Goal: Information Seeking & Learning: Learn about a topic

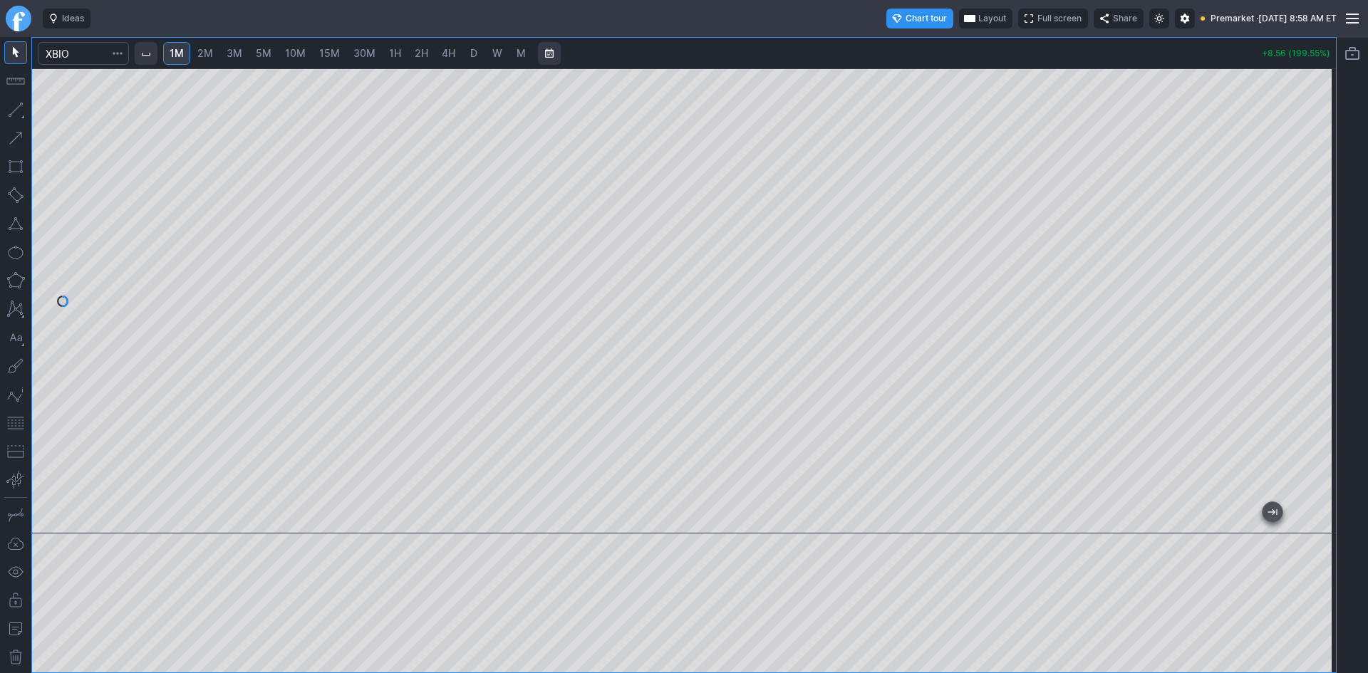
click at [1301, 277] on div at bounding box center [683, 300] width 1303 height 465
drag, startPoint x: 1314, startPoint y: 288, endPoint x: 1310, endPoint y: 259, distance: 29.5
click at [1310, 259] on div at bounding box center [1321, 297] width 30 height 429
click at [1322, 262] on div at bounding box center [1321, 297] width 30 height 429
drag, startPoint x: 1338, startPoint y: 226, endPoint x: 1327, endPoint y: 253, distance: 28.4
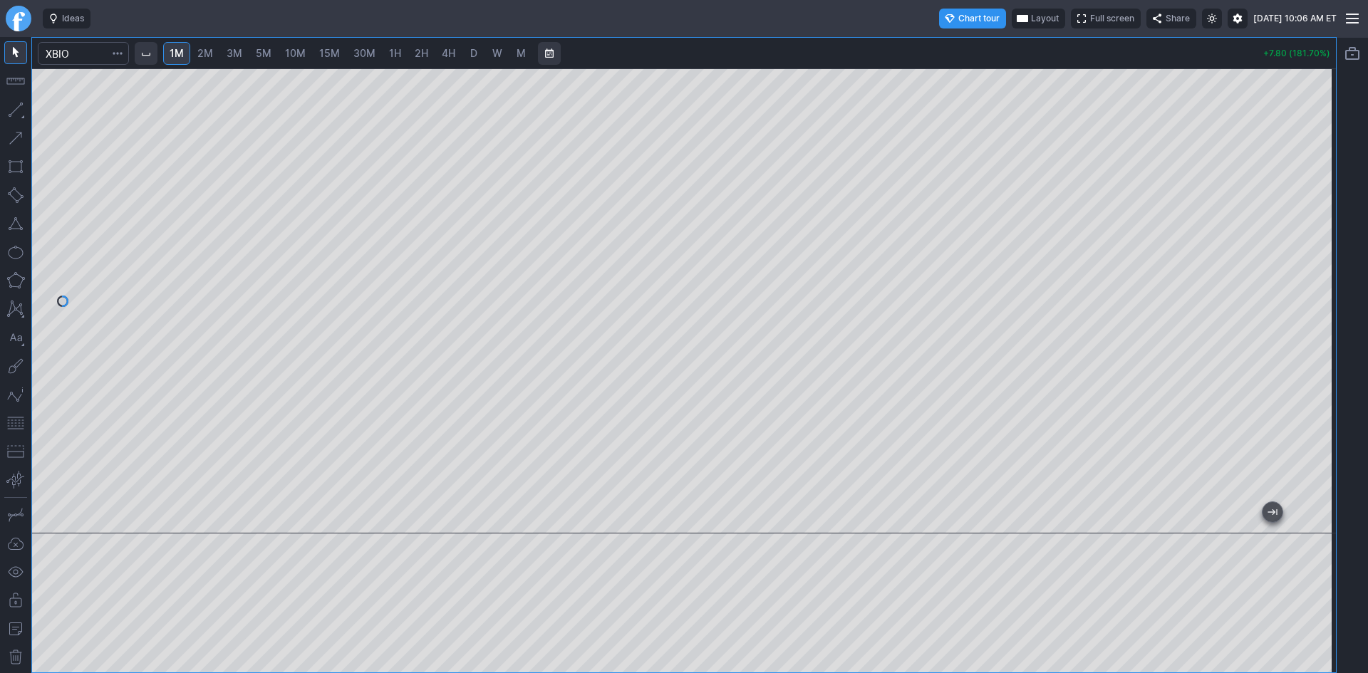
click at [1320, 296] on div "1M 2M 3M 5M 10M 15M 30M 1H 2H 4H D W M +7.80 (181.70%)" at bounding box center [684, 355] width 1368 height 636
drag, startPoint x: 1319, startPoint y: 255, endPoint x: 1312, endPoint y: 330, distance: 75.1
click at [1315, 338] on div at bounding box center [1321, 297] width 30 height 429
drag, startPoint x: 1318, startPoint y: 276, endPoint x: 1316, endPoint y: 247, distance: 29.3
click at [1316, 247] on div at bounding box center [1321, 297] width 30 height 429
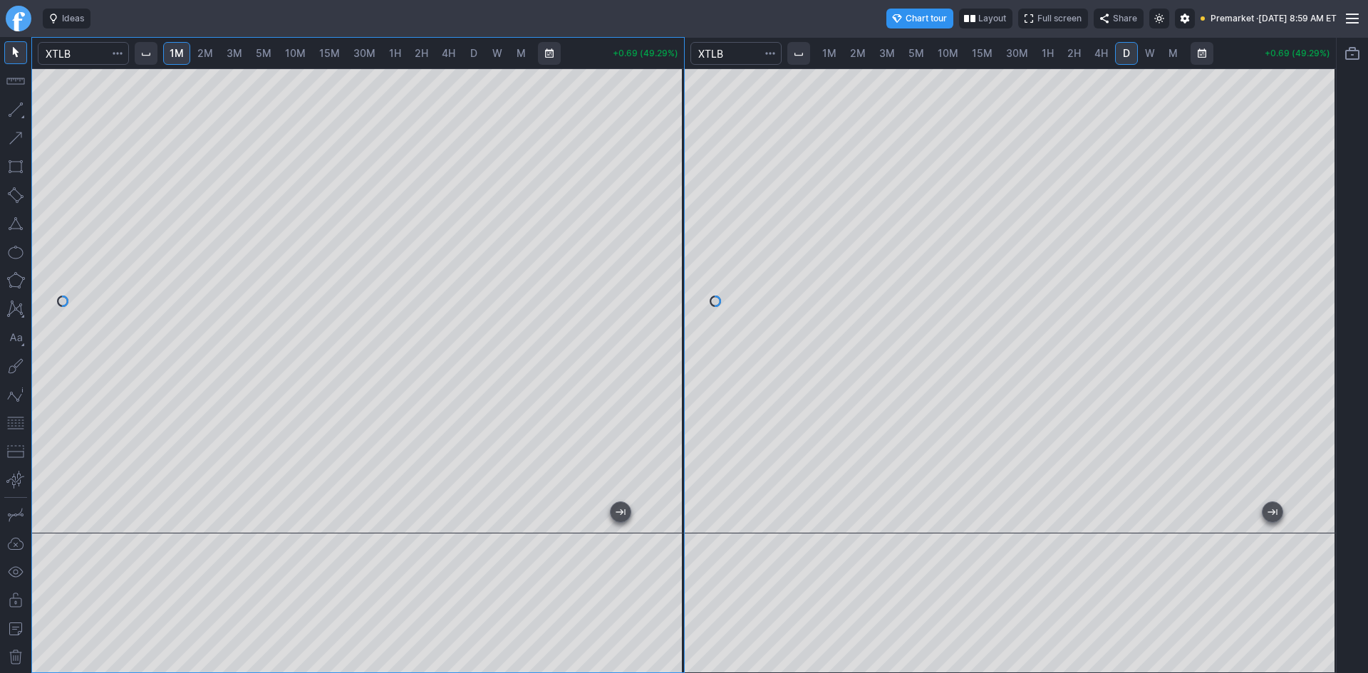
drag, startPoint x: 663, startPoint y: 248, endPoint x: 663, endPoint y: 239, distance: 8.5
click at [663, 239] on div at bounding box center [669, 297] width 30 height 429
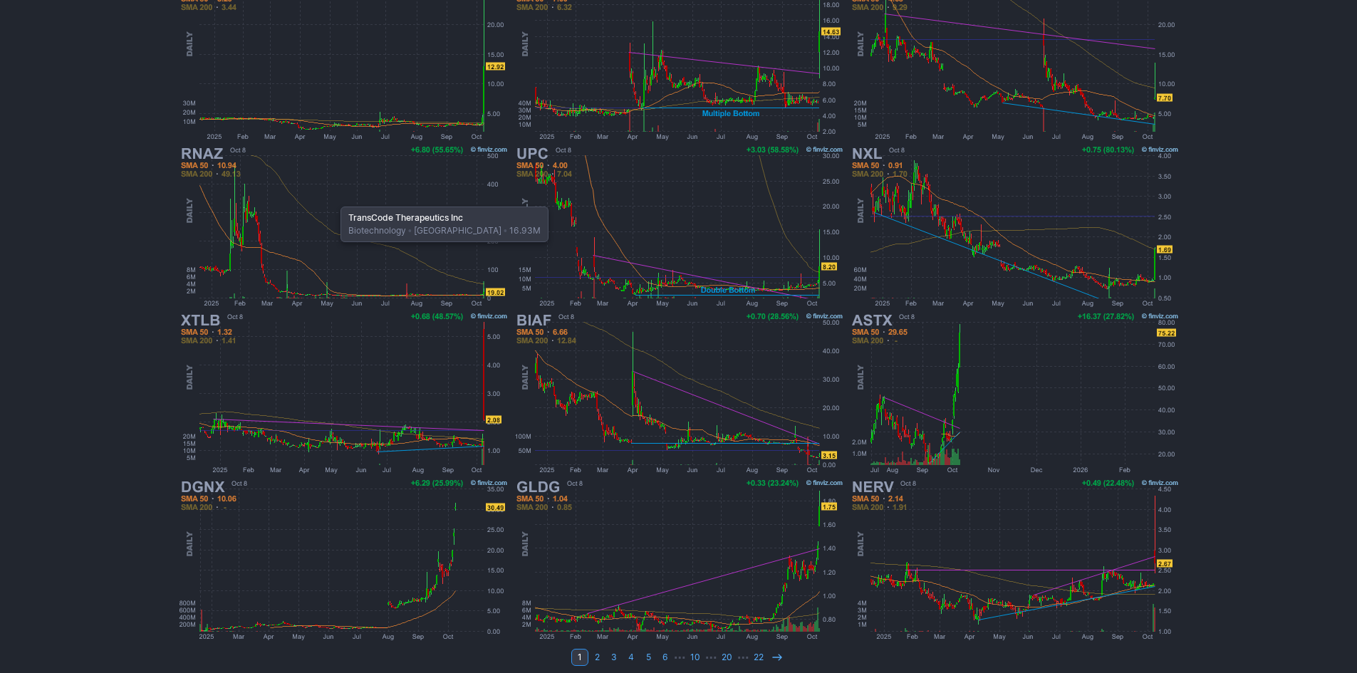
scroll to position [285, 0]
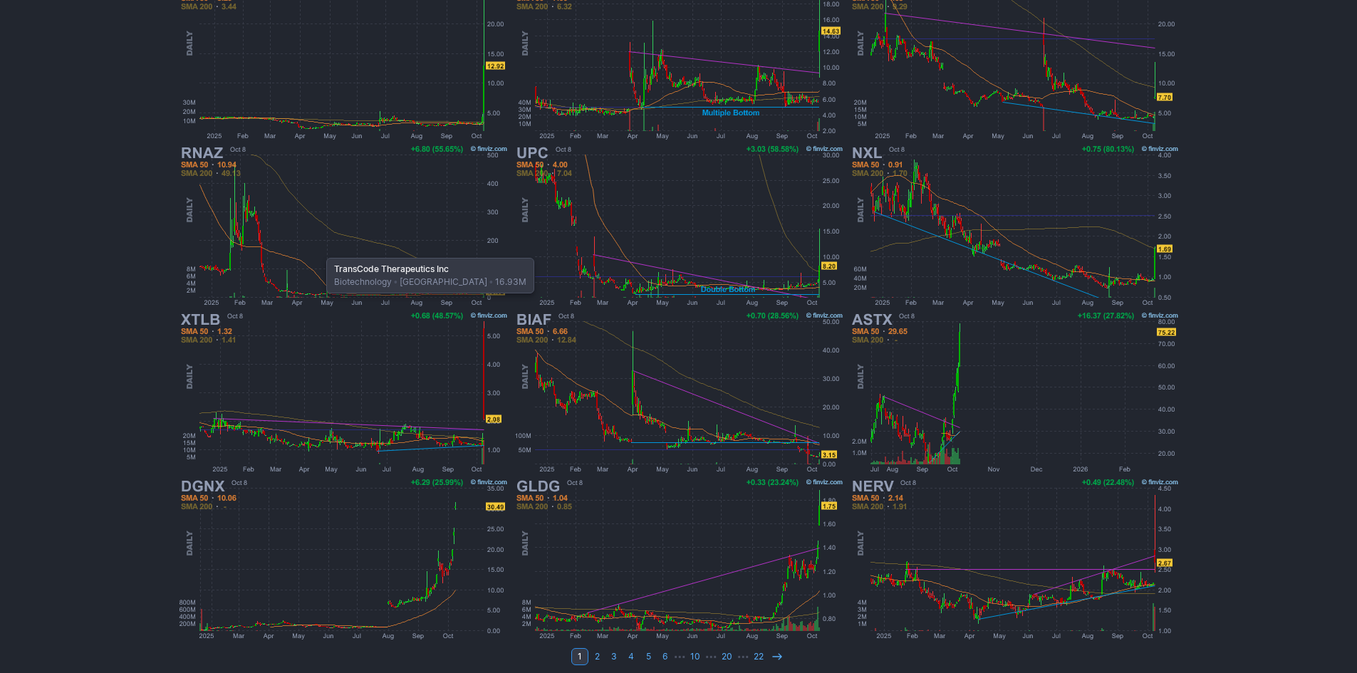
click at [319, 251] on img at bounding box center [343, 225] width 333 height 167
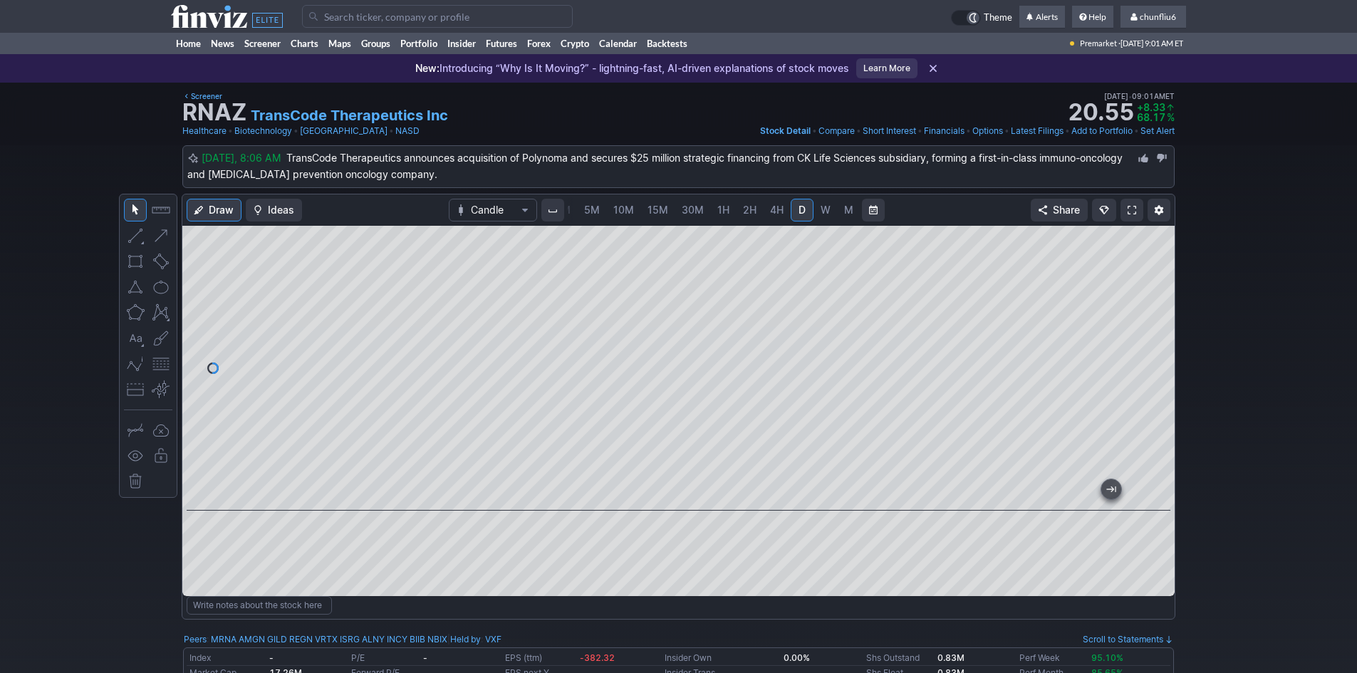
click at [1133, 211] on span at bounding box center [1131, 209] width 9 height 11
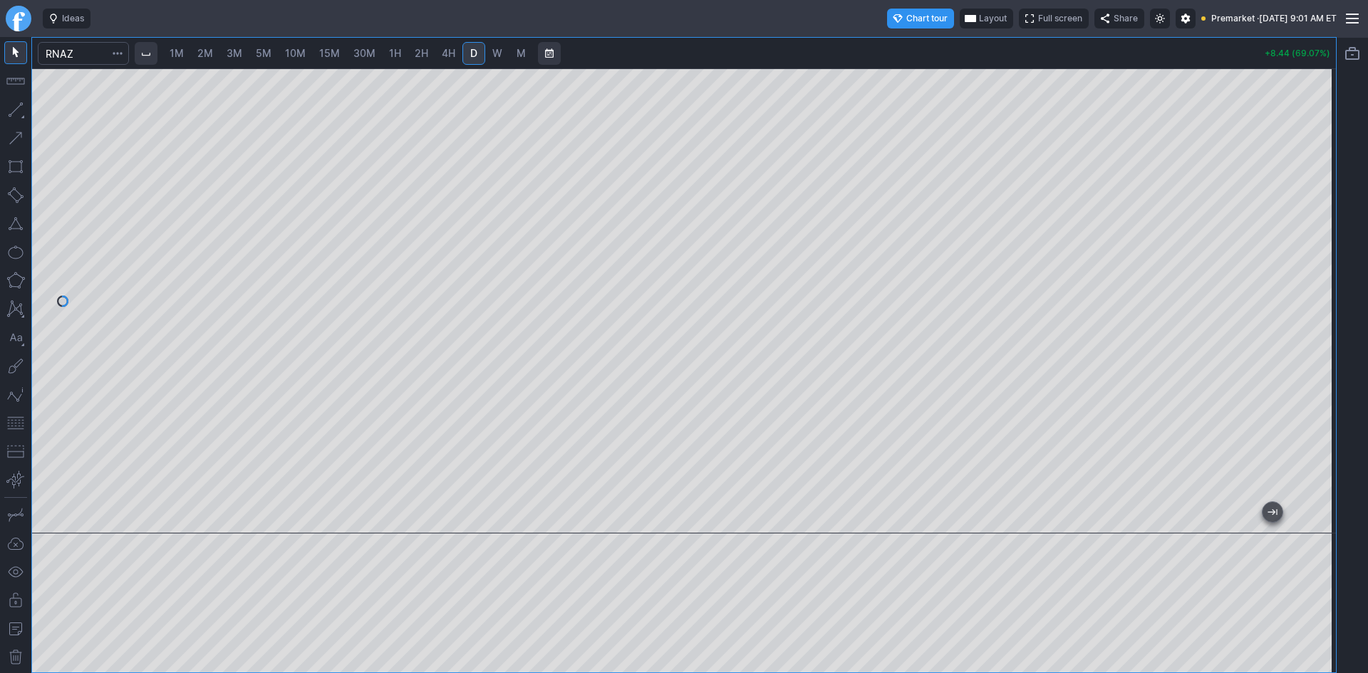
click at [1260, 236] on div at bounding box center [683, 300] width 1303 height 465
click at [1298, 231] on div at bounding box center [683, 300] width 1303 height 465
click at [979, 18] on span "Layout" at bounding box center [993, 18] width 28 height 14
click at [924, 44] on button "Layout" at bounding box center [918, 46] width 20 height 20
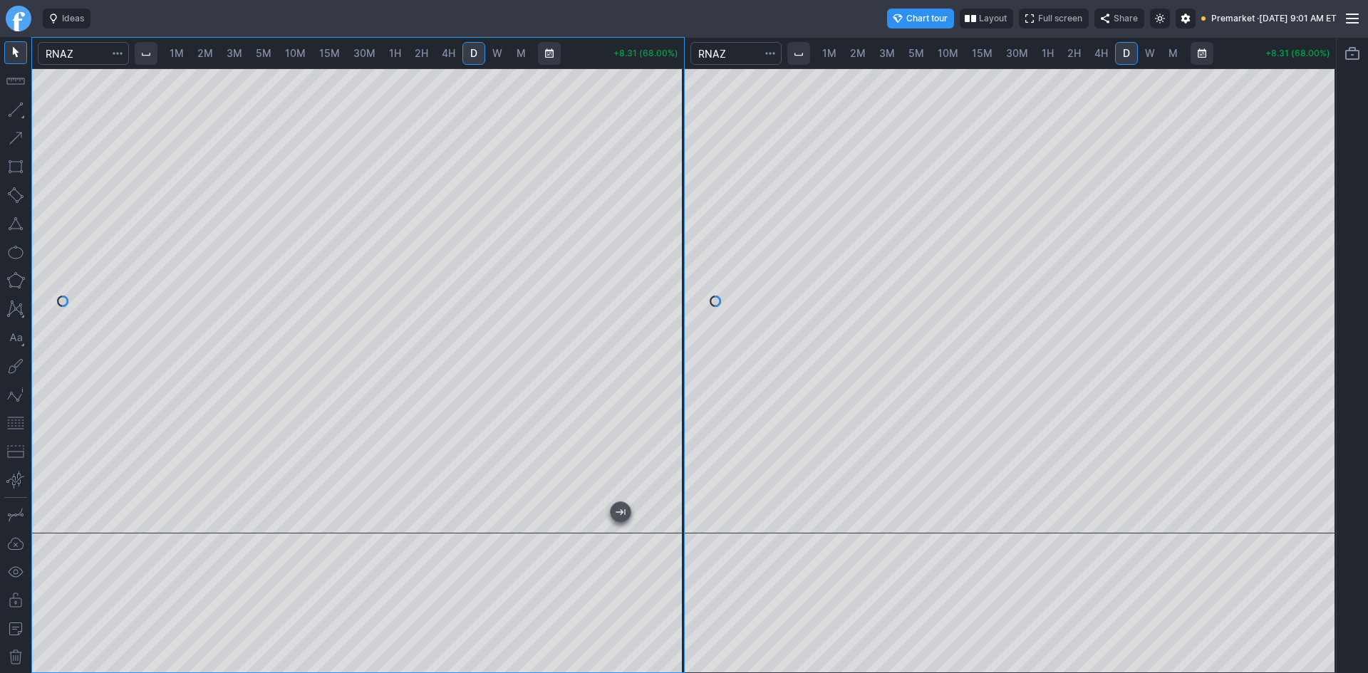
drag, startPoint x: 1317, startPoint y: 267, endPoint x: 1306, endPoint y: 216, distance: 52.5
click at [1306, 216] on div at bounding box center [1321, 297] width 30 height 429
click at [15, 425] on button "button" at bounding box center [15, 423] width 23 height 23
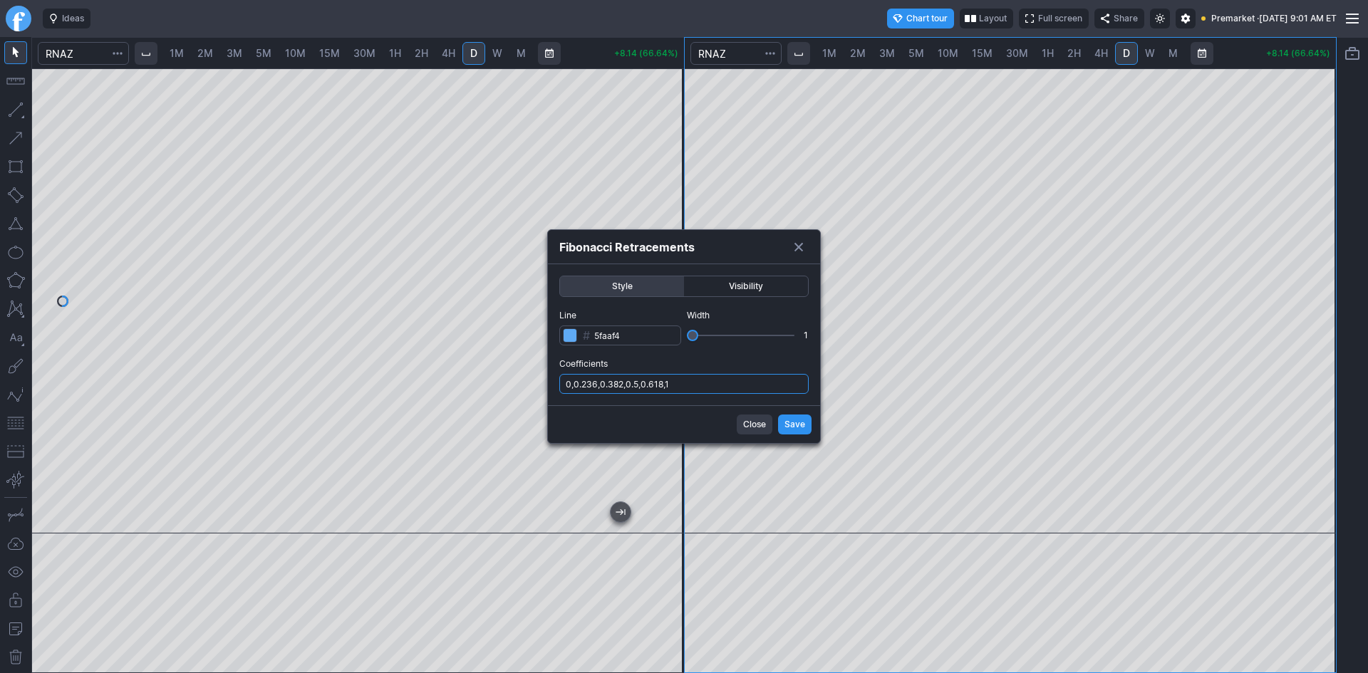
click at [710, 387] on input "0,0.236,0.382,0.5,0.618,1" at bounding box center [683, 384] width 249 height 20
type input "0,0.236,0.382,0.5,0.618,1,.786"
click at [797, 434] on div "Close Save" at bounding box center [684, 424] width 272 height 38
click at [789, 426] on span "Save" at bounding box center [794, 424] width 21 height 14
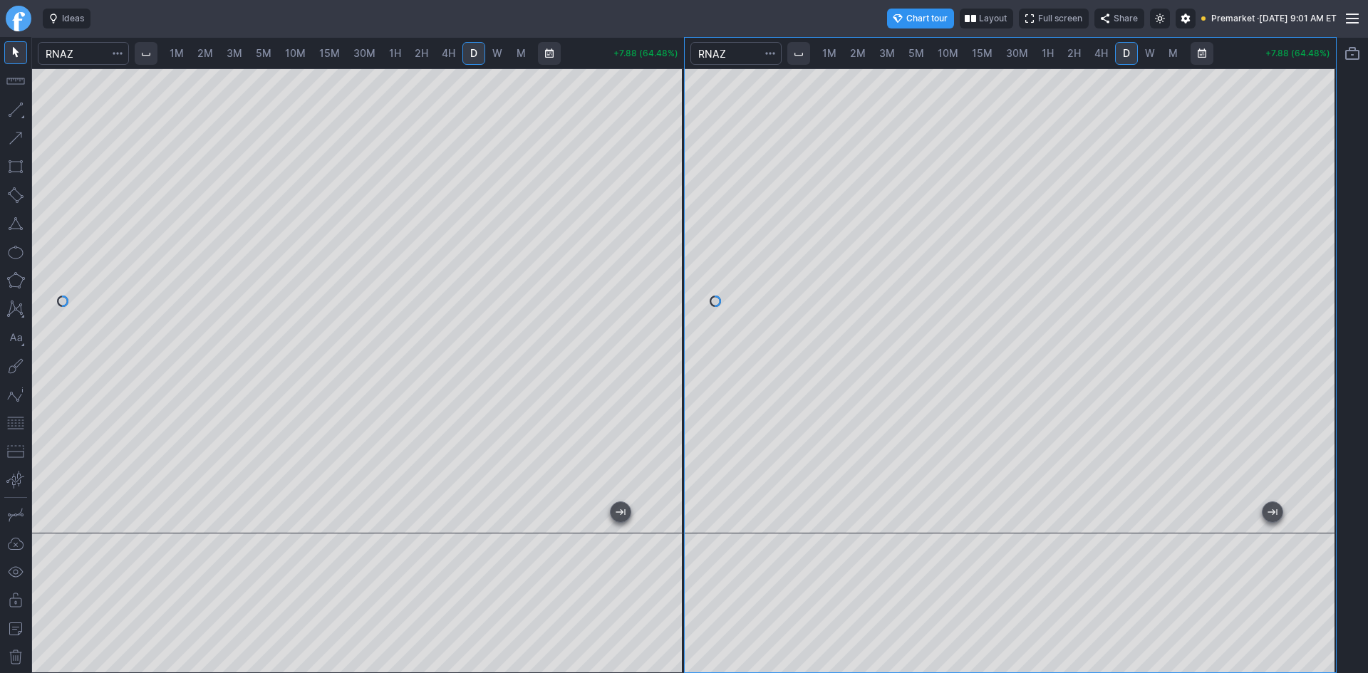
click at [184, 51] on span "1M" at bounding box center [177, 53] width 14 height 12
drag, startPoint x: 662, startPoint y: 184, endPoint x: 660, endPoint y: 256, distance: 72.7
click at [661, 255] on div at bounding box center [669, 297] width 30 height 429
click at [9, 420] on button "button" at bounding box center [15, 423] width 23 height 23
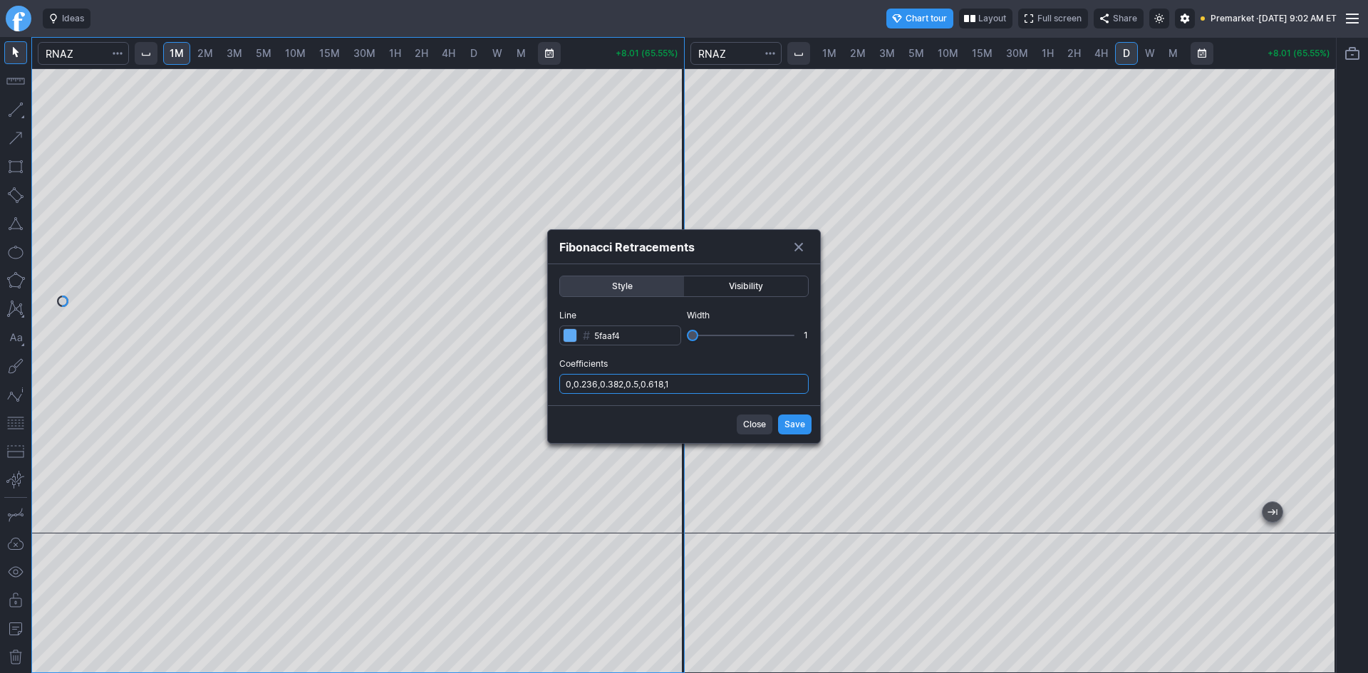
click at [694, 380] on input "0,0.236,0.382,0.5,0.618,1" at bounding box center [683, 384] width 249 height 20
type input "0,0.236,0.382,0.5,0.618,1,.786"
click at [788, 420] on span "Save" at bounding box center [794, 424] width 21 height 14
click at [731, 385] on input "0,0.236,0.382,0.5,0.618,1,.786" at bounding box center [683, 384] width 249 height 20
click at [792, 422] on span "Save" at bounding box center [794, 424] width 21 height 14
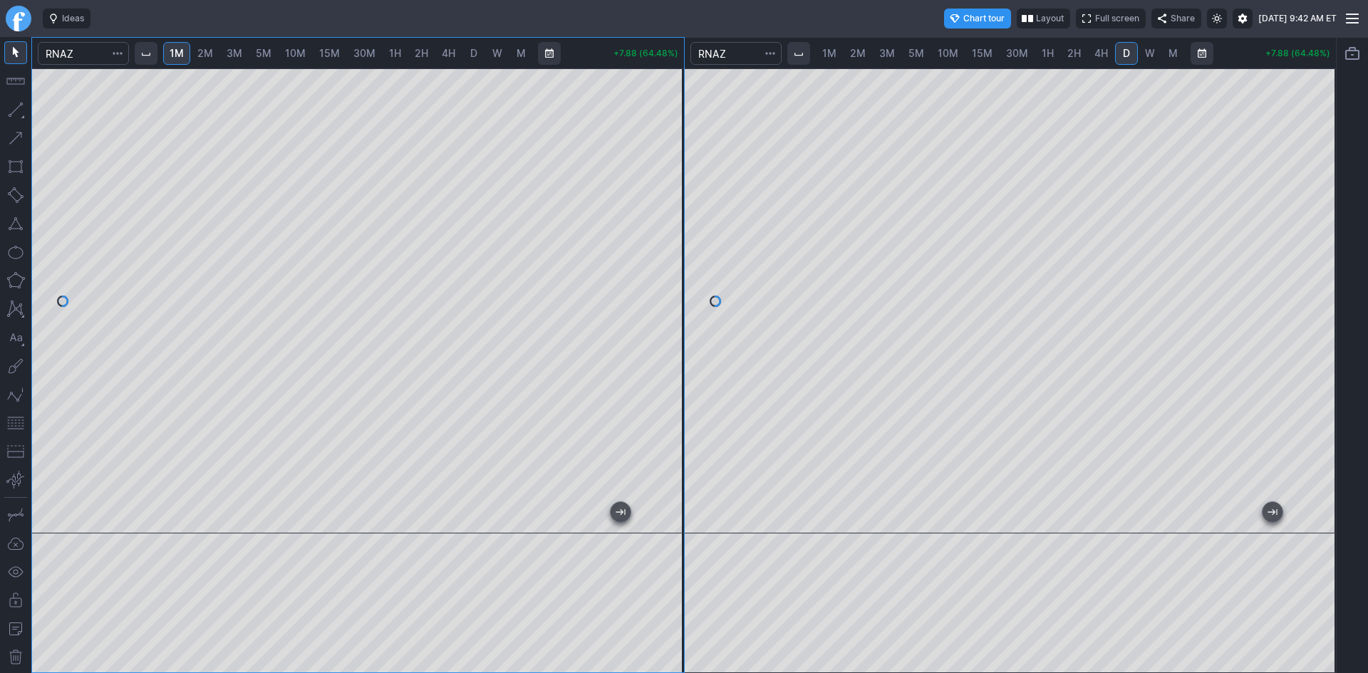
click at [667, 301] on div at bounding box center [669, 297] width 30 height 429
drag, startPoint x: 677, startPoint y: 191, endPoint x: 676, endPoint y: 211, distance: 20.0
click at [676, 211] on div at bounding box center [669, 297] width 30 height 429
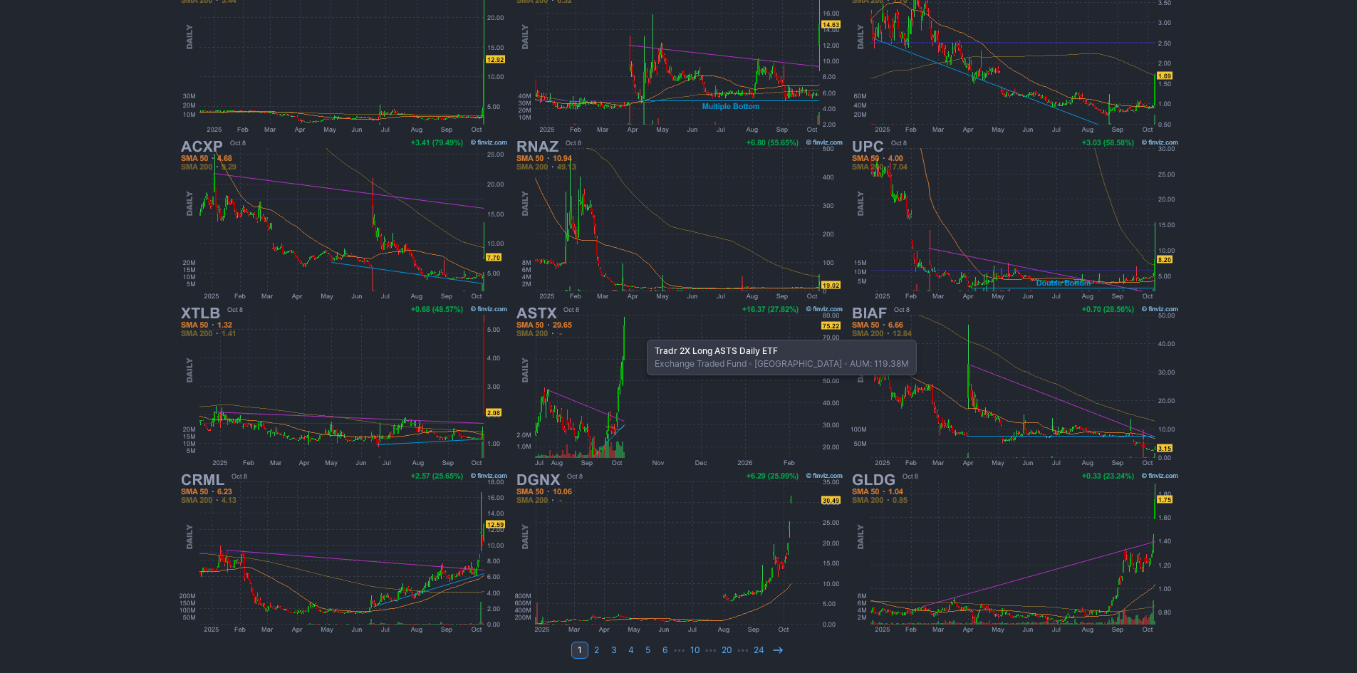
scroll to position [293, 0]
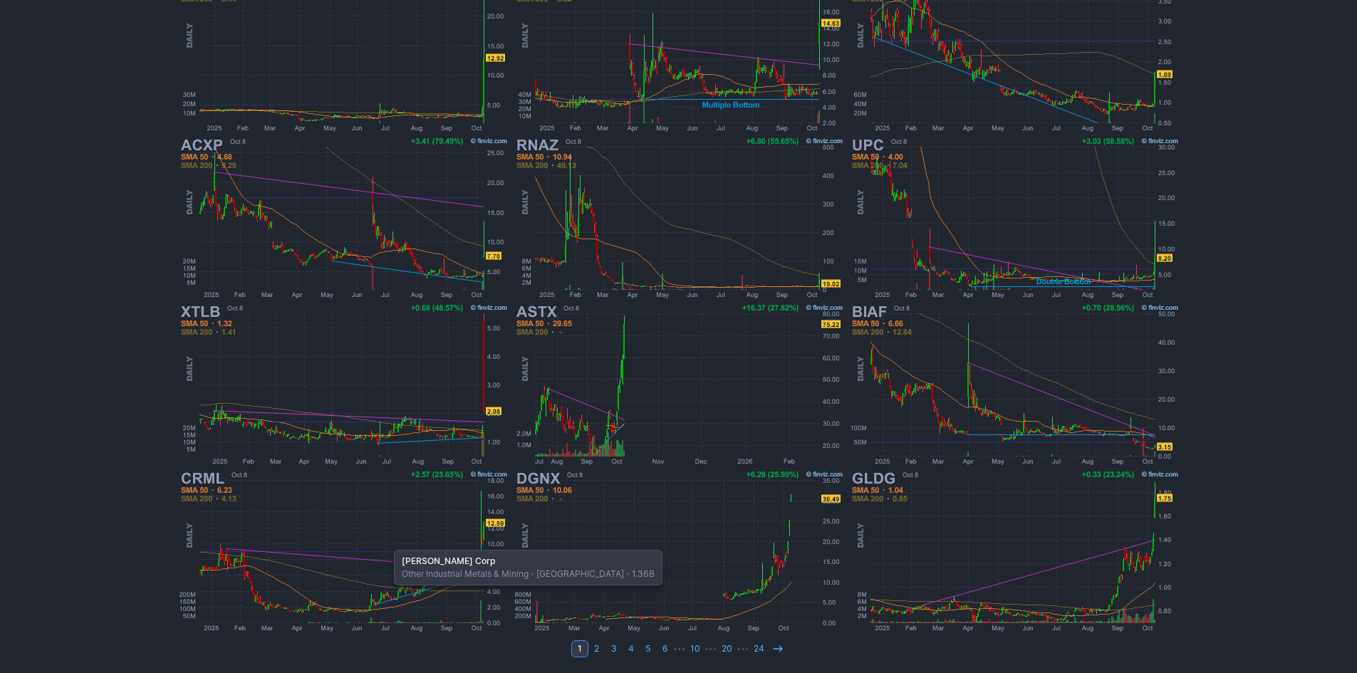
click at [387, 543] on img at bounding box center [343, 551] width 333 height 167
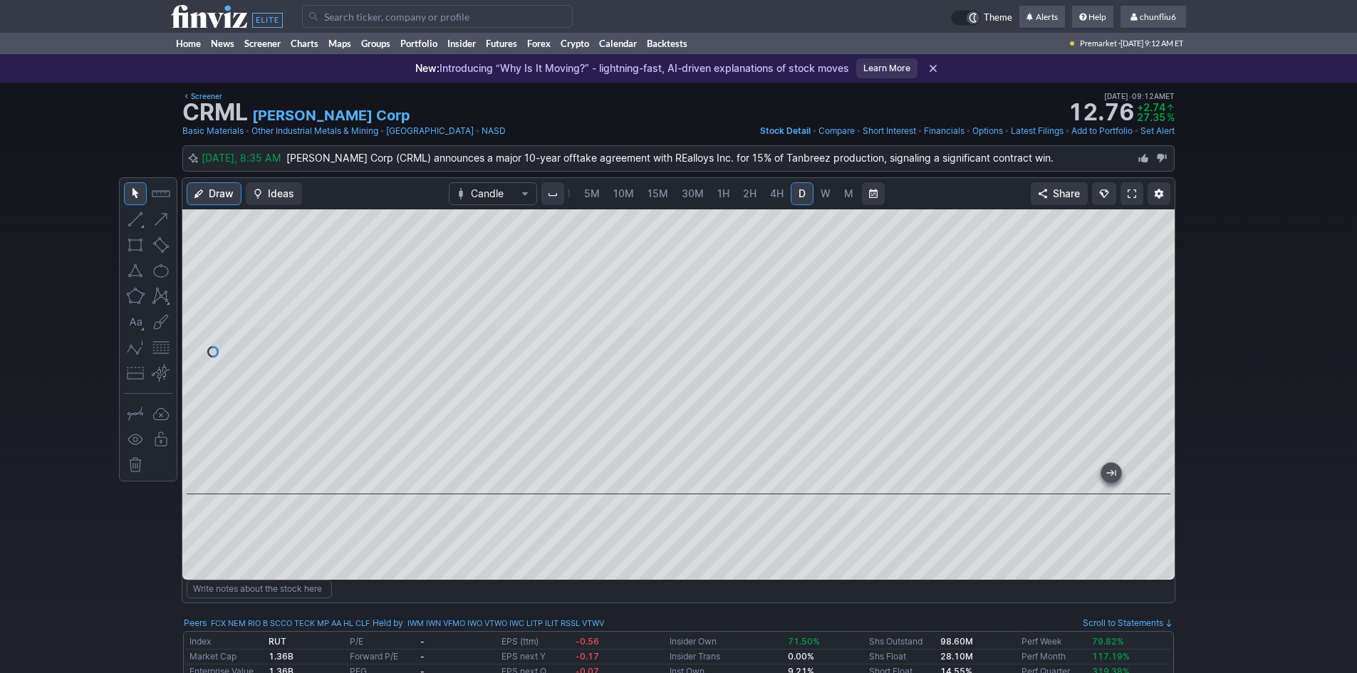
click at [1130, 196] on span at bounding box center [1131, 193] width 9 height 11
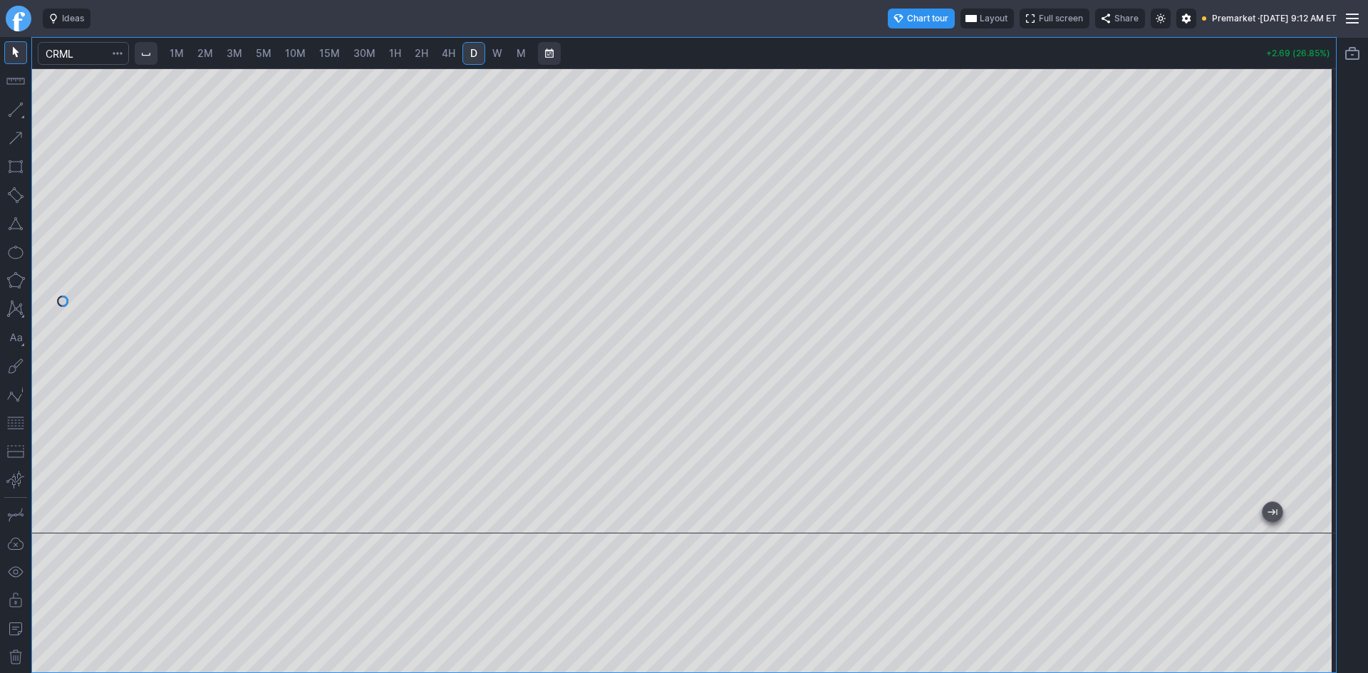
drag, startPoint x: 1311, startPoint y: 196, endPoint x: 1307, endPoint y: 261, distance: 65.0
click at [1308, 260] on div at bounding box center [1321, 297] width 30 height 429
click at [967, 18] on span "button" at bounding box center [971, 18] width 9 height 11
click at [913, 45] on button "Layout" at bounding box center [919, 46] width 20 height 20
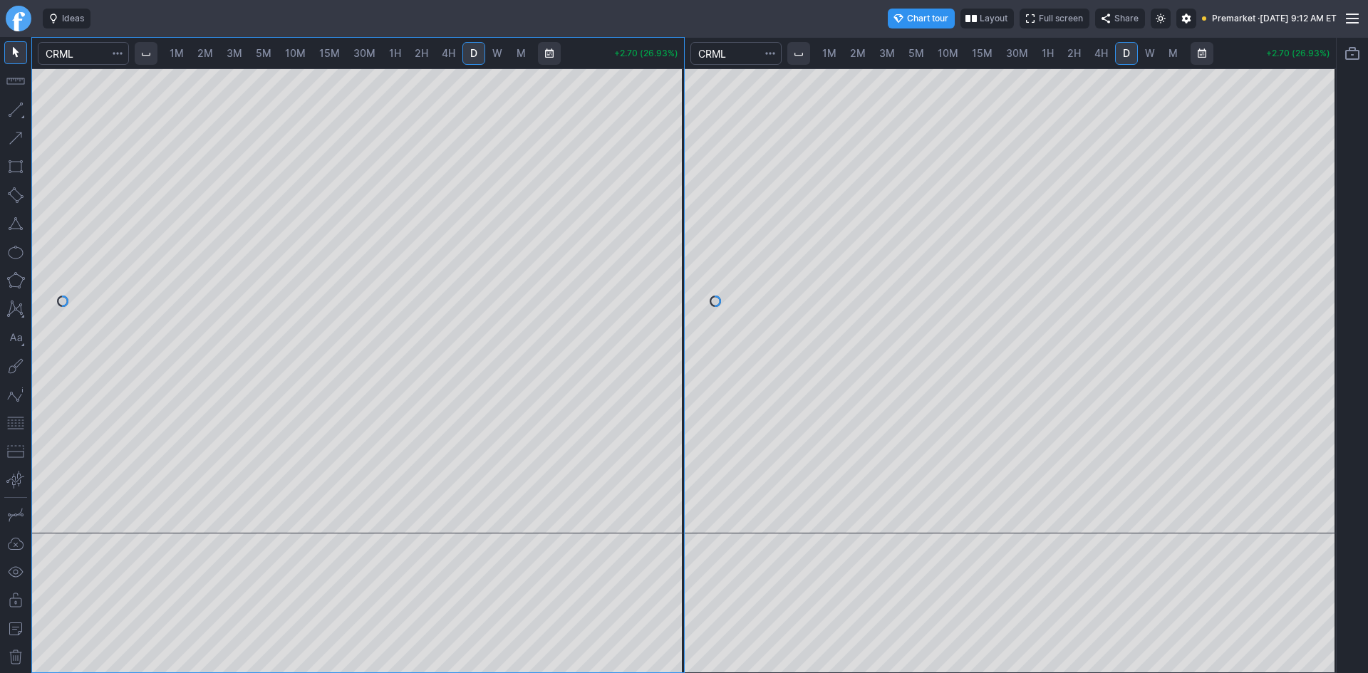
click at [942, 55] on span "10M" at bounding box center [947, 53] width 21 height 12
drag, startPoint x: 1323, startPoint y: 165, endPoint x: 1312, endPoint y: 195, distance: 31.8
click at [1319, 193] on div at bounding box center [1321, 297] width 30 height 429
drag, startPoint x: 19, startPoint y: 425, endPoint x: 28, endPoint y: 424, distance: 10.1
click at [19, 425] on button "button" at bounding box center [15, 423] width 23 height 23
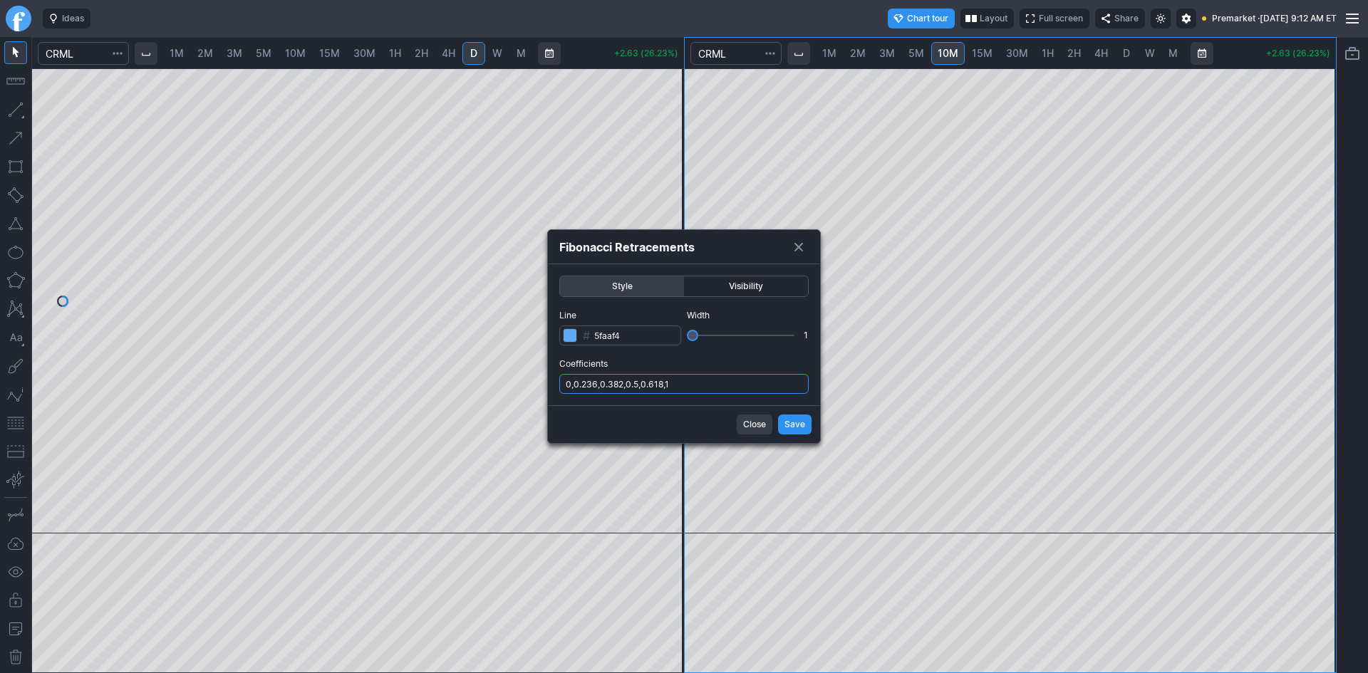
click at [730, 386] on input "0,0.236,0.382,0.5,0.618,1" at bounding box center [683, 384] width 249 height 20
type input "0,0.236,0.382,0.5,0.618,1,.786"
click at [781, 421] on button "Save" at bounding box center [794, 425] width 33 height 20
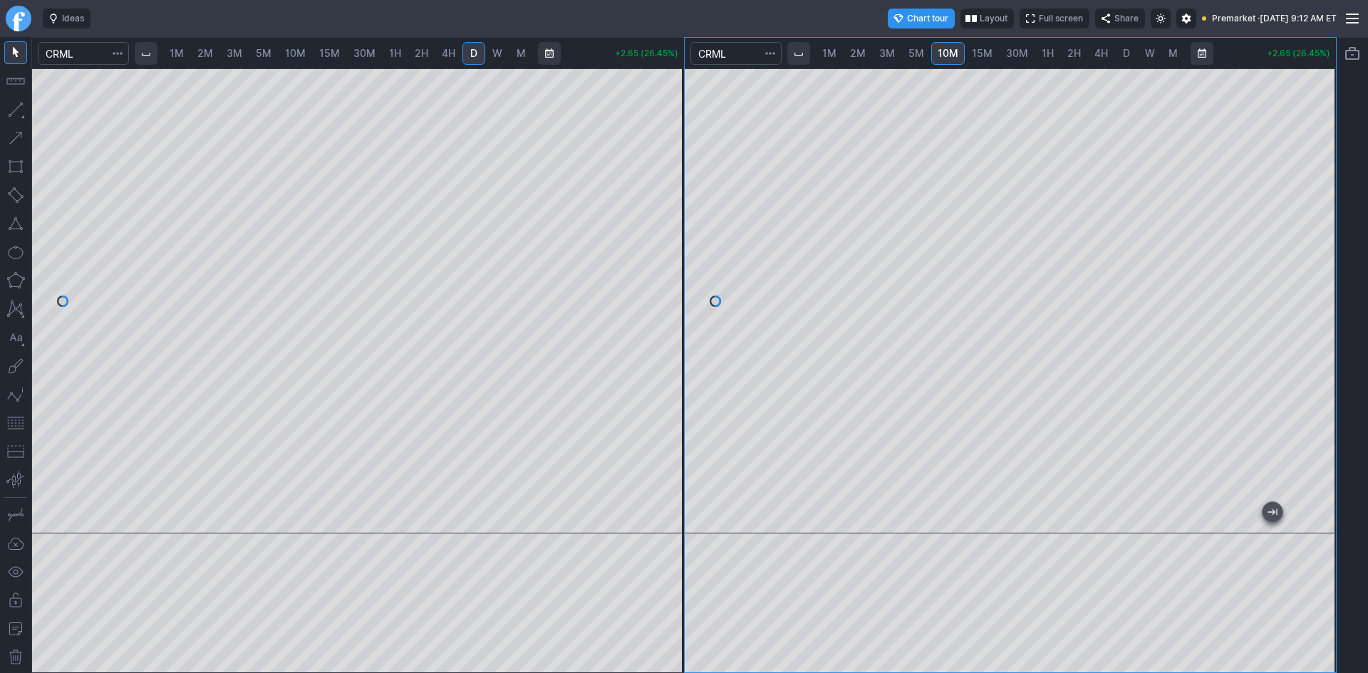
drag, startPoint x: 1316, startPoint y: 299, endPoint x: 1316, endPoint y: 244, distance: 54.8
click at [1316, 244] on div at bounding box center [1321, 297] width 30 height 429
click at [184, 51] on span "1M" at bounding box center [177, 53] width 14 height 12
click at [644, 269] on div at bounding box center [358, 300] width 652 height 465
drag, startPoint x: 673, startPoint y: 231, endPoint x: 674, endPoint y: 289, distance: 58.4
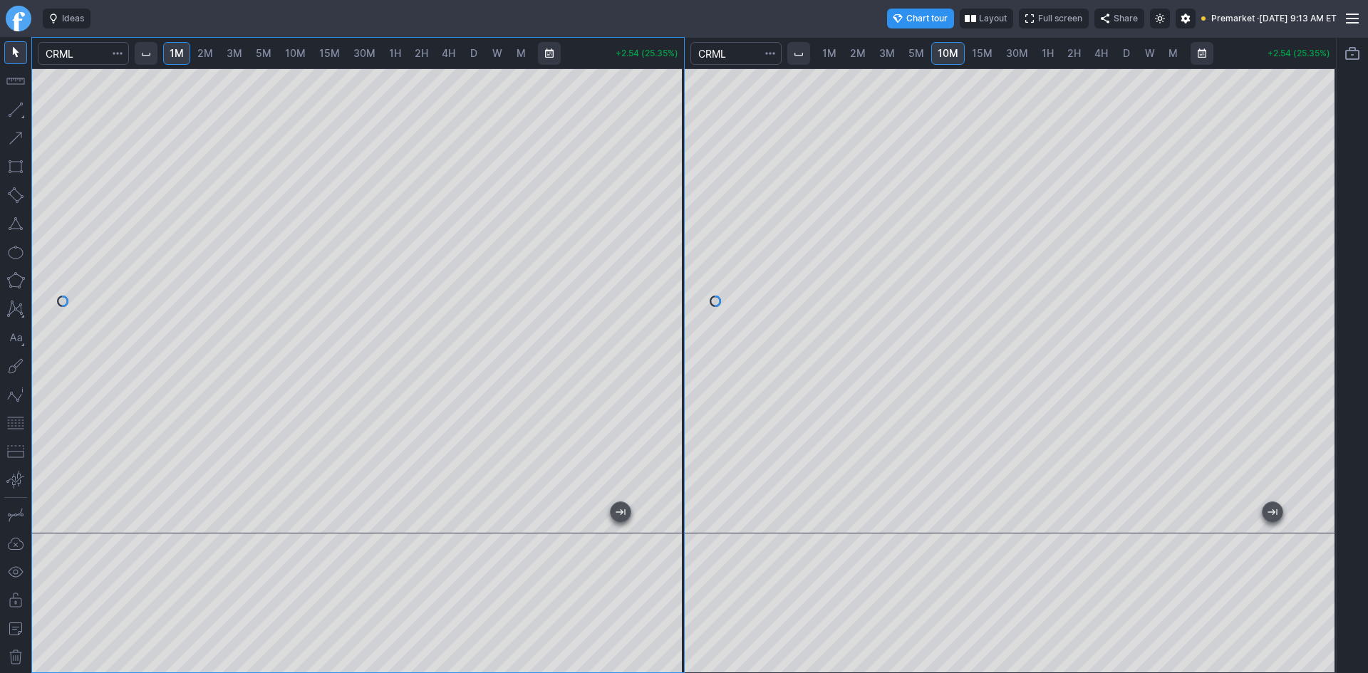
click at [674, 289] on div at bounding box center [669, 297] width 30 height 429
click at [16, 424] on button "button" at bounding box center [15, 423] width 23 height 23
drag, startPoint x: 670, startPoint y: 179, endPoint x: 672, endPoint y: 209, distance: 29.3
click at [672, 209] on div at bounding box center [669, 297] width 30 height 429
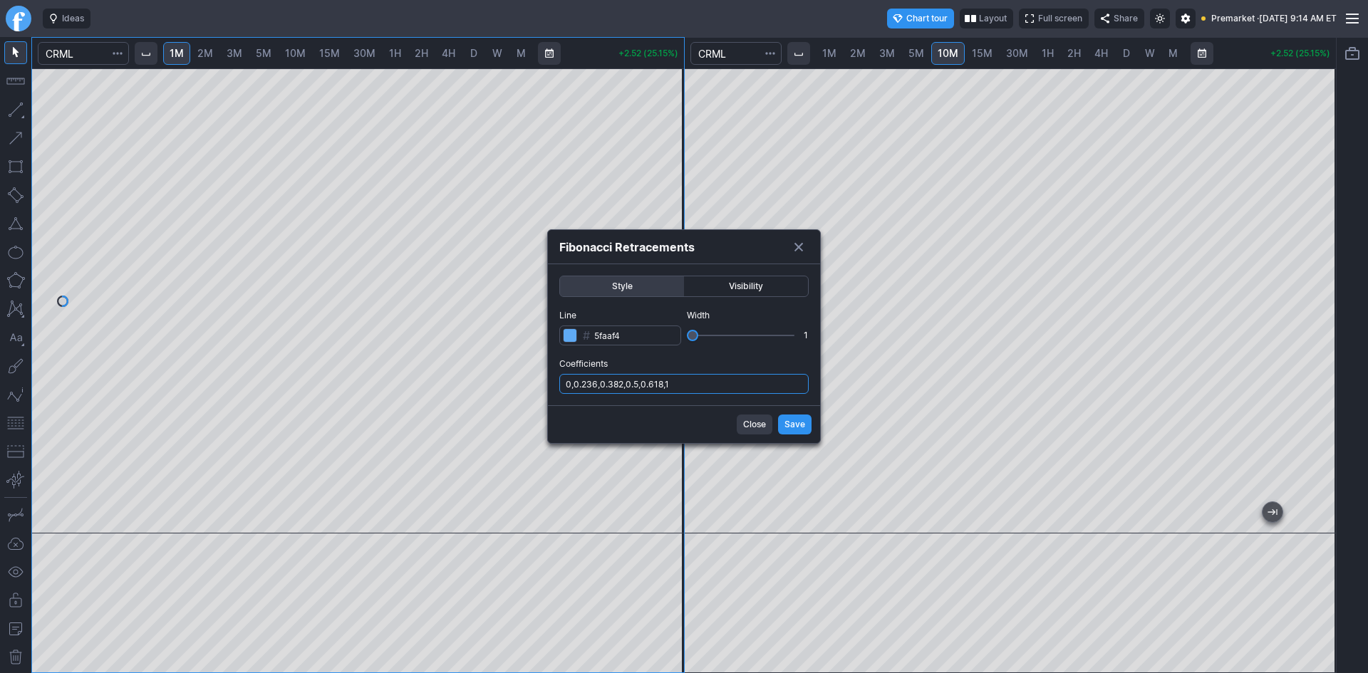
click at [711, 382] on input "0,0.236,0.382,0.5,0.618,1" at bounding box center [683, 384] width 249 height 20
type input "0,0.236,0.382,0.5,0.618,1,.786"
click at [799, 424] on span "Save" at bounding box center [794, 424] width 21 height 14
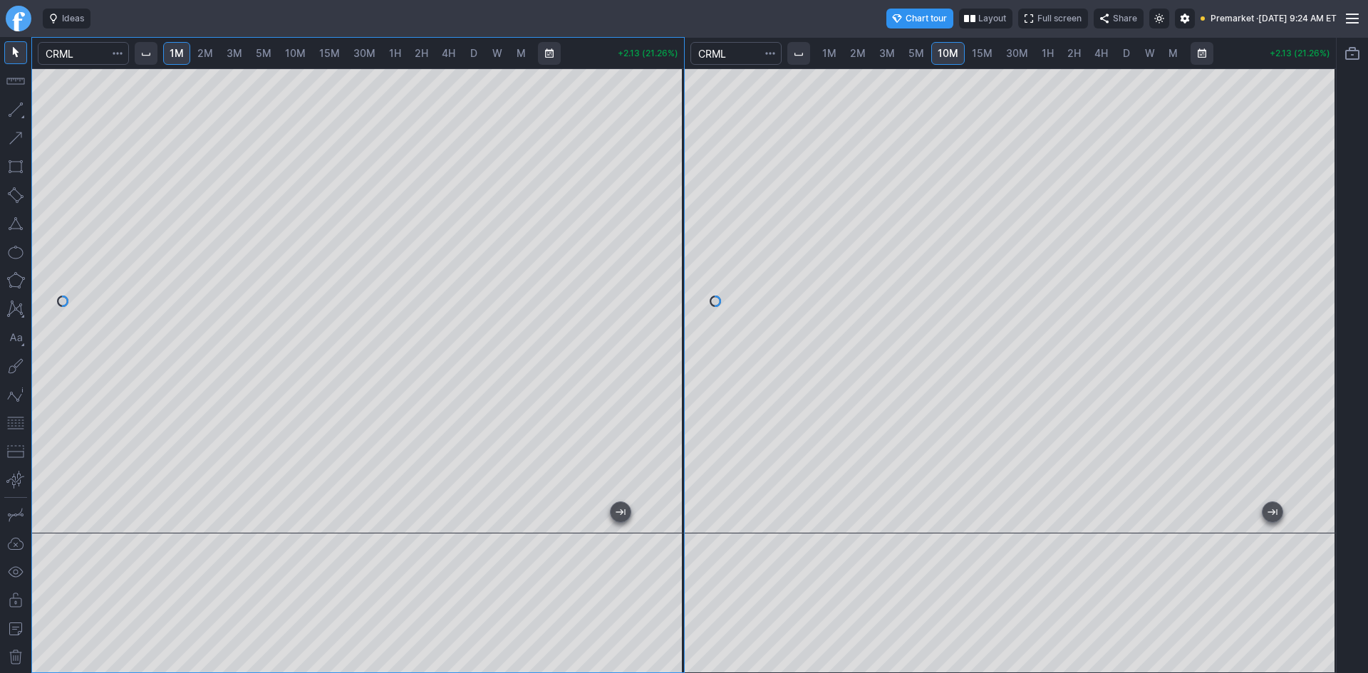
drag, startPoint x: 679, startPoint y: 265, endPoint x: 679, endPoint y: 256, distance: 8.5
click at [679, 256] on div at bounding box center [669, 297] width 30 height 429
drag, startPoint x: 672, startPoint y: 217, endPoint x: 672, endPoint y: 146, distance: 71.2
click at [672, 146] on div at bounding box center [669, 297] width 30 height 429
click at [16, 419] on button "button" at bounding box center [15, 423] width 23 height 23
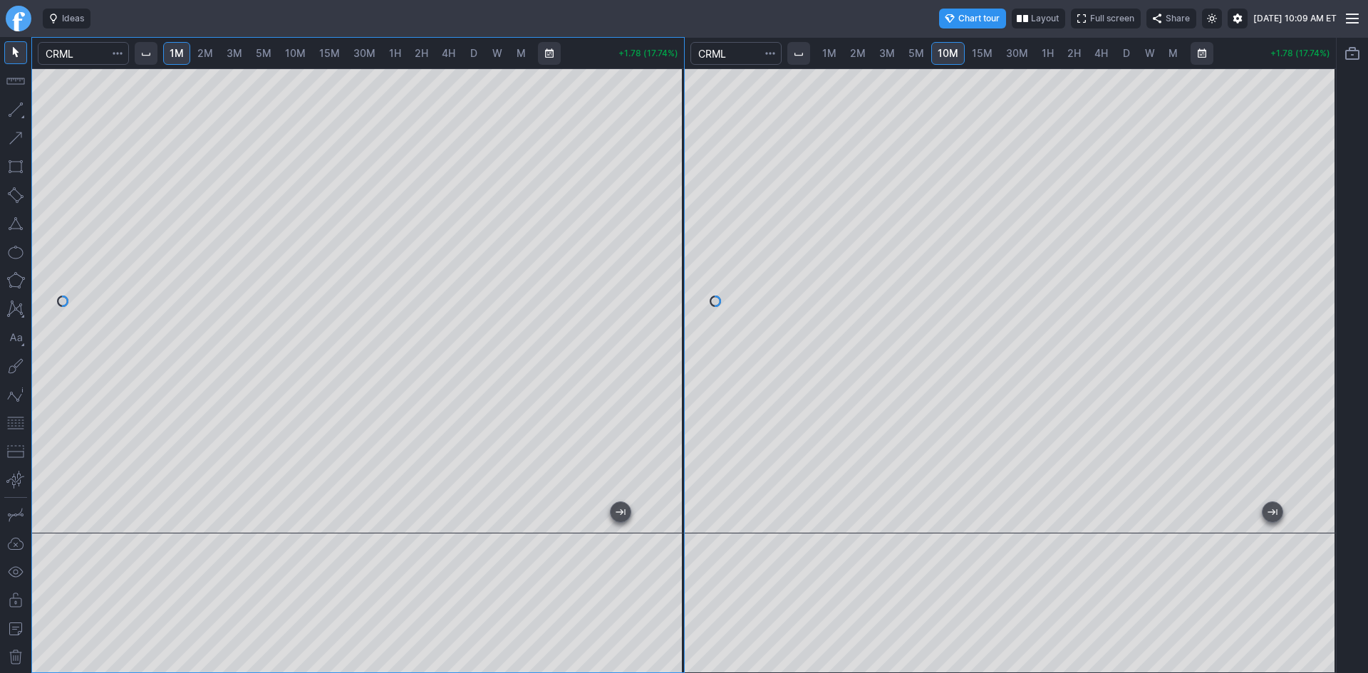
drag, startPoint x: 671, startPoint y: 241, endPoint x: 671, endPoint y: 193, distance: 48.4
click at [671, 193] on div at bounding box center [669, 297] width 30 height 429
drag, startPoint x: 670, startPoint y: 200, endPoint x: 670, endPoint y: 212, distance: 12.1
click at [670, 212] on div at bounding box center [669, 297] width 30 height 429
click at [649, 231] on div at bounding box center [358, 300] width 652 height 465
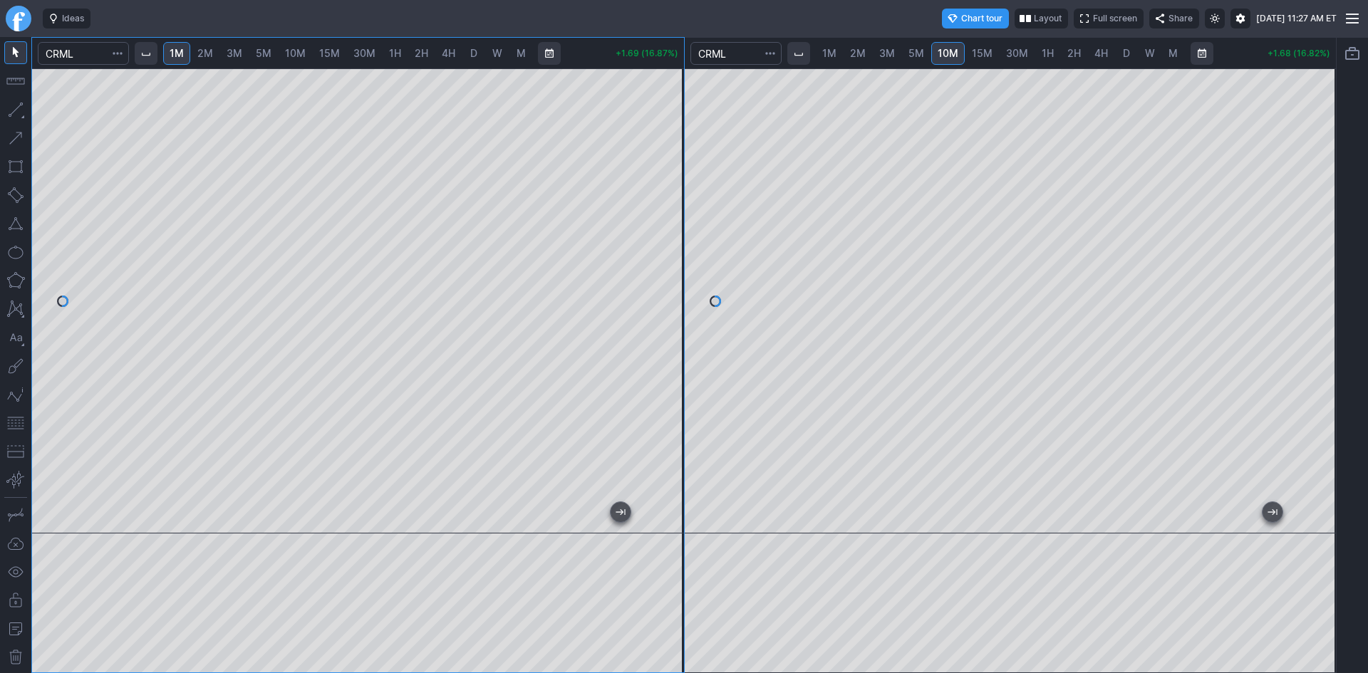
drag, startPoint x: 670, startPoint y: 179, endPoint x: 672, endPoint y: 192, distance: 12.9
click at [672, 192] on div at bounding box center [669, 297] width 30 height 429
click at [208, 49] on span "2M" at bounding box center [205, 53] width 16 height 12
drag, startPoint x: 677, startPoint y: 150, endPoint x: 672, endPoint y: 217, distance: 67.1
click at [672, 217] on div at bounding box center [669, 297] width 30 height 429
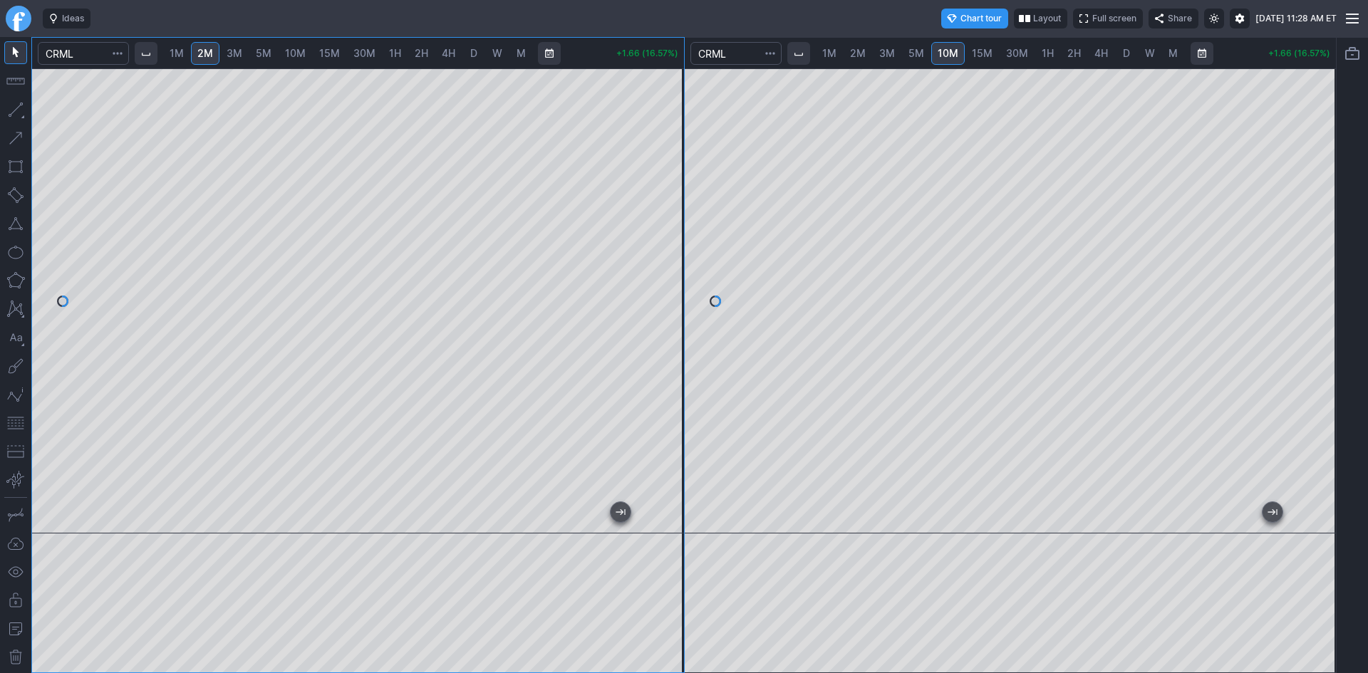
click at [13, 422] on button "button" at bounding box center [15, 423] width 23 height 23
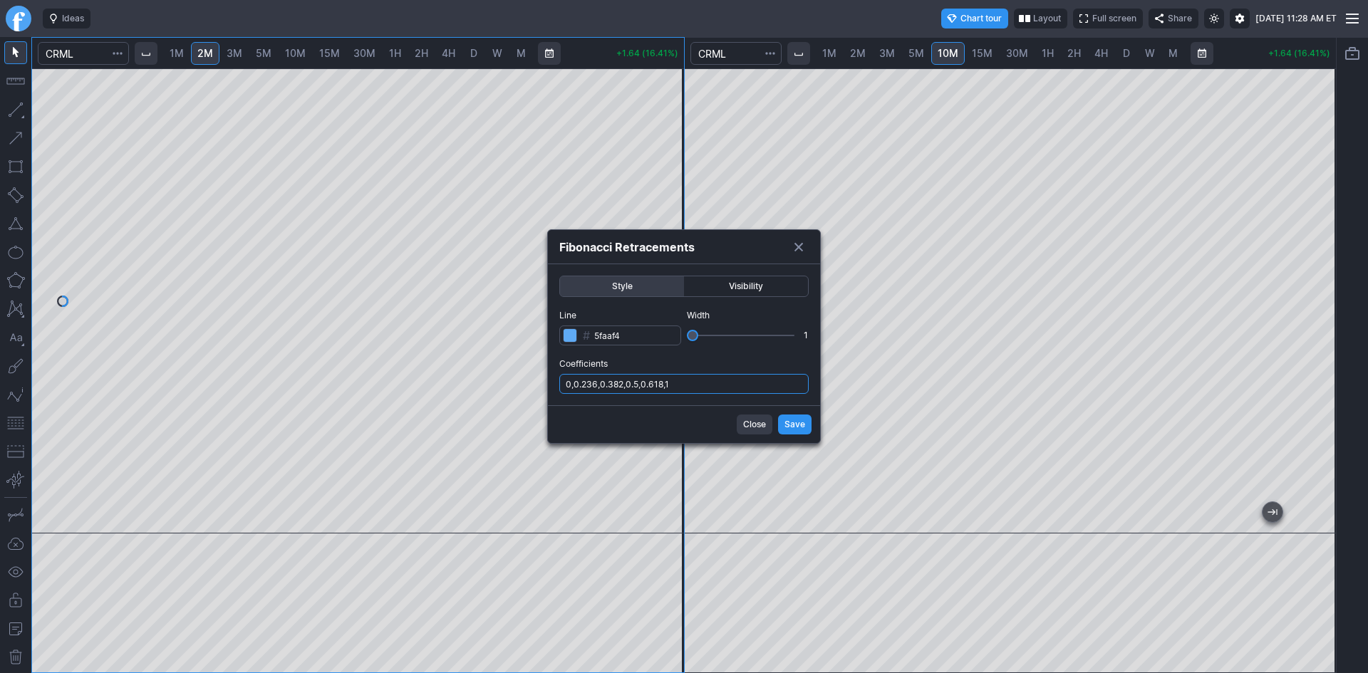
click at [736, 385] on input "0,0.236,0.382,0.5,0.618,1" at bounding box center [683, 384] width 249 height 20
type input "0,0.236,0.382,0.5,0.618,1,.786"
click at [786, 424] on span "Save" at bounding box center [794, 424] width 21 height 14
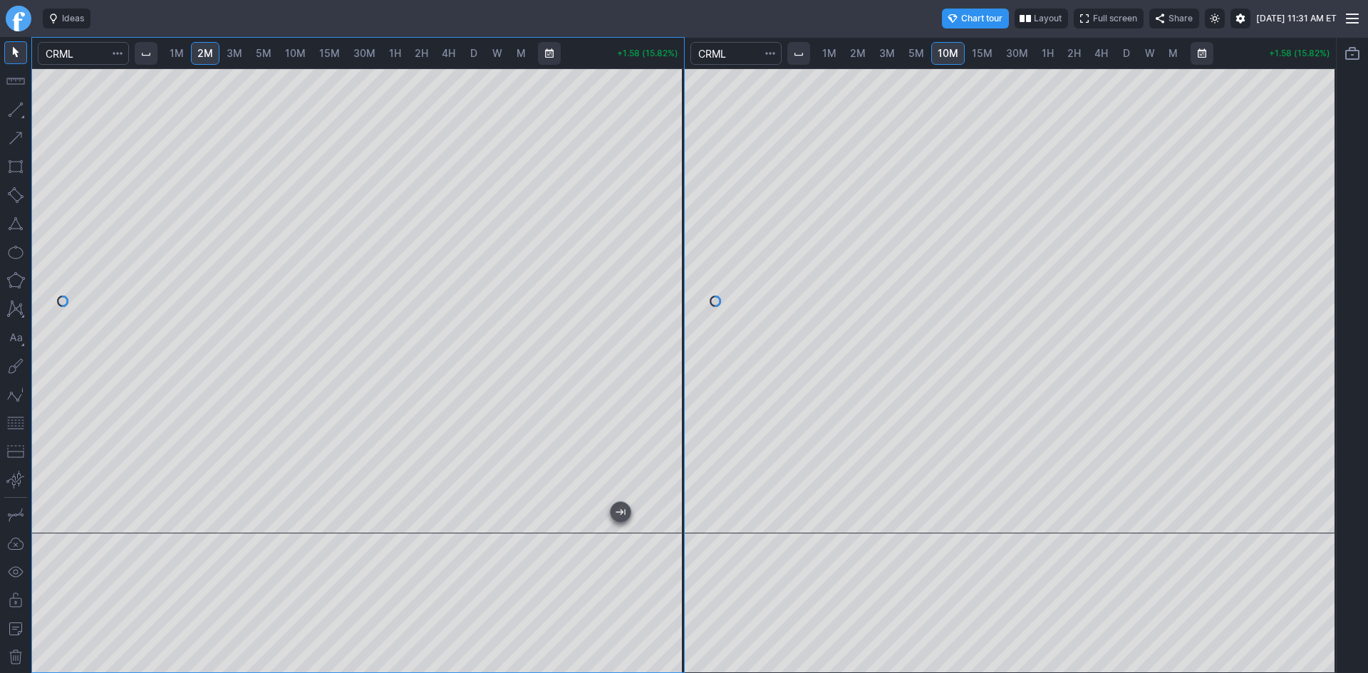
click at [660, 382] on div at bounding box center [669, 297] width 30 height 429
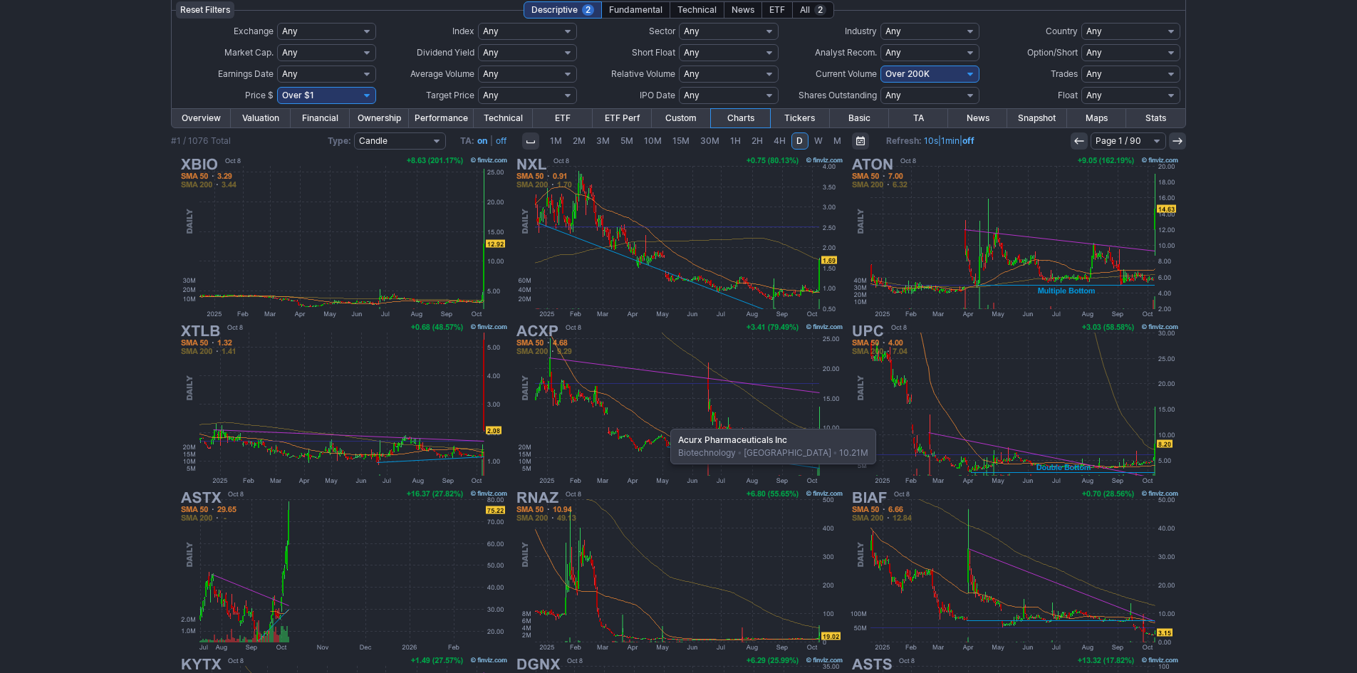
scroll to position [142, 0]
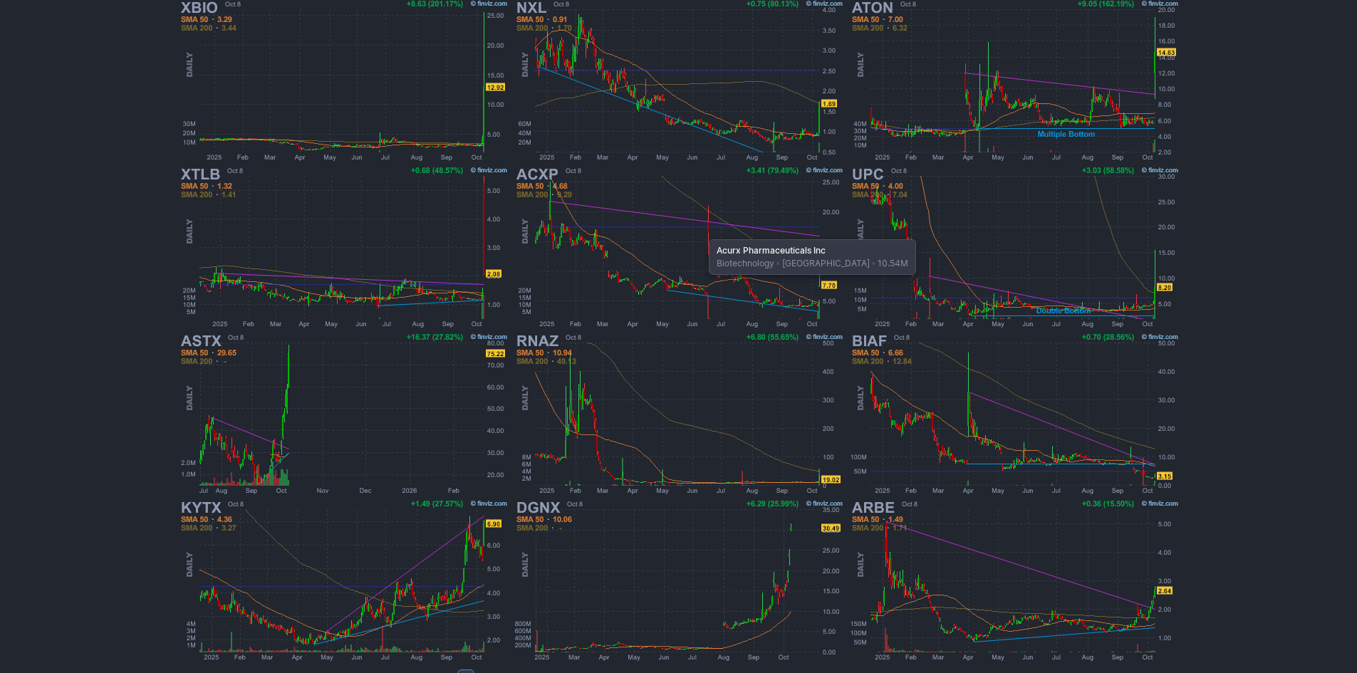
scroll to position [293, 0]
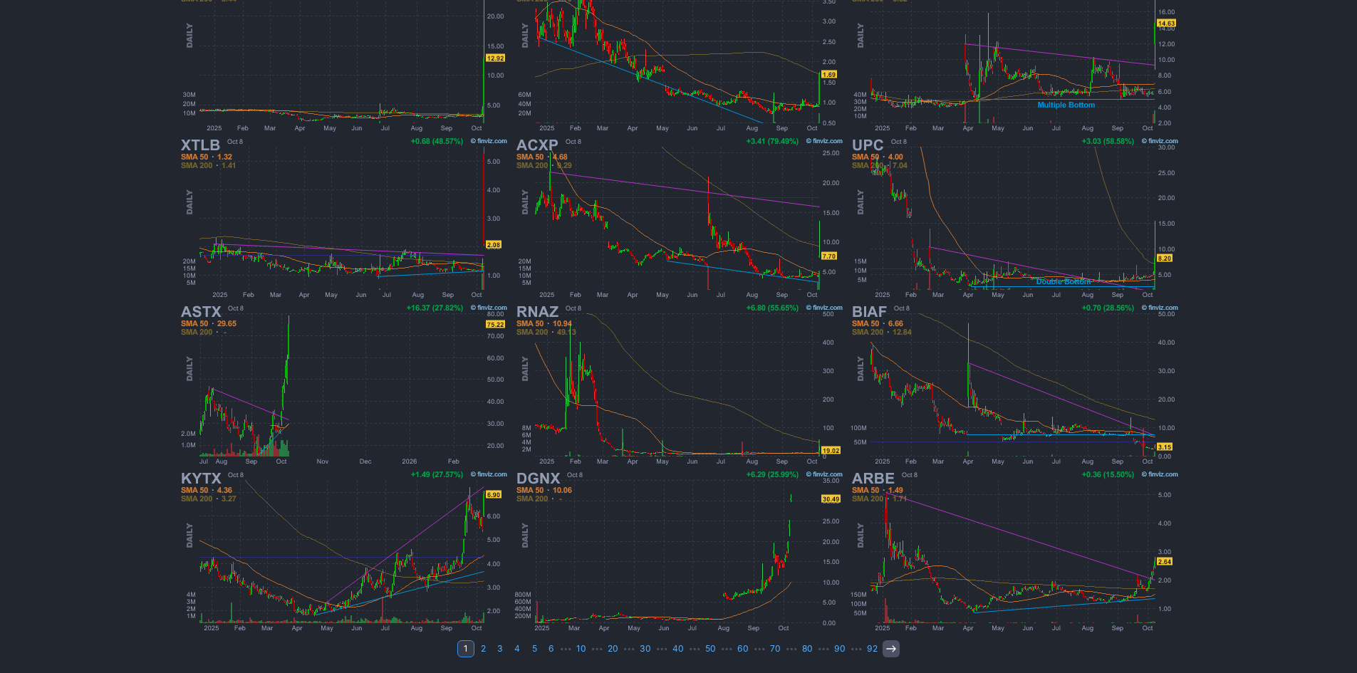
click at [891, 648] on icon at bounding box center [890, 648] width 11 height 11
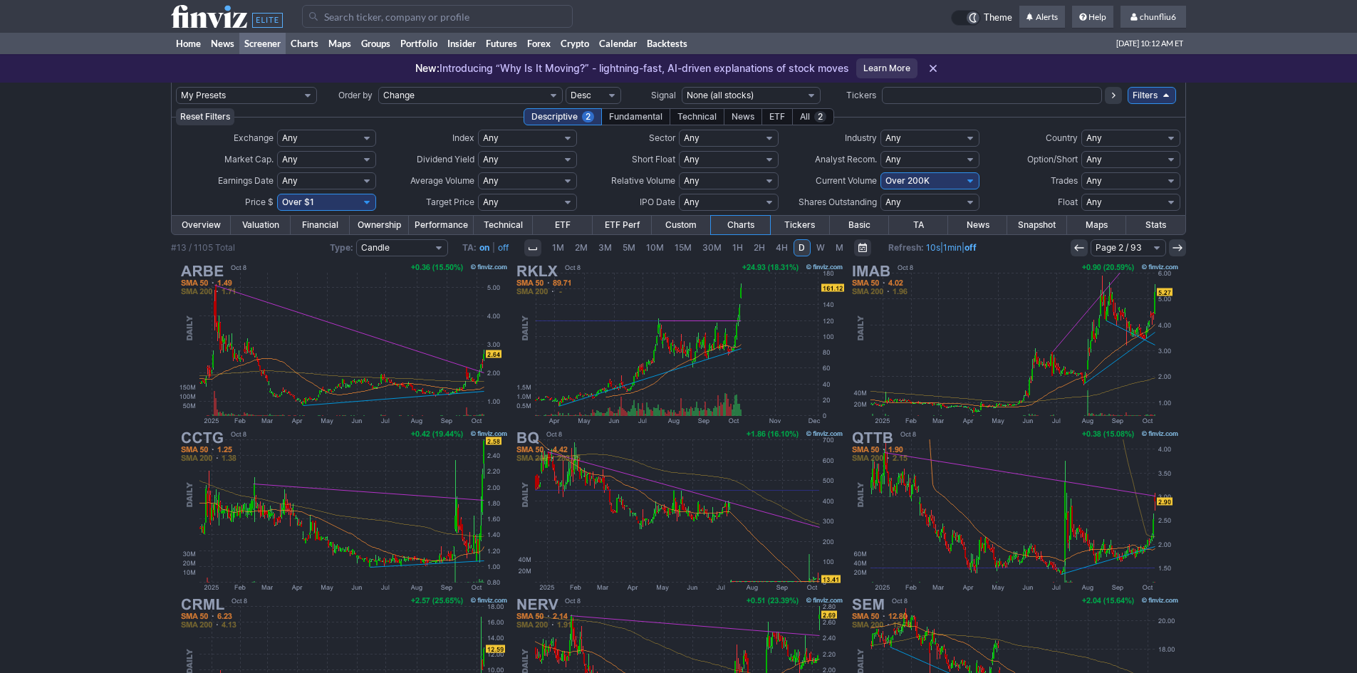
click at [1082, 245] on icon at bounding box center [1078, 247] width 11 height 11
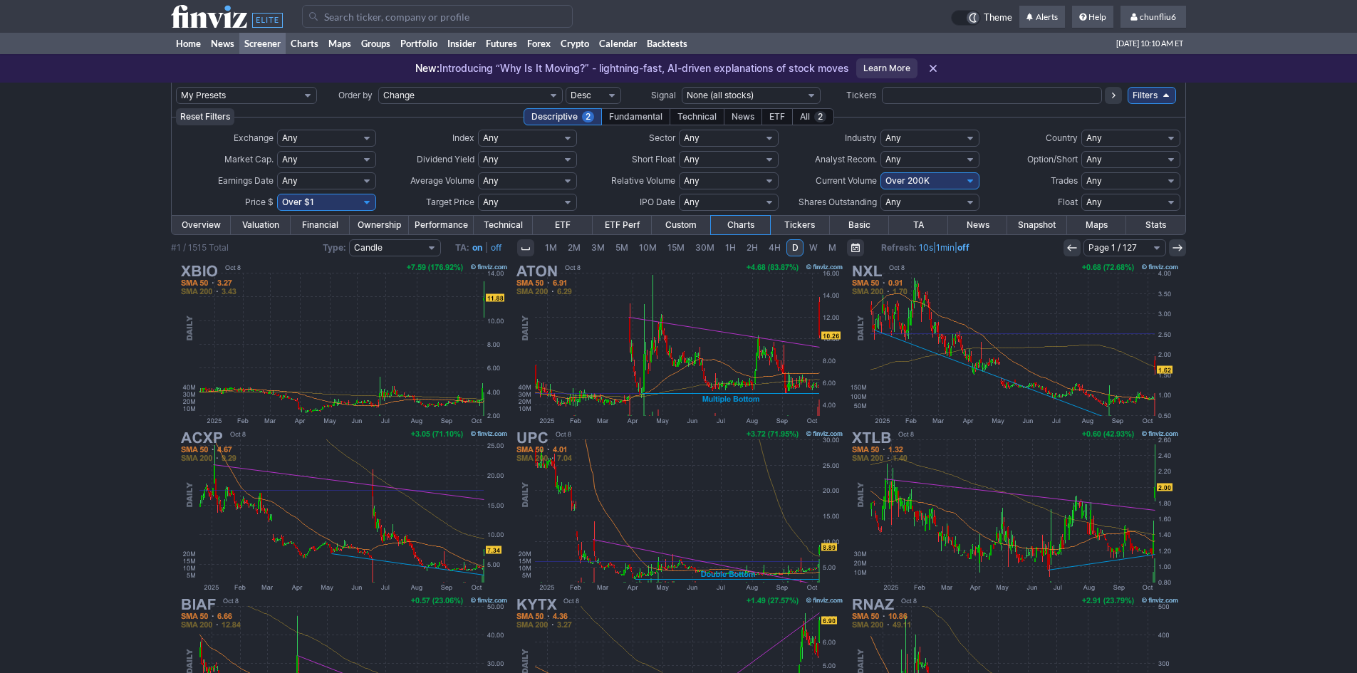
click at [345, 17] on input "Search" at bounding box center [437, 16] width 271 height 23
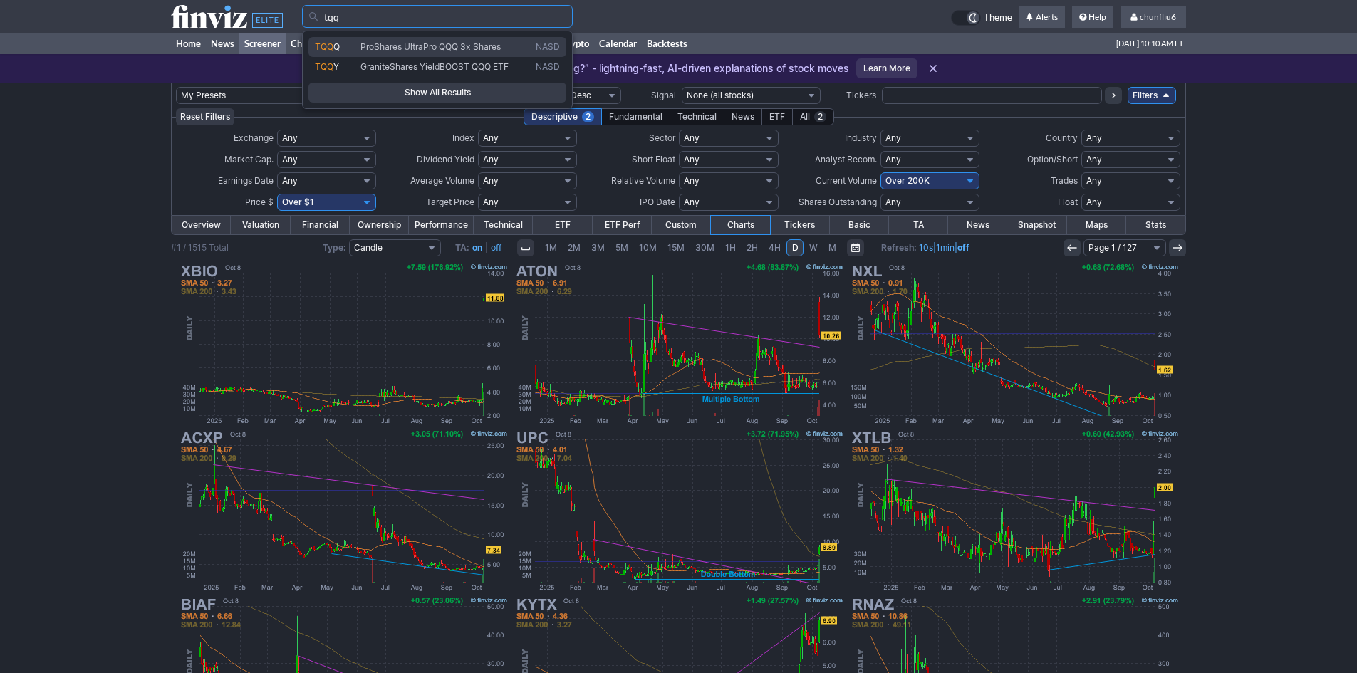
click at [334, 43] on span "Q" at bounding box center [336, 46] width 6 height 11
type input "TQQQ"
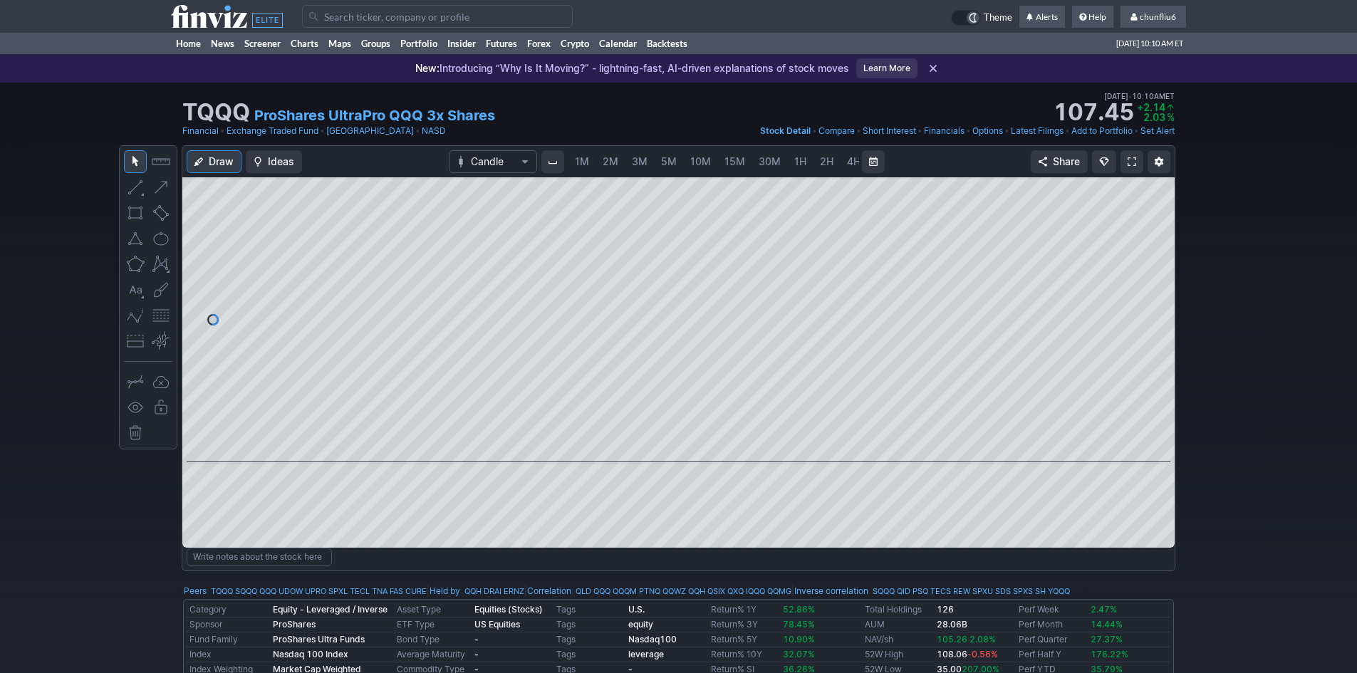
scroll to position [0, 77]
click at [590, 159] on span "5M" at bounding box center [592, 161] width 16 height 12
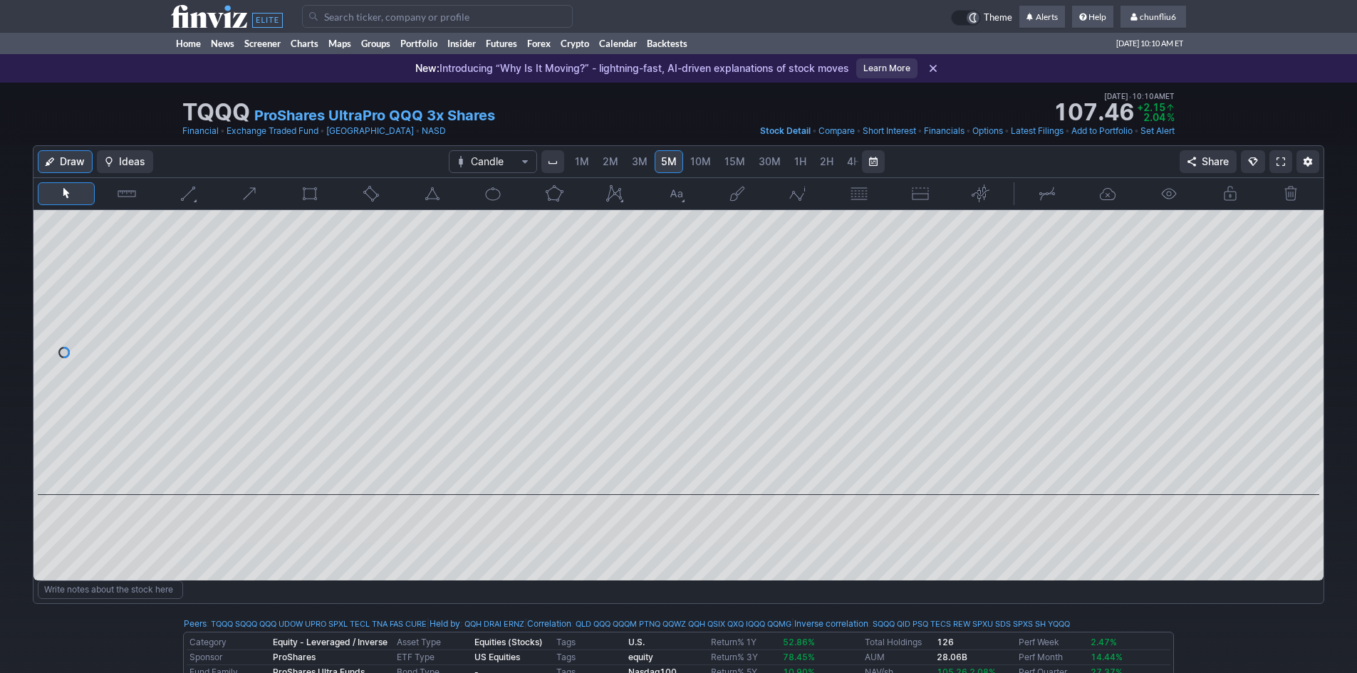
click at [583, 163] on span "1M" at bounding box center [582, 161] width 14 height 12
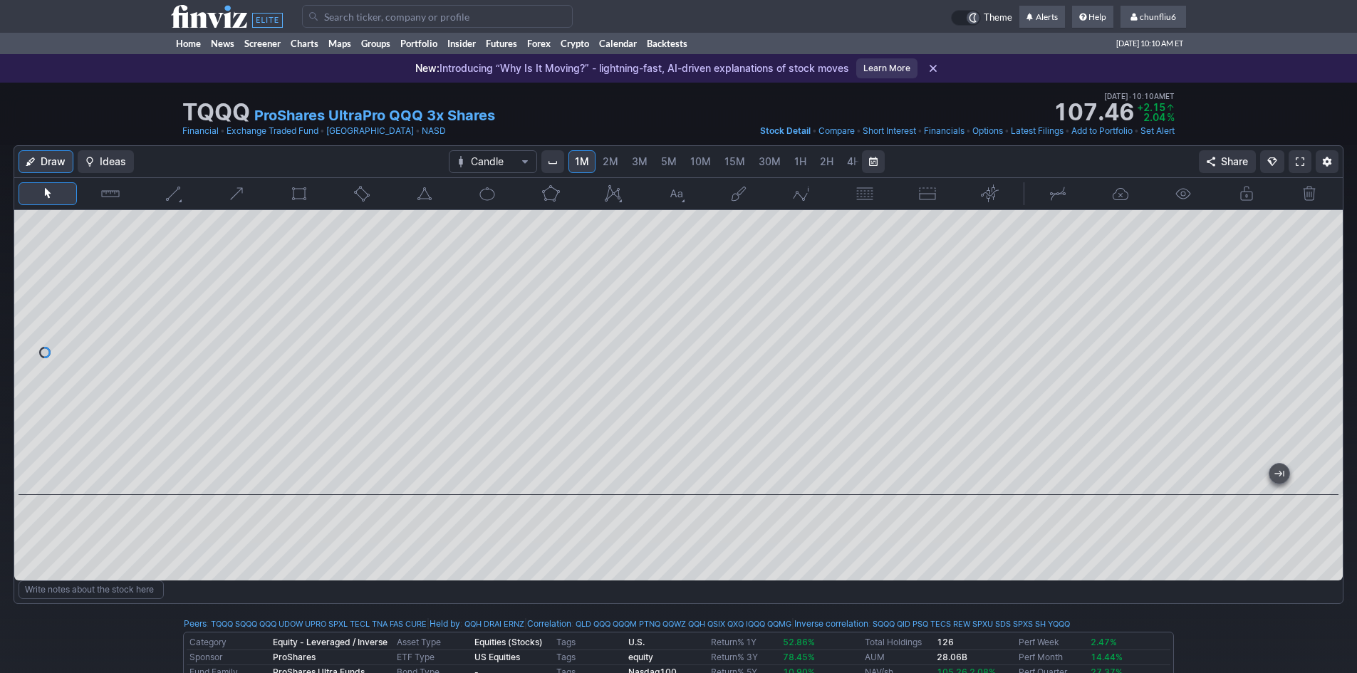
drag, startPoint x: 1325, startPoint y: 291, endPoint x: 1315, endPoint y: 333, distance: 43.2
click at [1315, 333] on div at bounding box center [1328, 348] width 30 height 249
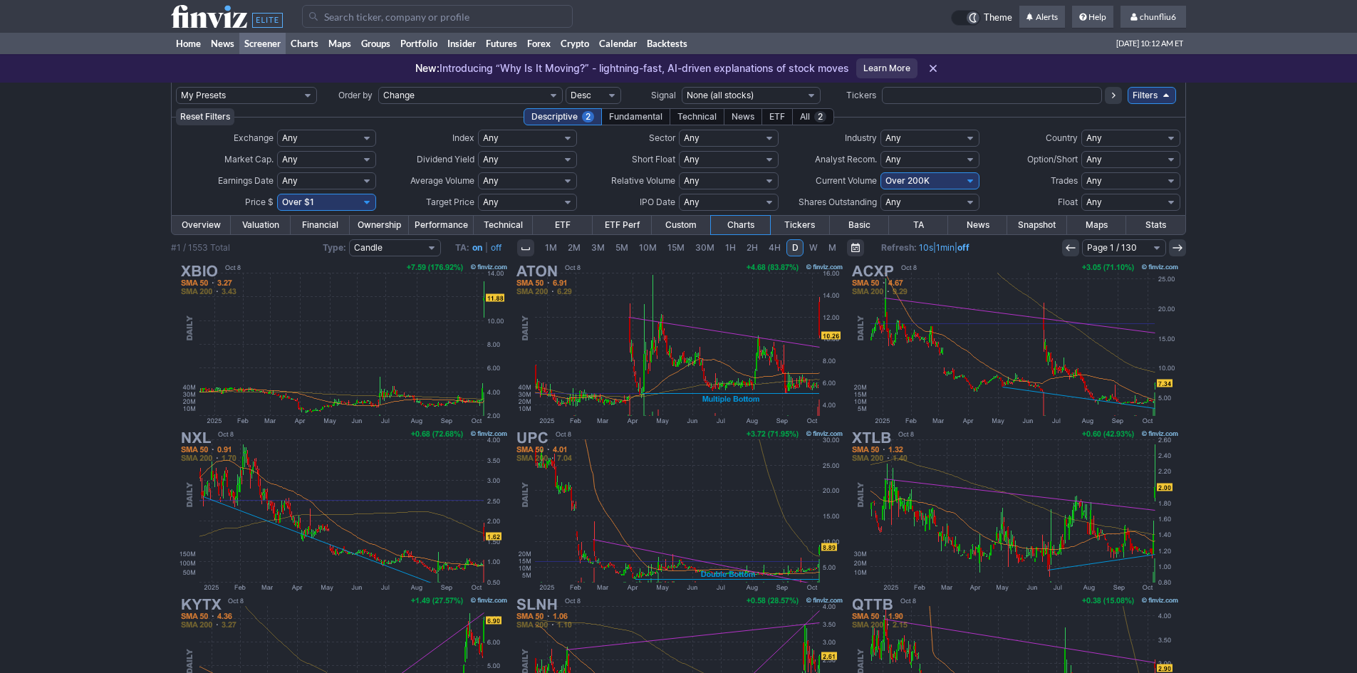
click at [920, 179] on select "Any Under 50K Under 100K Under 500K Under 750K Under 1M Over 0 Over 50K Over 10…" at bounding box center [929, 180] width 99 height 17
select select "o300"
click at [880, 172] on select "Any Under 50K Under 100K Under 500K Under 750K Under 1M Over 0 Over 50K Over 10…" at bounding box center [929, 180] width 99 height 17
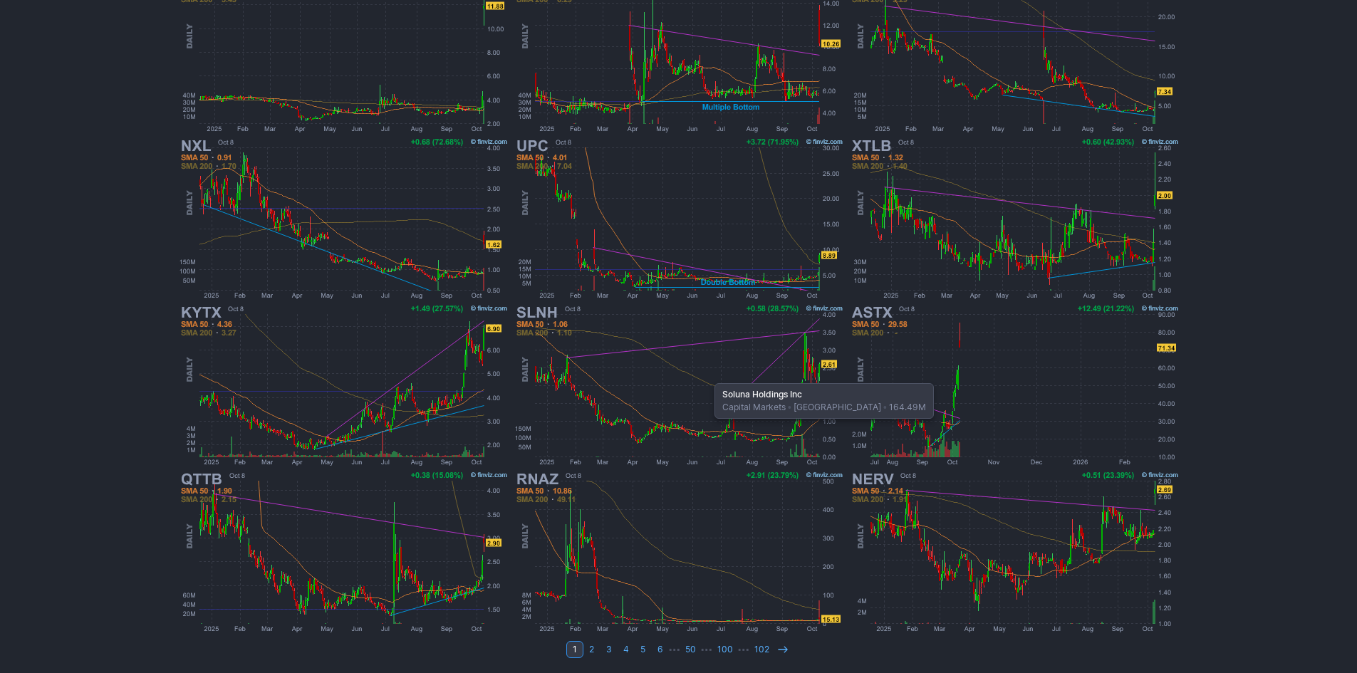
scroll to position [293, 0]
click at [781, 645] on icon at bounding box center [782, 648] width 11 height 11
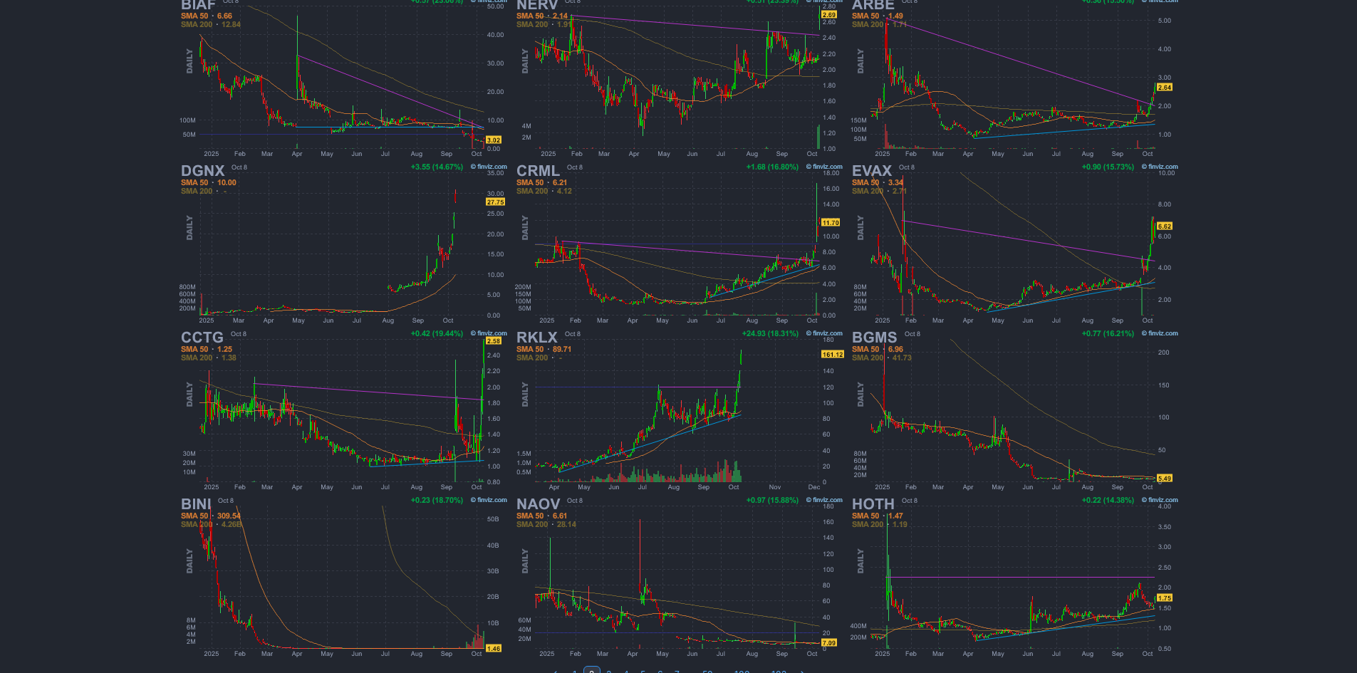
scroll to position [293, 0]
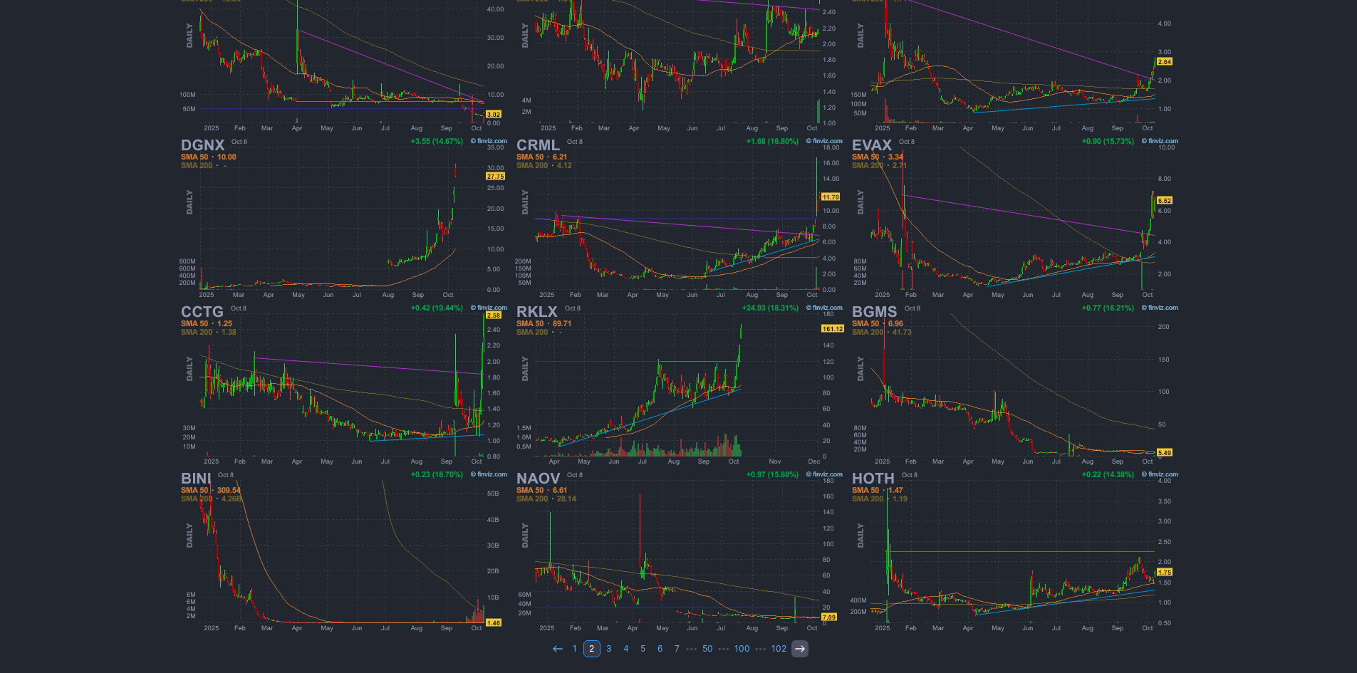
click at [799, 645] on icon at bounding box center [799, 648] width 11 height 11
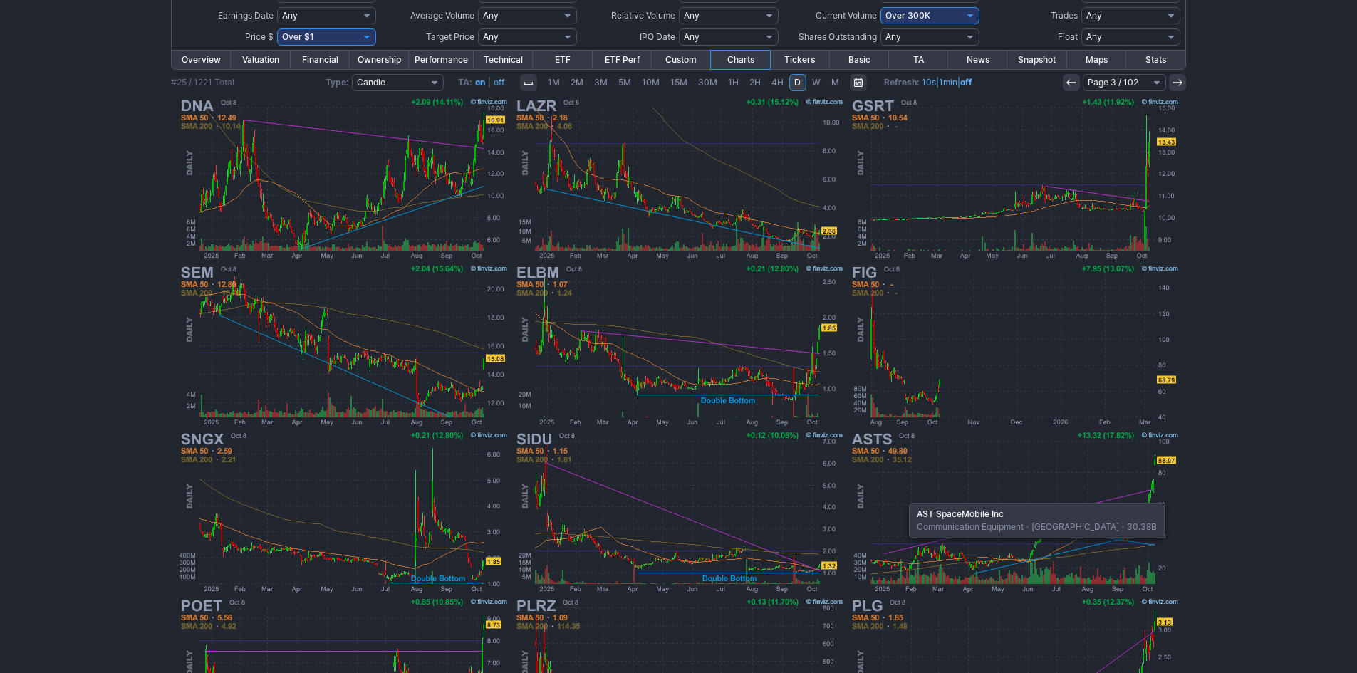
scroll to position [150, 0]
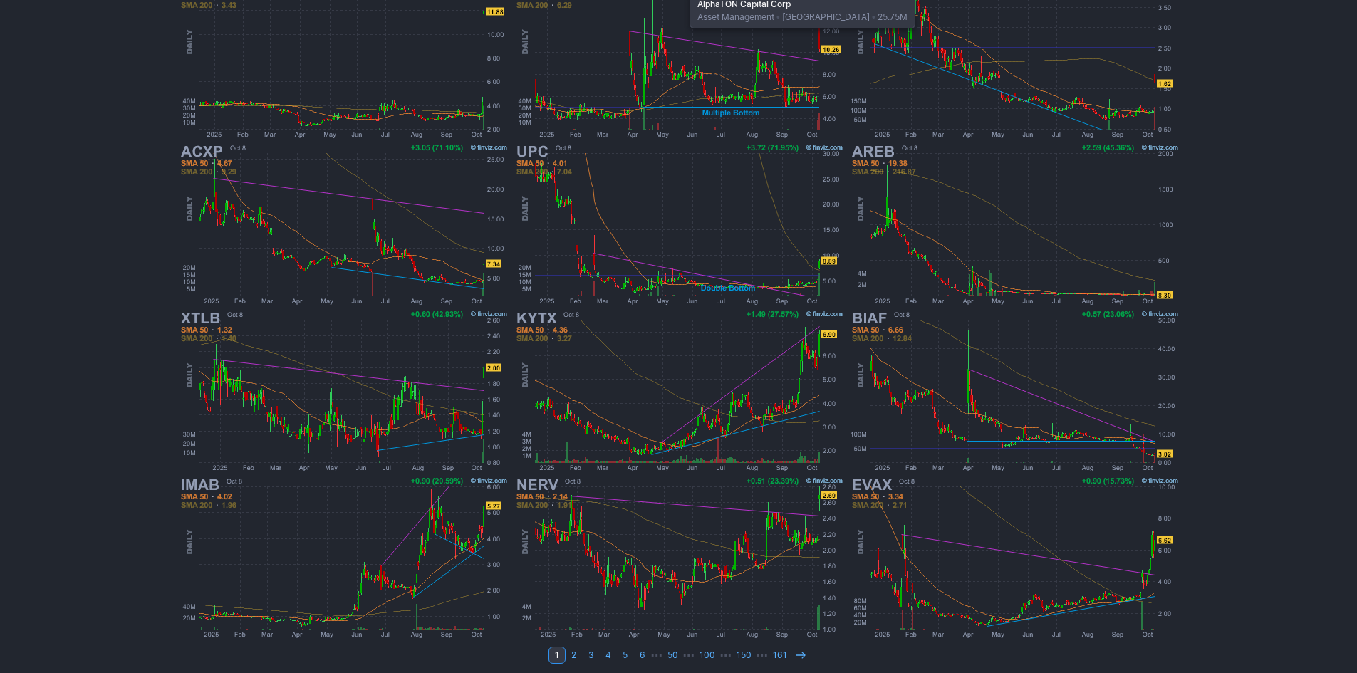
scroll to position [293, 0]
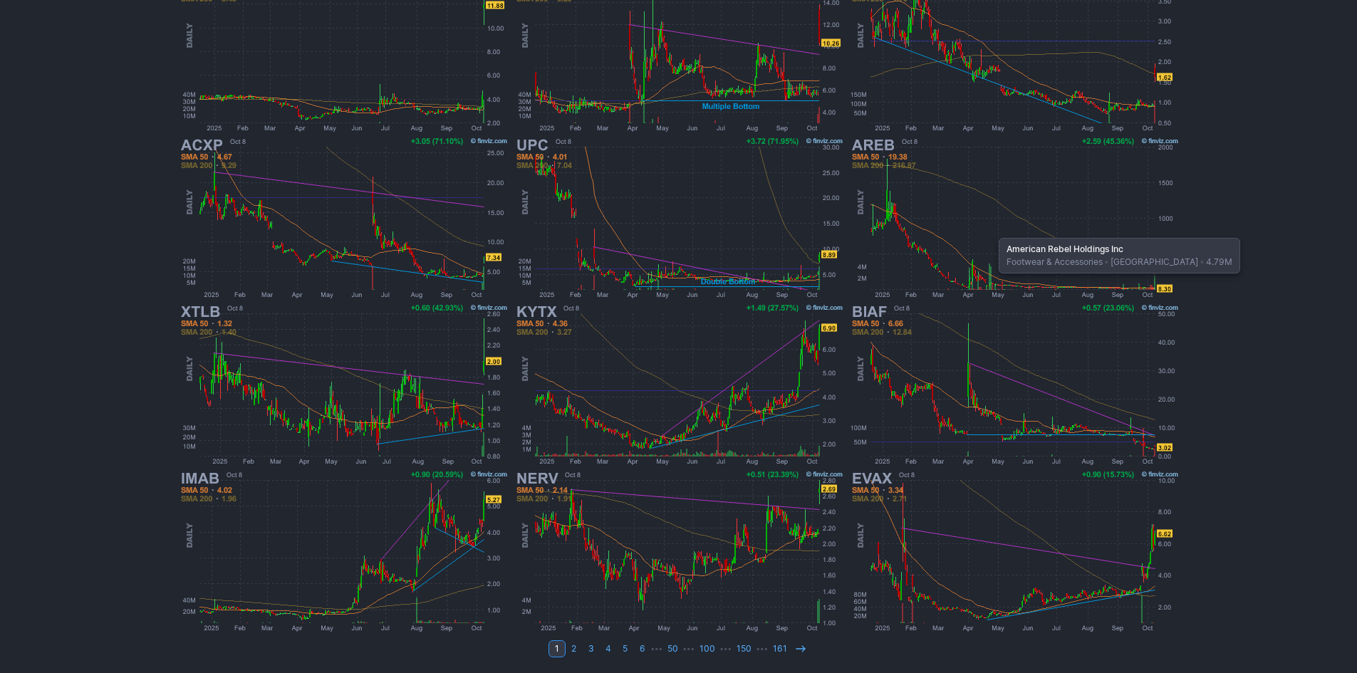
click at [991, 231] on img at bounding box center [1014, 218] width 333 height 167
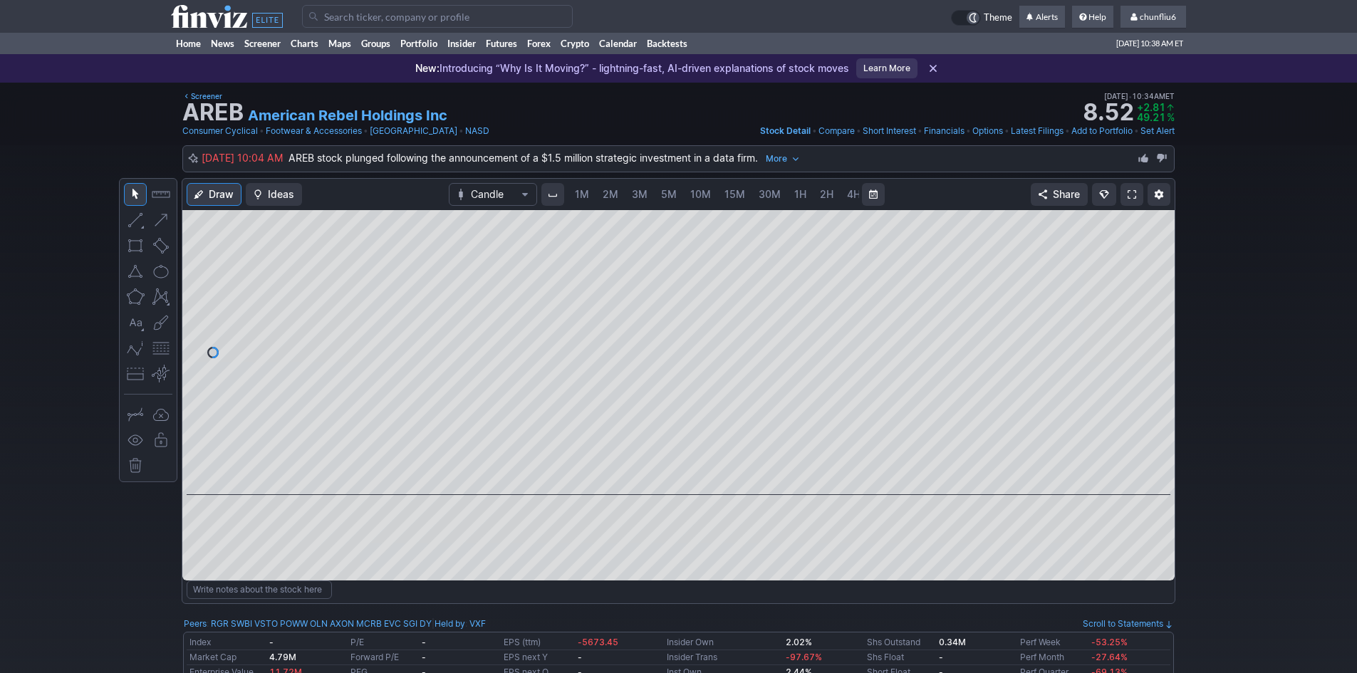
scroll to position [0, 77]
click at [1134, 194] on span at bounding box center [1131, 194] width 9 height 11
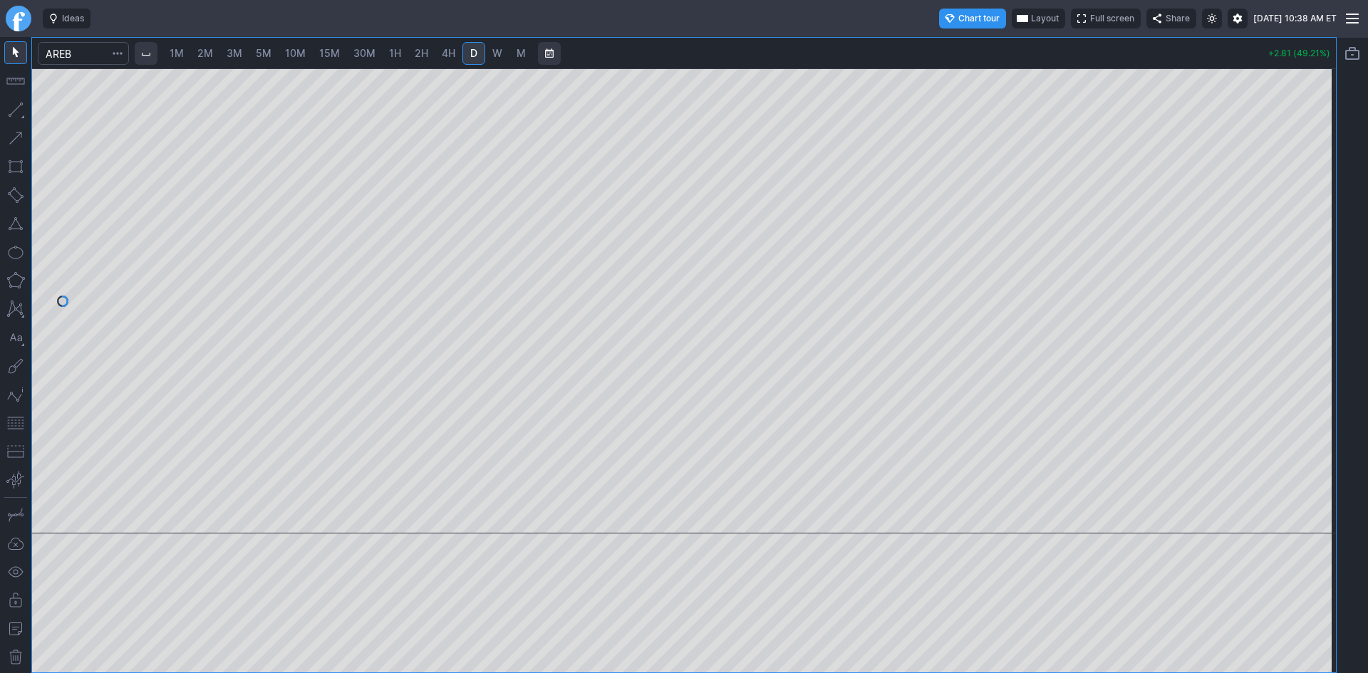
click at [182, 51] on span "1M" at bounding box center [177, 53] width 14 height 12
click at [1276, 319] on div at bounding box center [683, 300] width 1303 height 465
click at [1031, 16] on span "Layout" at bounding box center [1045, 18] width 28 height 14
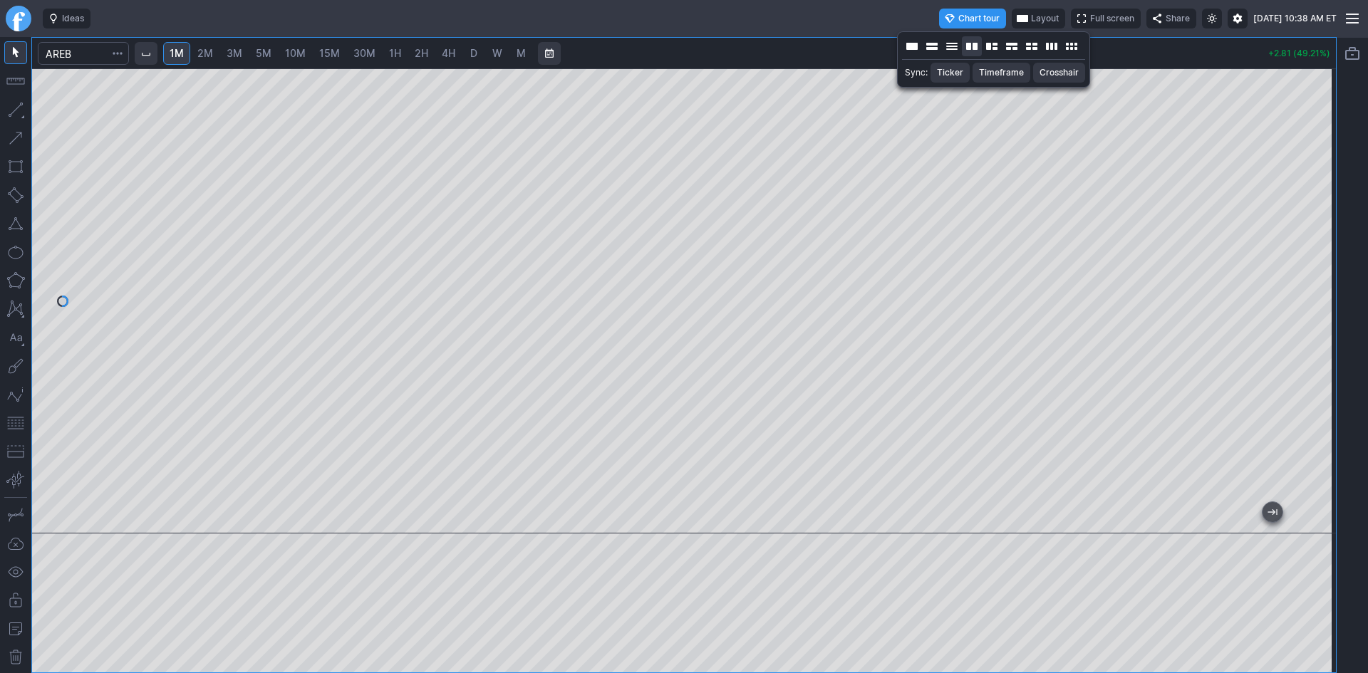
click at [968, 46] on button "Layout" at bounding box center [972, 46] width 20 height 20
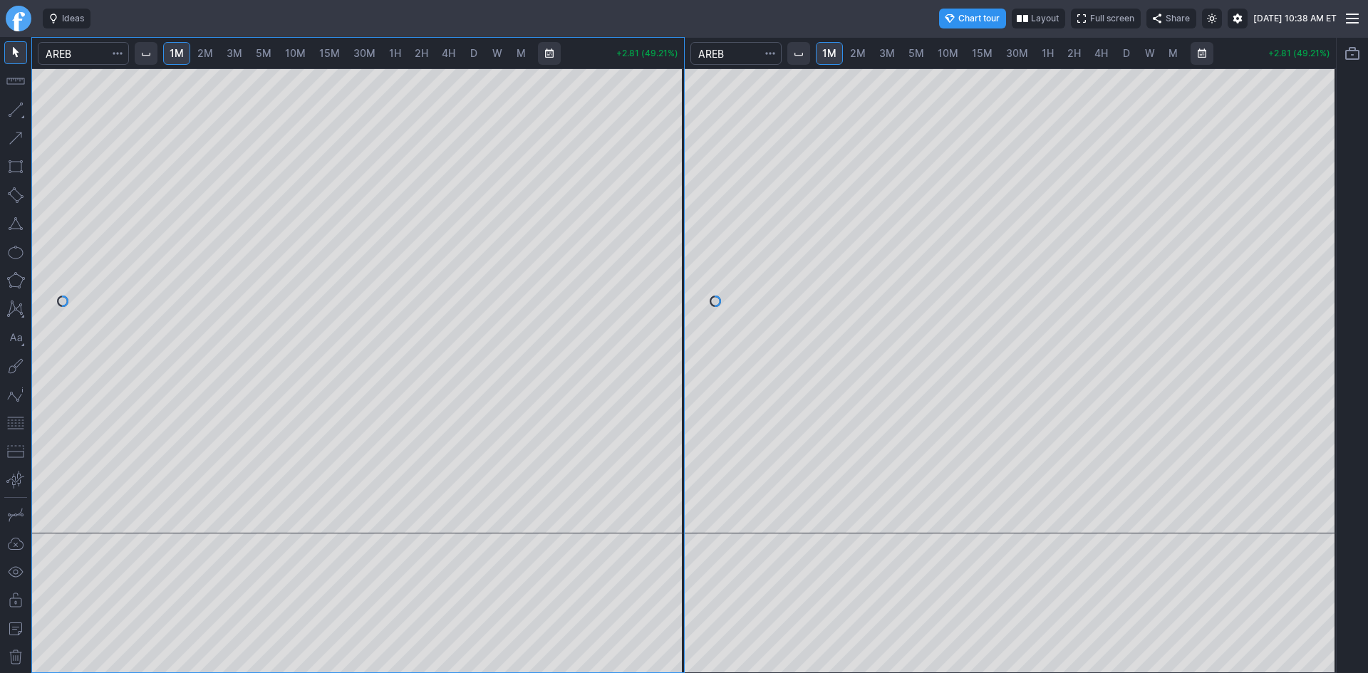
click at [896, 49] on link "3M" at bounding box center [887, 53] width 28 height 23
click at [917, 51] on span "5M" at bounding box center [916, 53] width 16 height 12
click at [942, 56] on span "10M" at bounding box center [947, 53] width 21 height 12
drag, startPoint x: 11, startPoint y: 424, endPoint x: 31, endPoint y: 420, distance: 20.4
click at [14, 422] on button "button" at bounding box center [15, 423] width 23 height 23
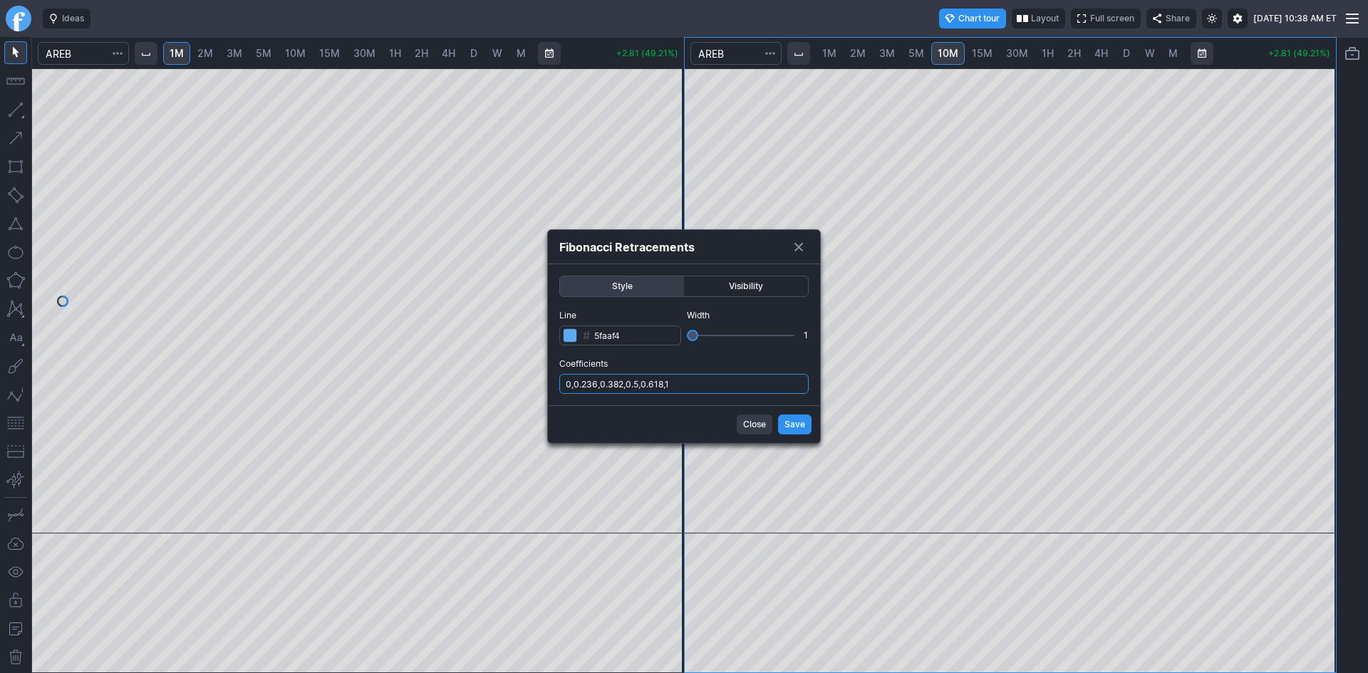
click at [730, 384] on input "0,0.236,0.382,0.5,0.618,1" at bounding box center [683, 384] width 249 height 20
type input "0,0.236,0.382,0.5,0.618,1,.786"
click at [788, 422] on span "Save" at bounding box center [794, 424] width 21 height 14
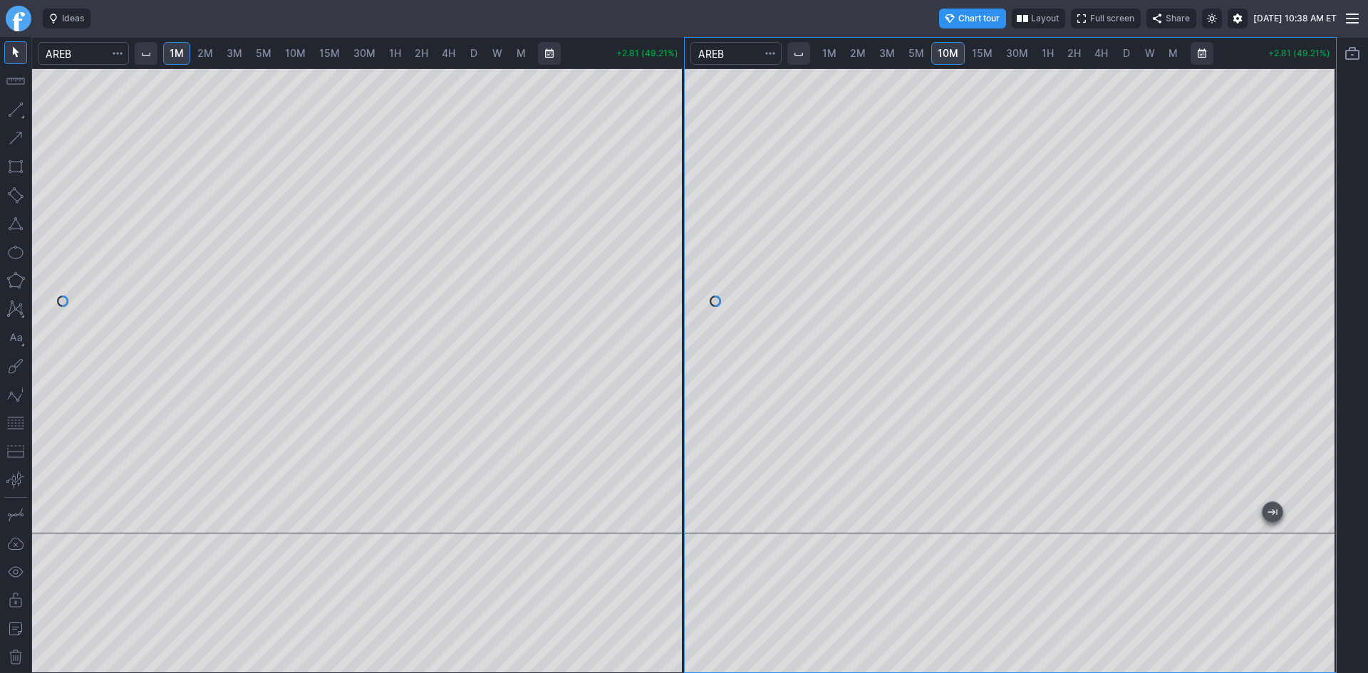
drag, startPoint x: 1330, startPoint y: 204, endPoint x: 1325, endPoint y: 248, distance: 43.7
click at [1325, 251] on div at bounding box center [1321, 297] width 30 height 429
drag, startPoint x: 1325, startPoint y: 158, endPoint x: 1321, endPoint y: 187, distance: 29.5
click at [1321, 187] on div at bounding box center [1321, 297] width 30 height 429
click at [645, 284] on div at bounding box center [358, 300] width 652 height 465
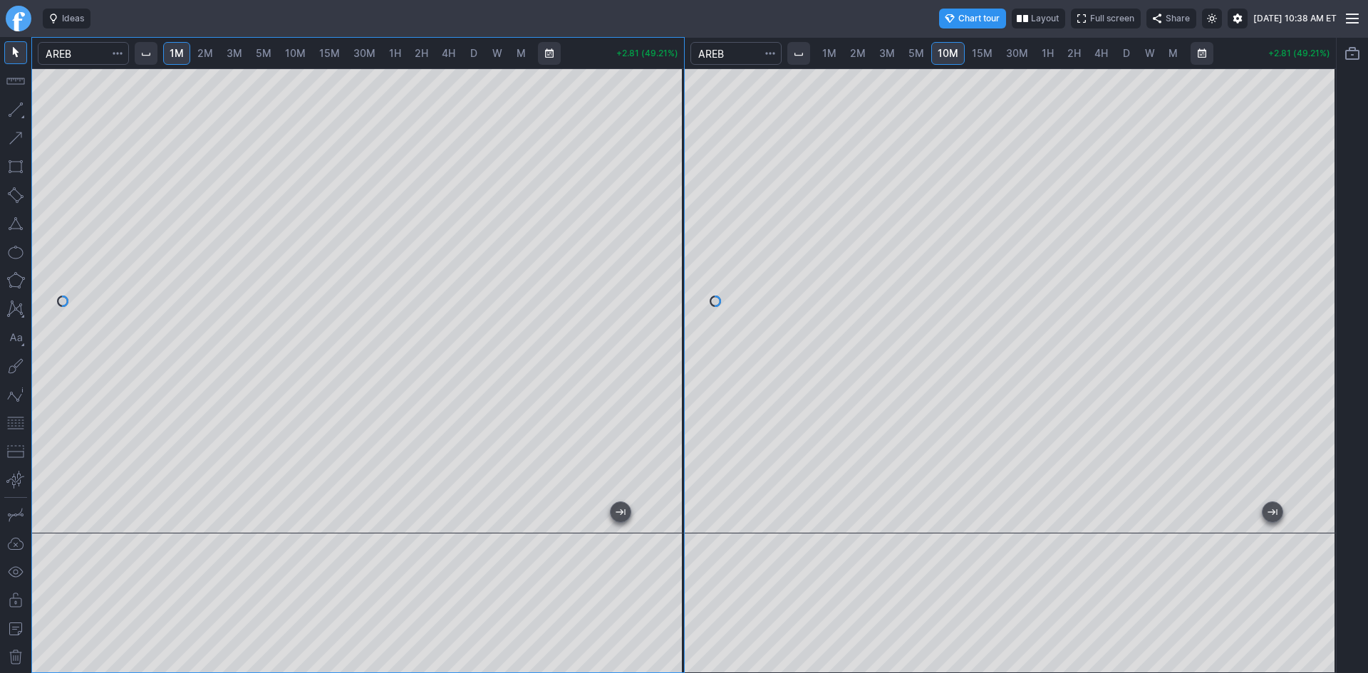
drag, startPoint x: 5, startPoint y: 425, endPoint x: 33, endPoint y: 411, distance: 31.9
click at [9, 424] on button "button" at bounding box center [15, 423] width 23 height 23
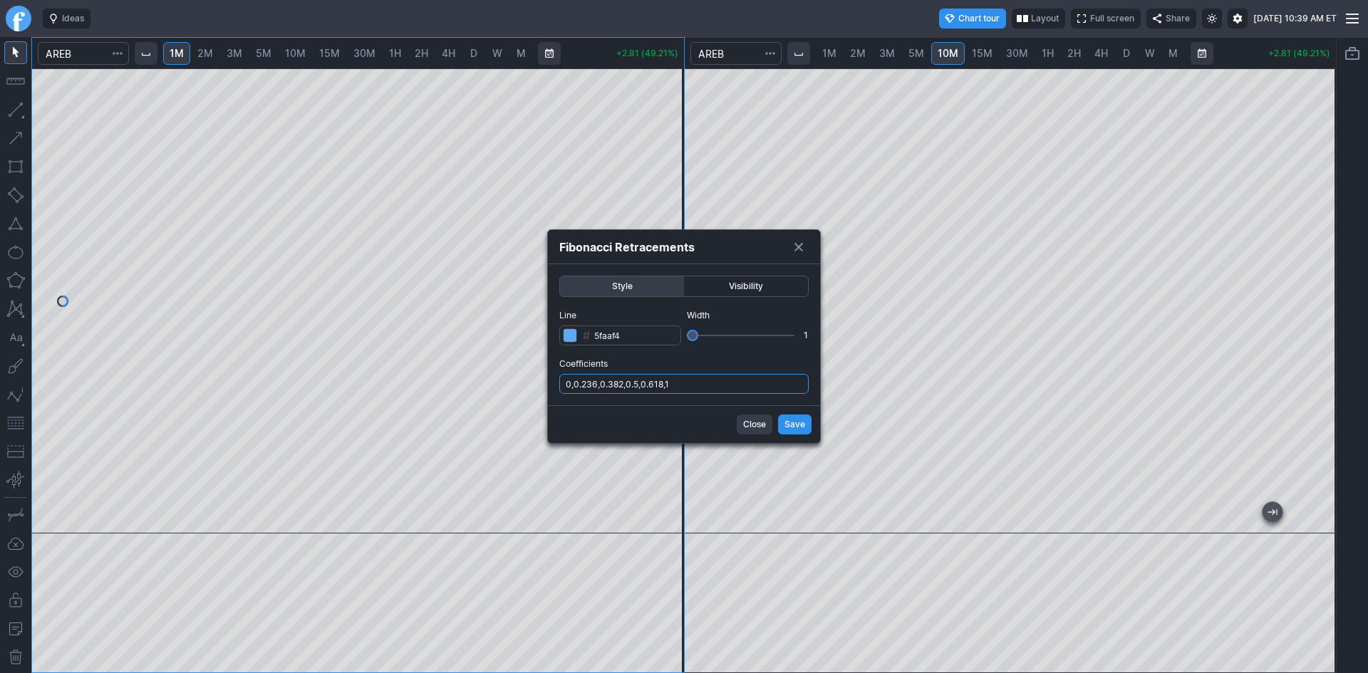
click at [736, 391] on input "0,0.236,0.382,0.5,0.618,1" at bounding box center [683, 384] width 249 height 20
type input "0,0.236,0.382,0.5,0.618,1,.786"
click at [794, 424] on span "Save" at bounding box center [794, 424] width 21 height 14
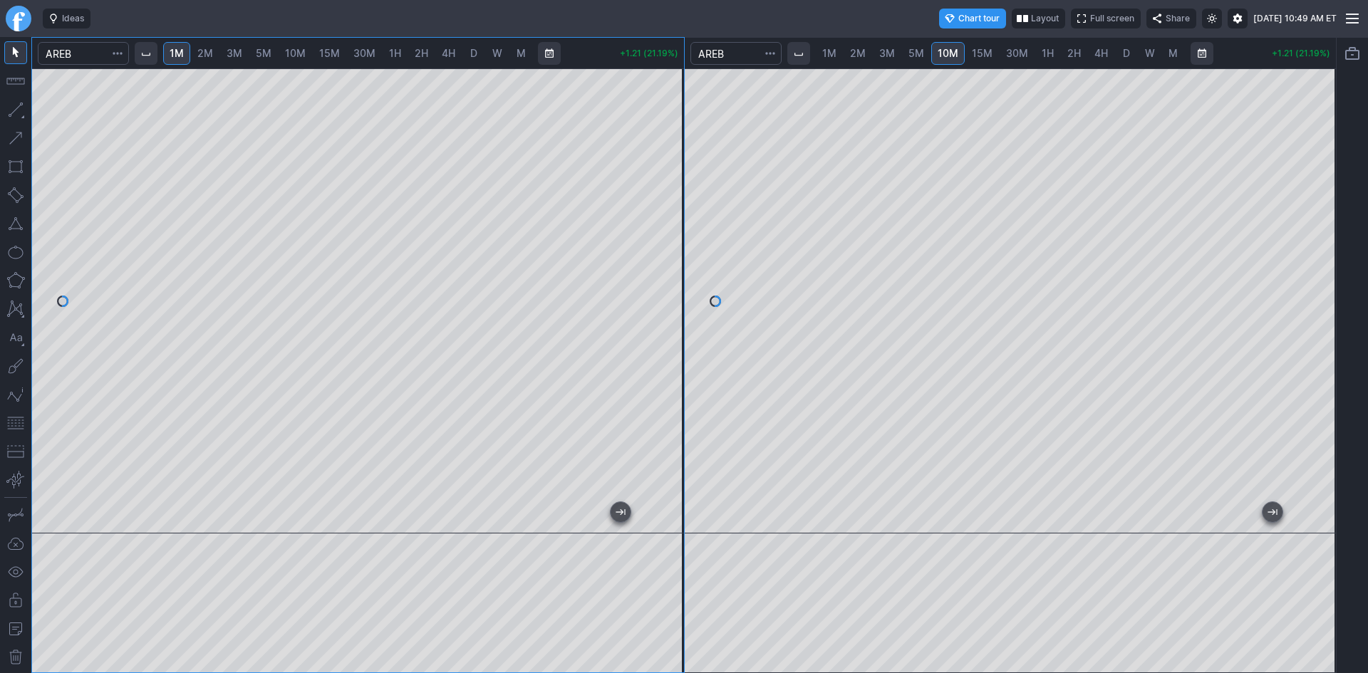
drag, startPoint x: 672, startPoint y: 210, endPoint x: 664, endPoint y: 157, distance: 54.0
click at [677, 151] on div at bounding box center [669, 297] width 30 height 429
drag, startPoint x: 662, startPoint y: 264, endPoint x: 659, endPoint y: 293, distance: 29.4
click at [659, 293] on div at bounding box center [669, 297] width 30 height 429
drag, startPoint x: 1137, startPoint y: 516, endPoint x: 1507, endPoint y: 496, distance: 370.9
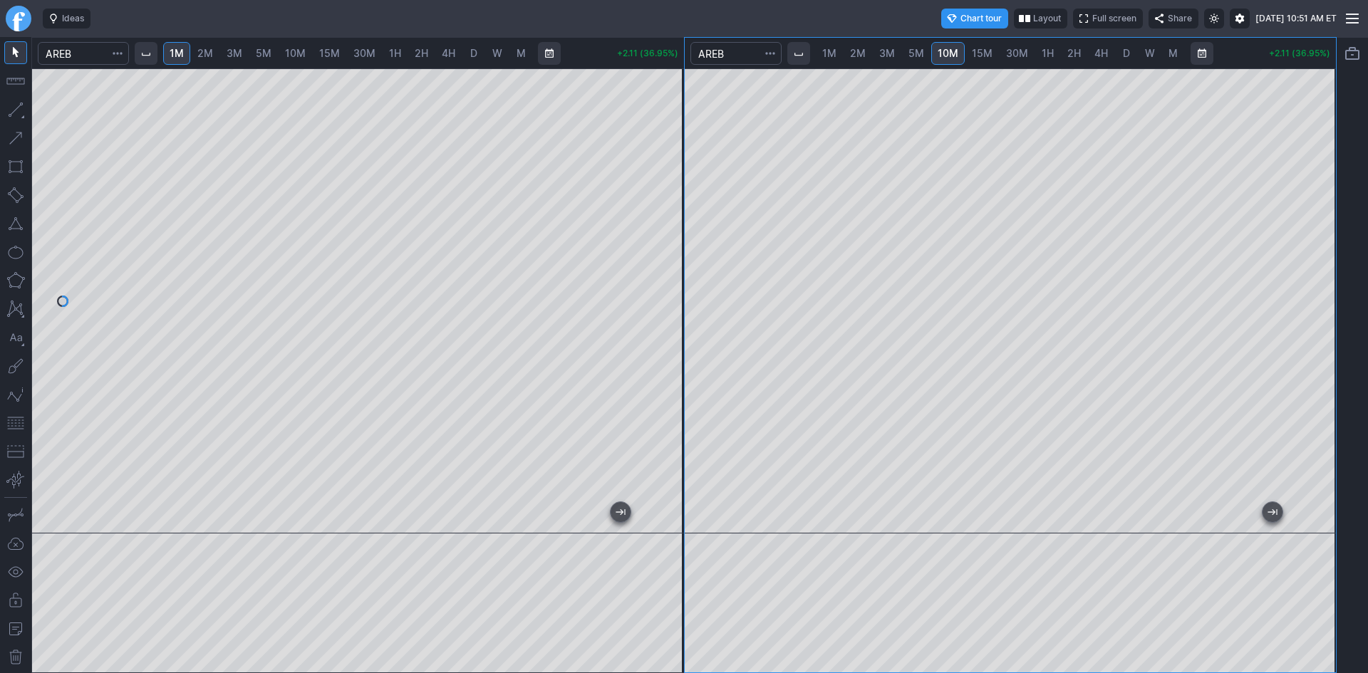
click at [1367, 496] on html "Ideas Chart tour Layout Full screen Share Wed OCT 08 2025 10:51 AM ET 1M 2M 3M …" at bounding box center [684, 336] width 1368 height 673
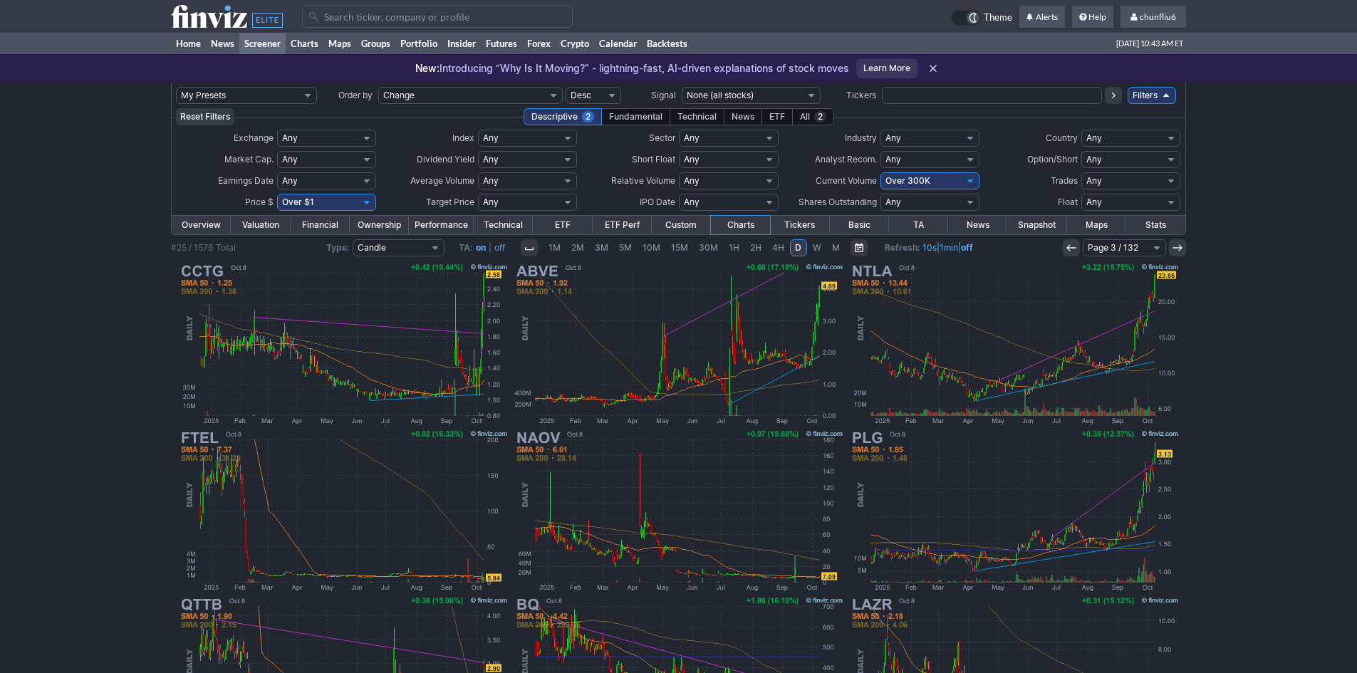
click at [1071, 243] on icon at bounding box center [1071, 247] width 11 height 11
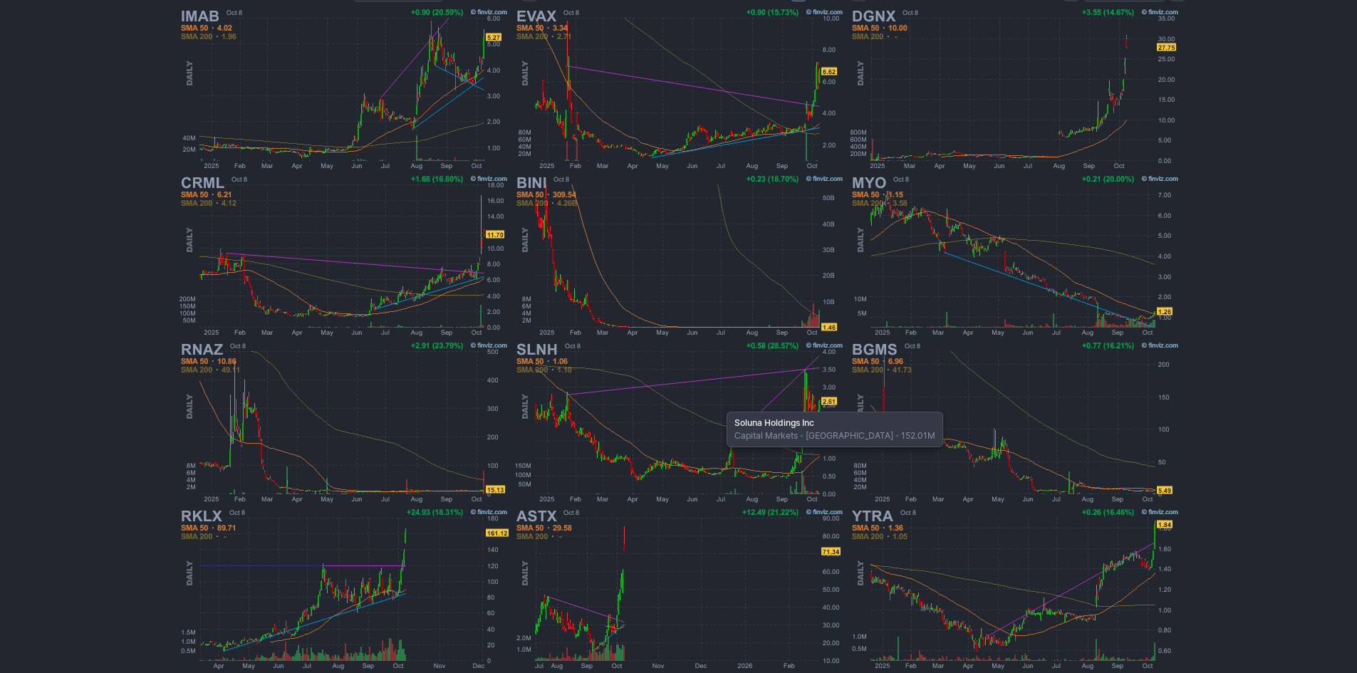
scroll to position [293, 0]
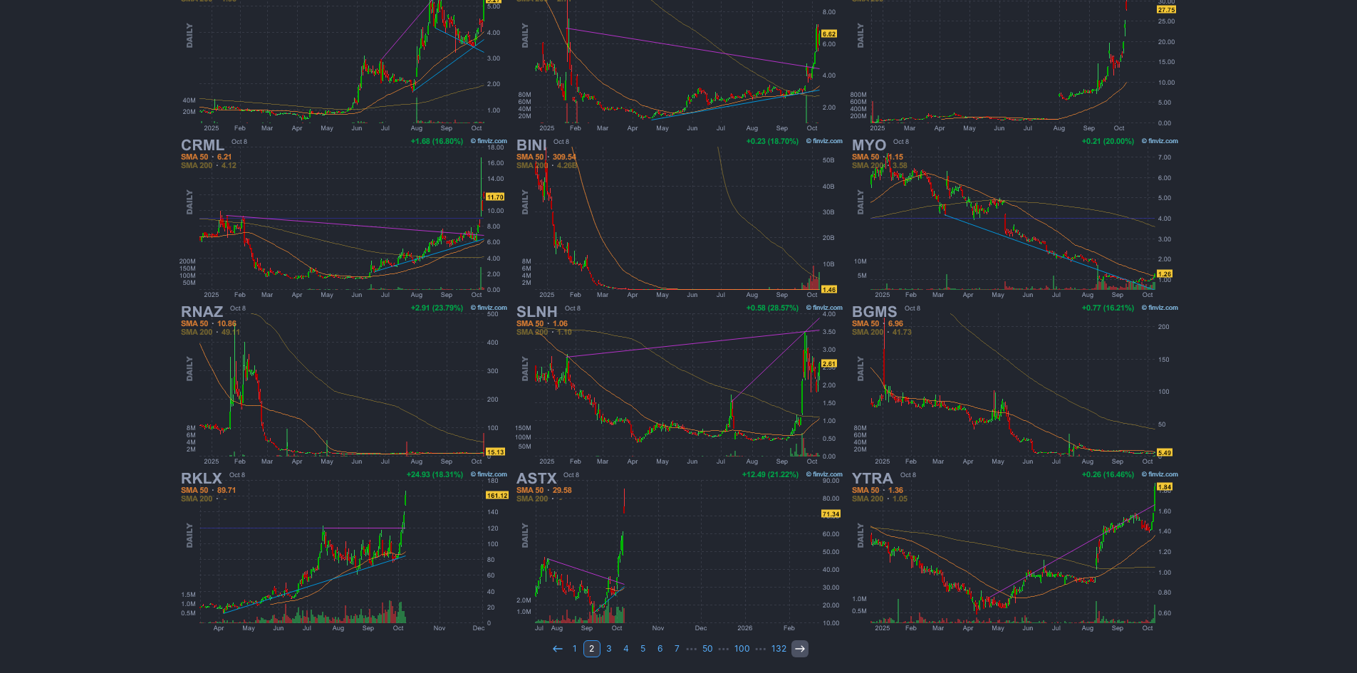
click at [796, 648] on icon at bounding box center [799, 648] width 11 height 11
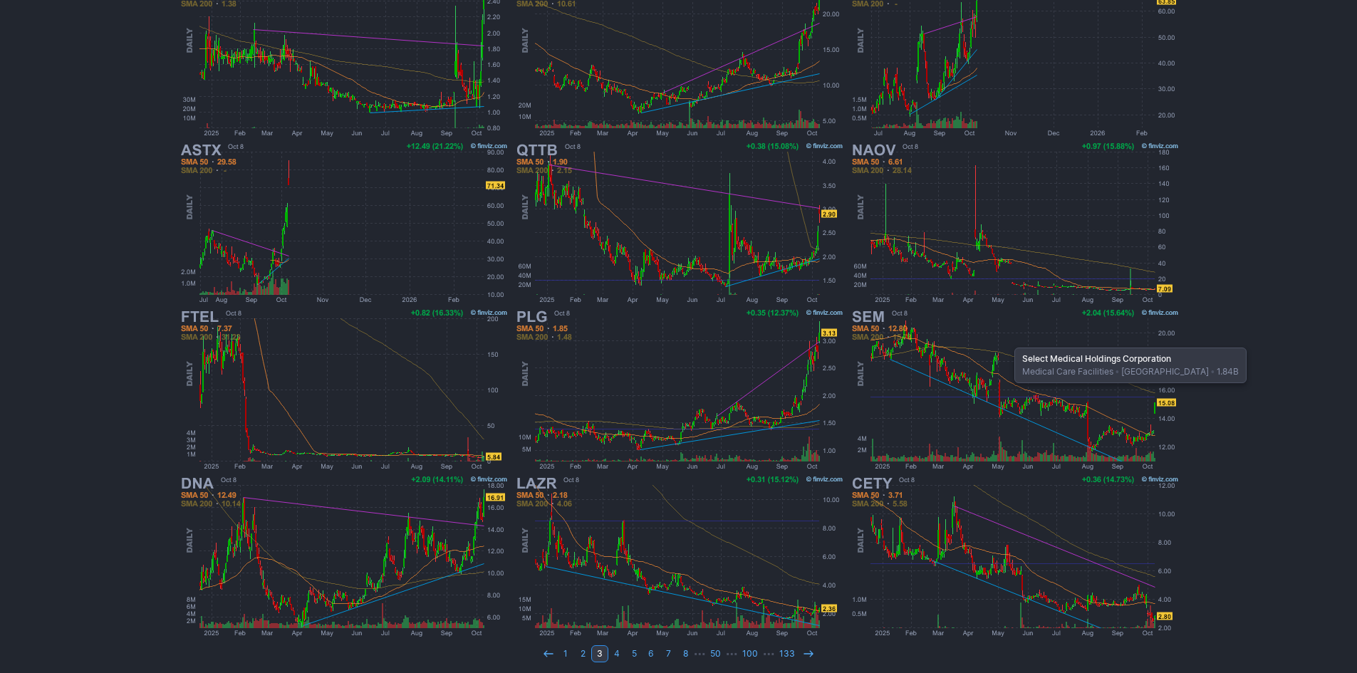
scroll to position [293, 0]
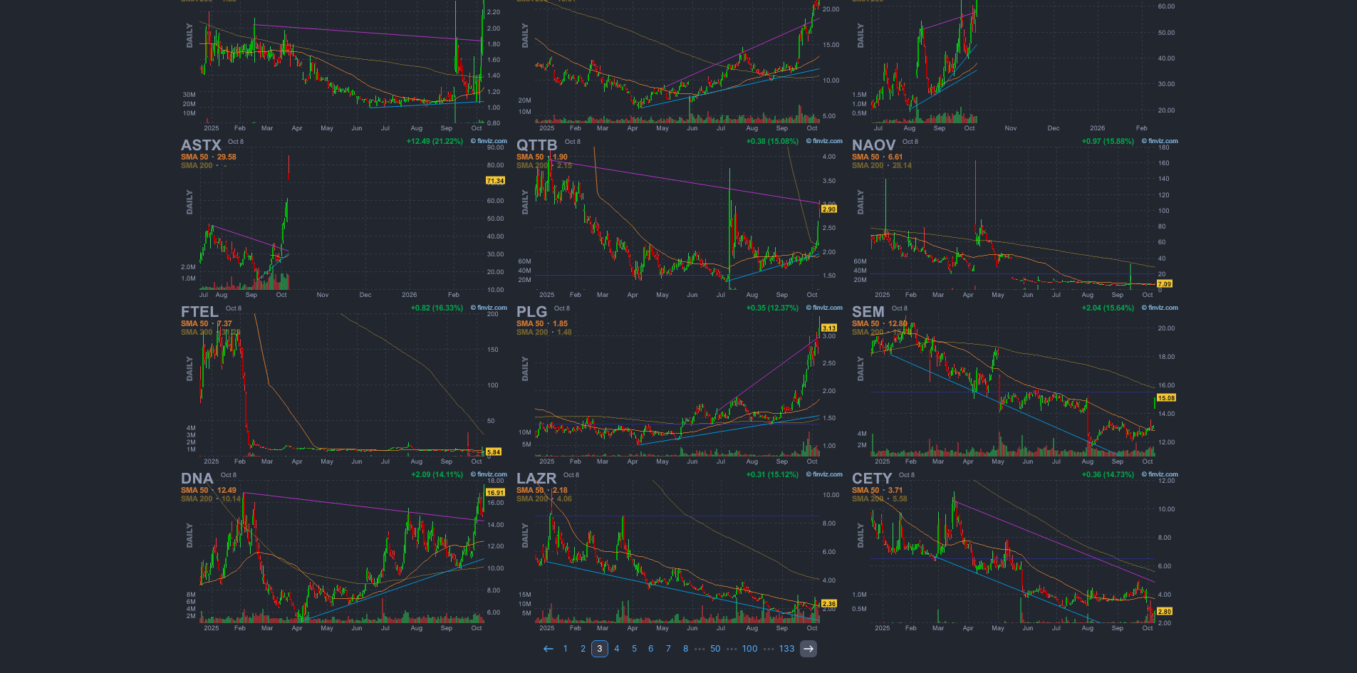
click at [809, 648] on icon at bounding box center [808, 648] width 11 height 11
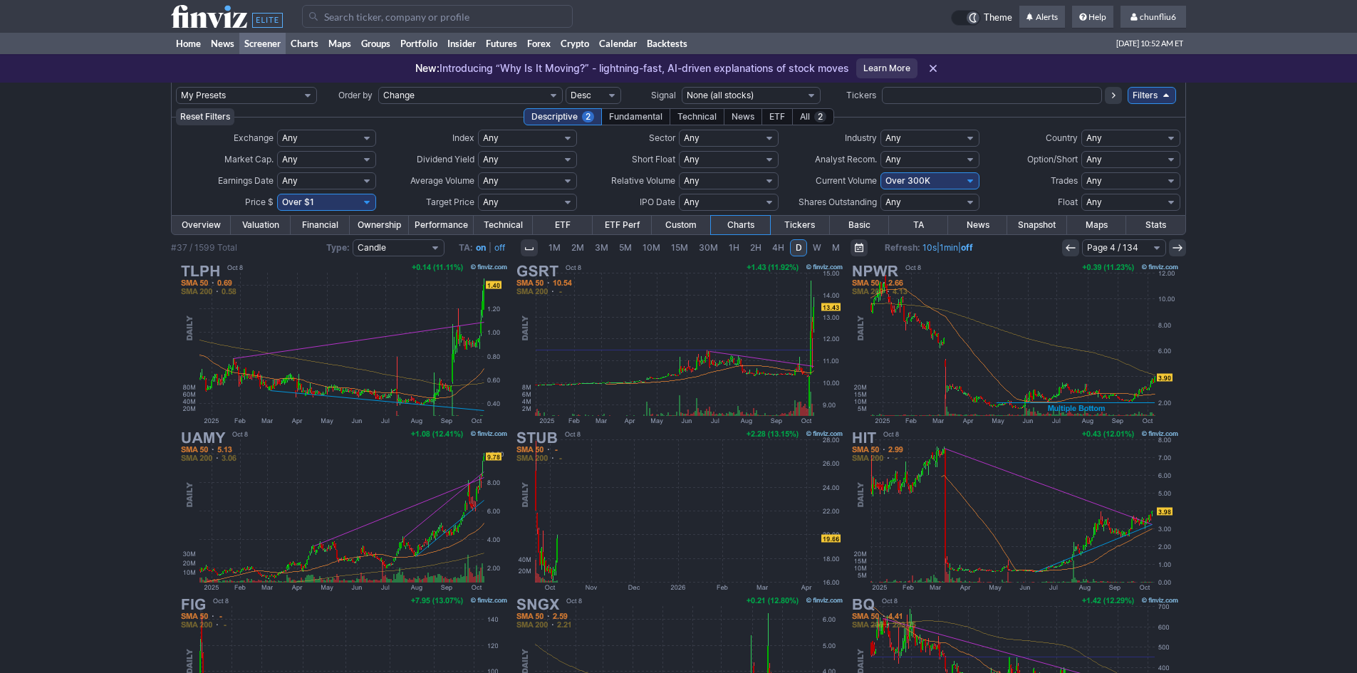
click at [1073, 246] on icon at bounding box center [1070, 247] width 11 height 11
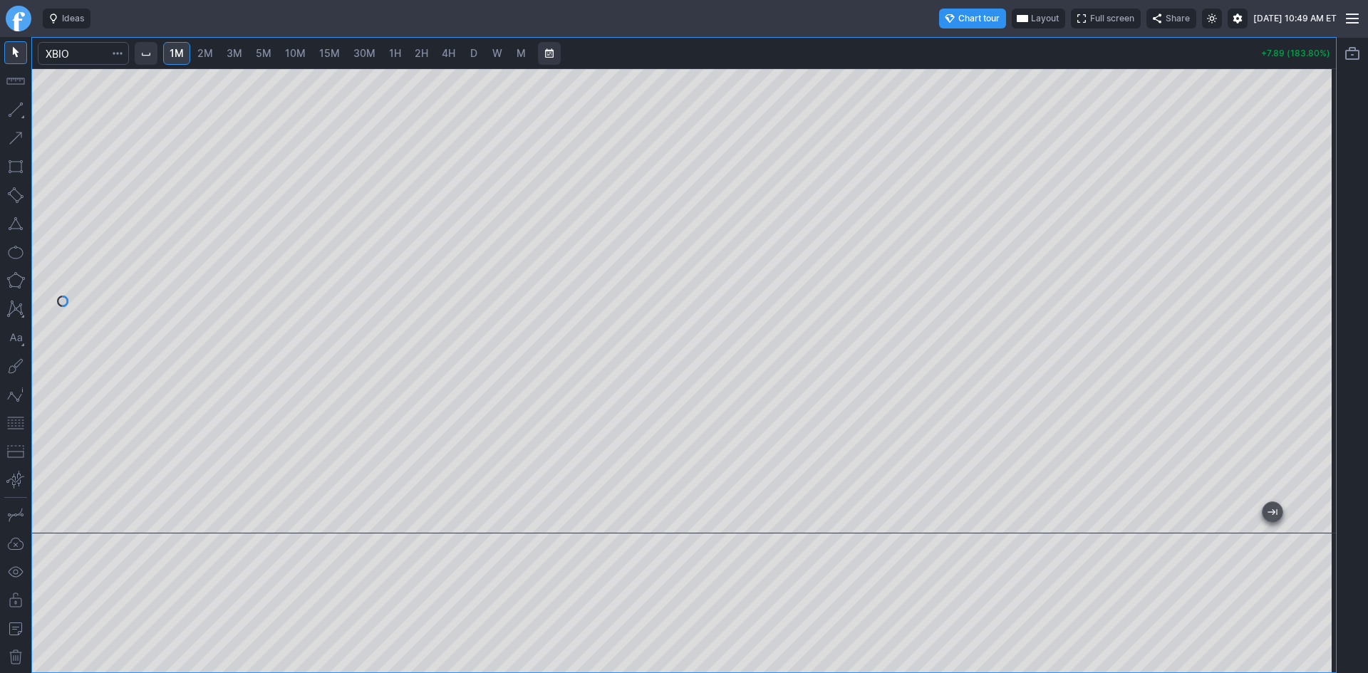
click at [1031, 17] on span "Layout" at bounding box center [1045, 18] width 28 height 14
click at [973, 43] on button "Layout" at bounding box center [972, 46] width 20 height 20
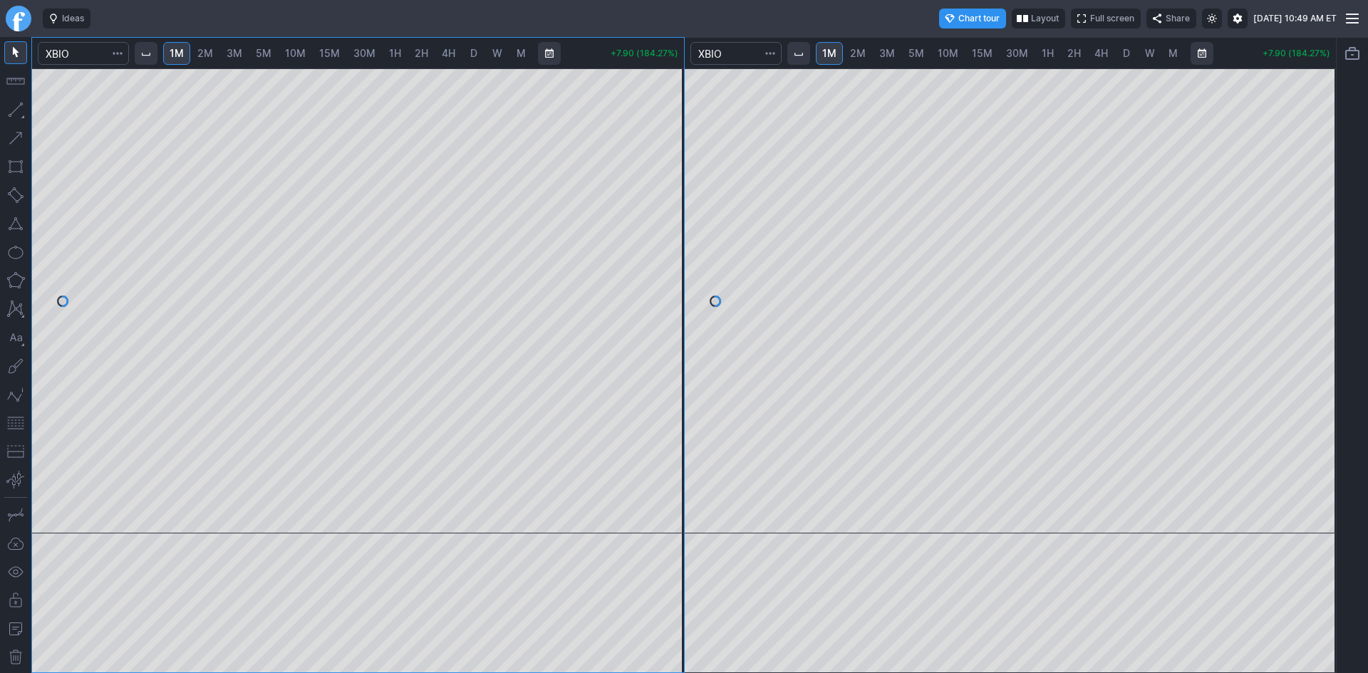
click at [936, 52] on link "10M" at bounding box center [947, 53] width 33 height 23
click at [913, 55] on span "5M" at bounding box center [916, 53] width 16 height 12
click at [951, 54] on span "10M" at bounding box center [947, 53] width 21 height 12
click at [1296, 259] on div at bounding box center [1010, 300] width 652 height 465
click at [1123, 53] on span "D" at bounding box center [1125, 53] width 7 height 12
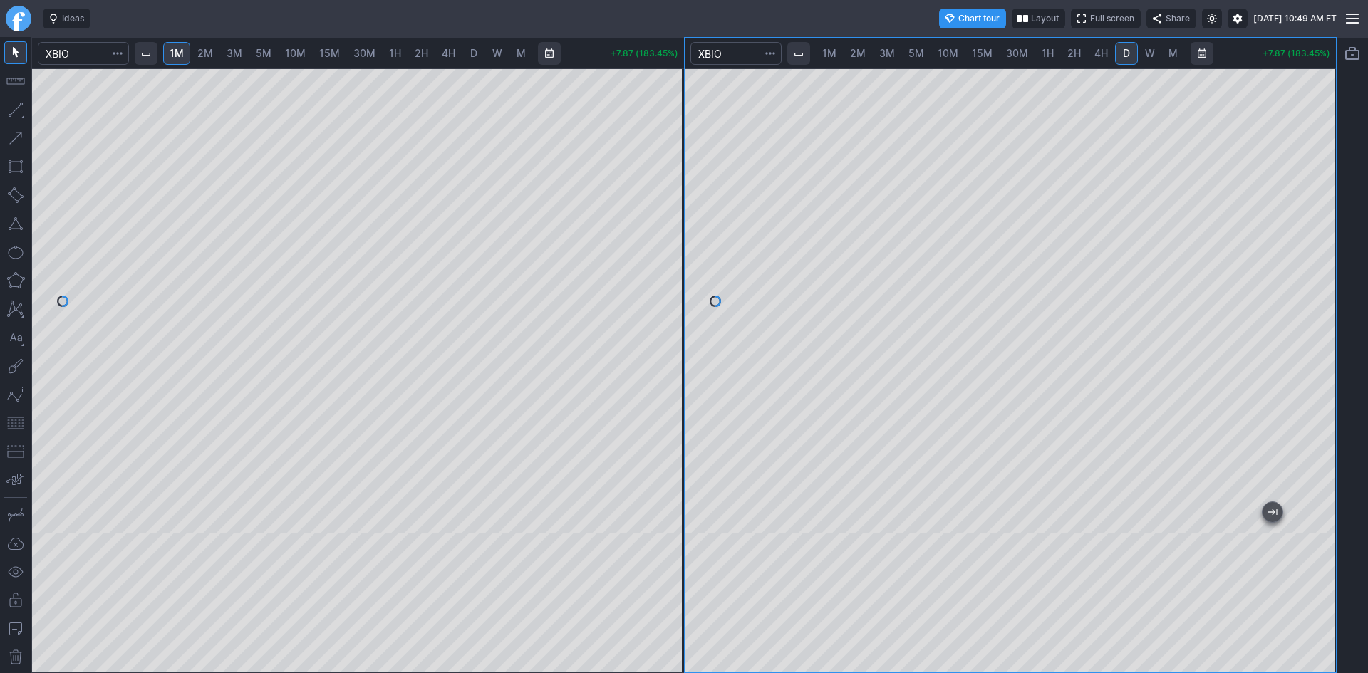
click at [1294, 323] on div at bounding box center [1010, 300] width 652 height 465
click at [912, 51] on span "5M" at bounding box center [916, 53] width 16 height 12
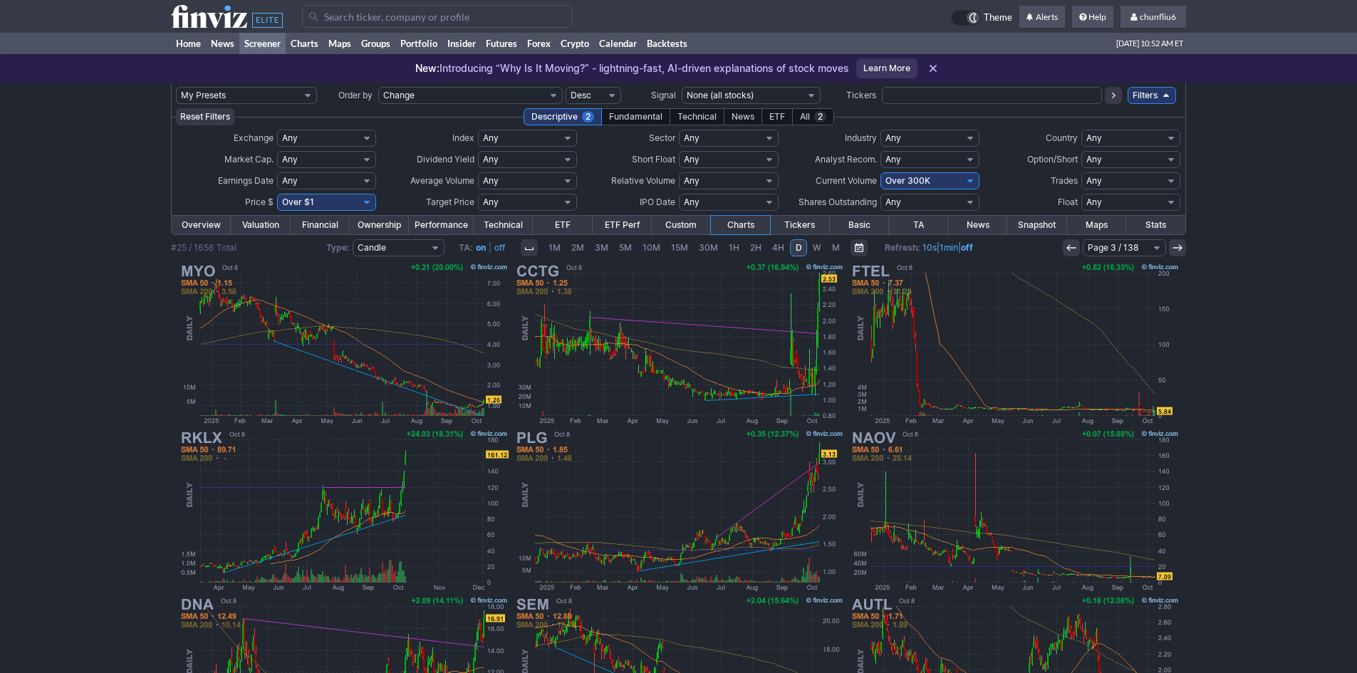
click at [1073, 246] on icon at bounding box center [1071, 247] width 11 height 11
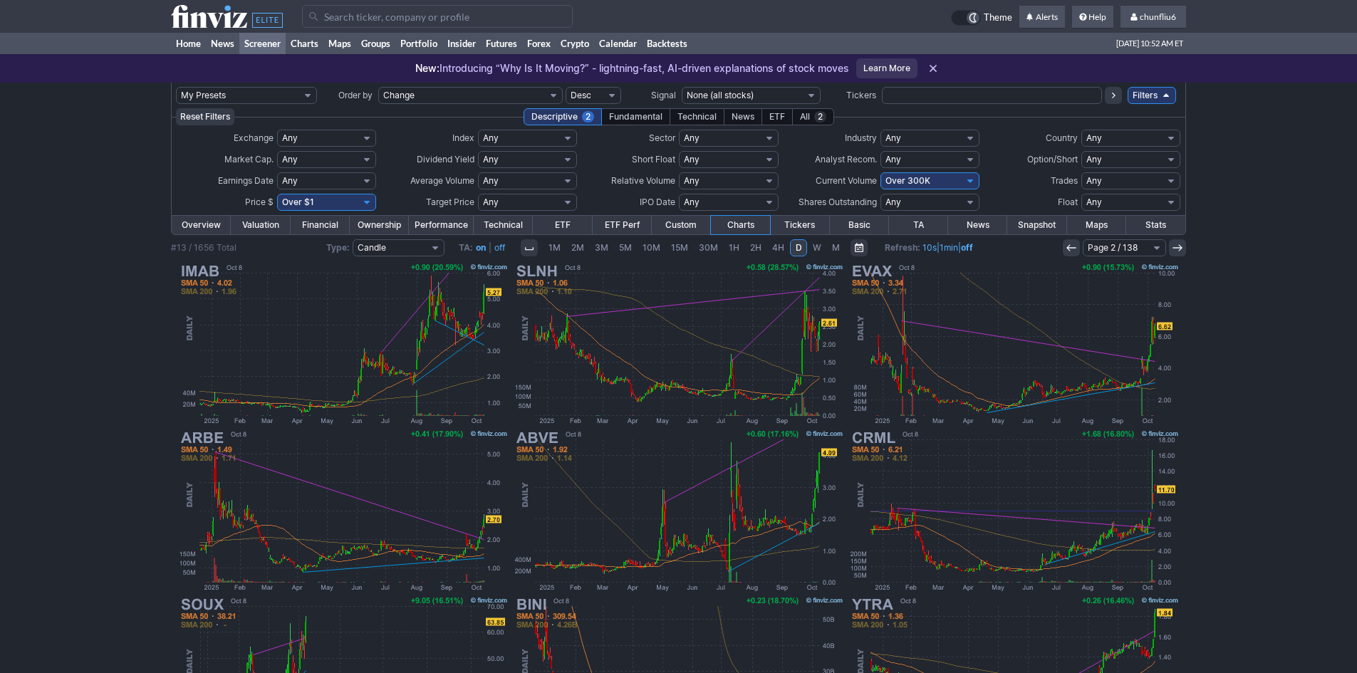
click at [1073, 246] on icon at bounding box center [1071, 247] width 11 height 11
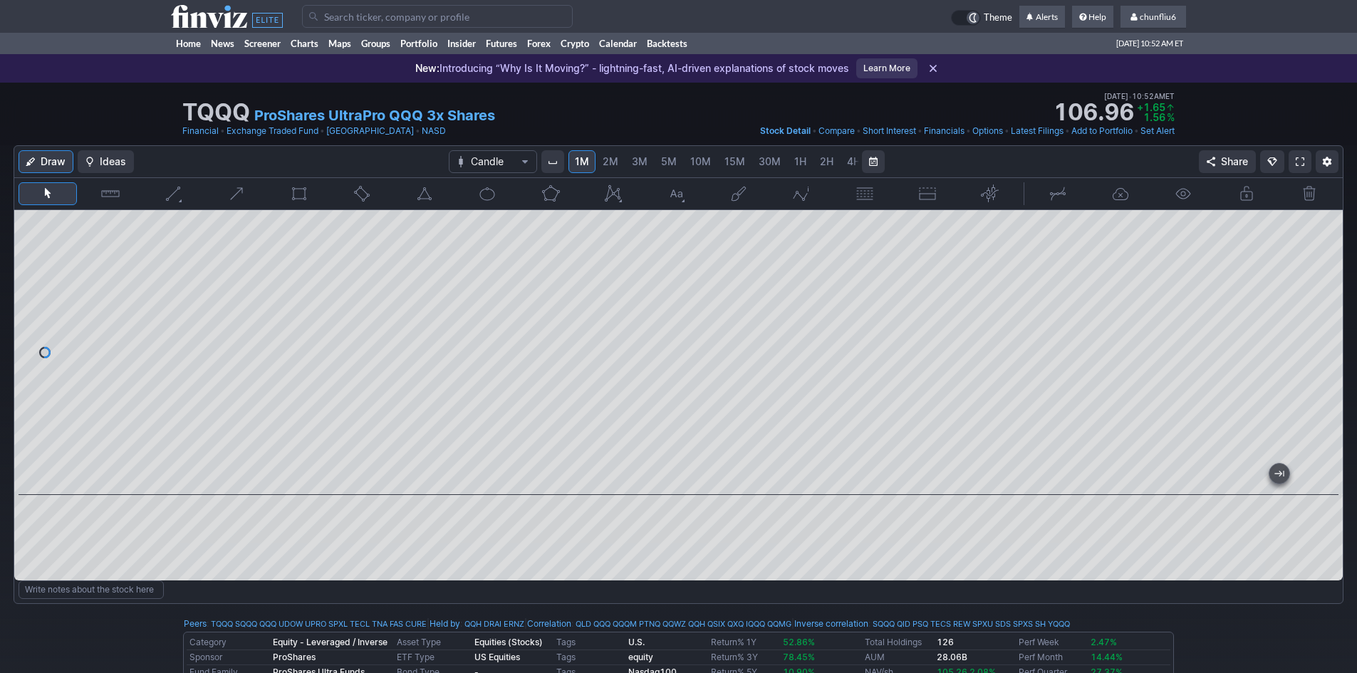
click at [348, 22] on input "Search" at bounding box center [437, 16] width 271 height 23
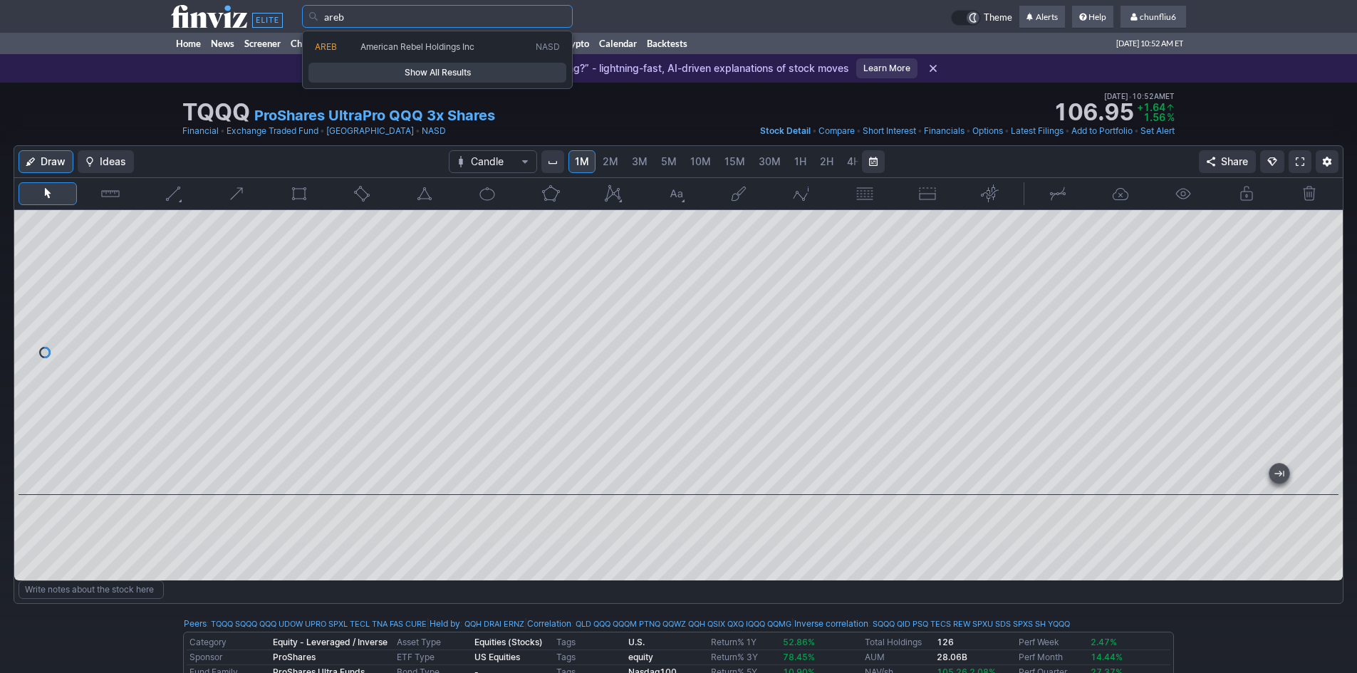
type input "areb"
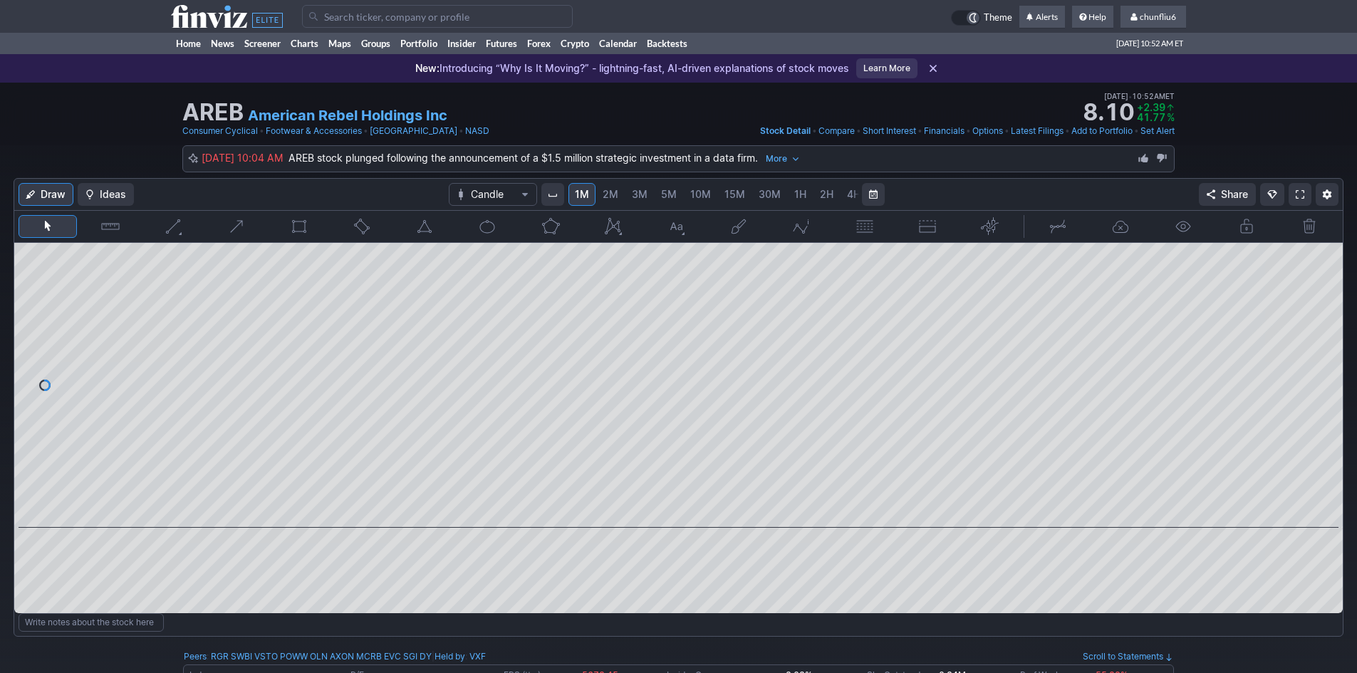
click at [1292, 189] on link at bounding box center [1299, 194] width 23 height 23
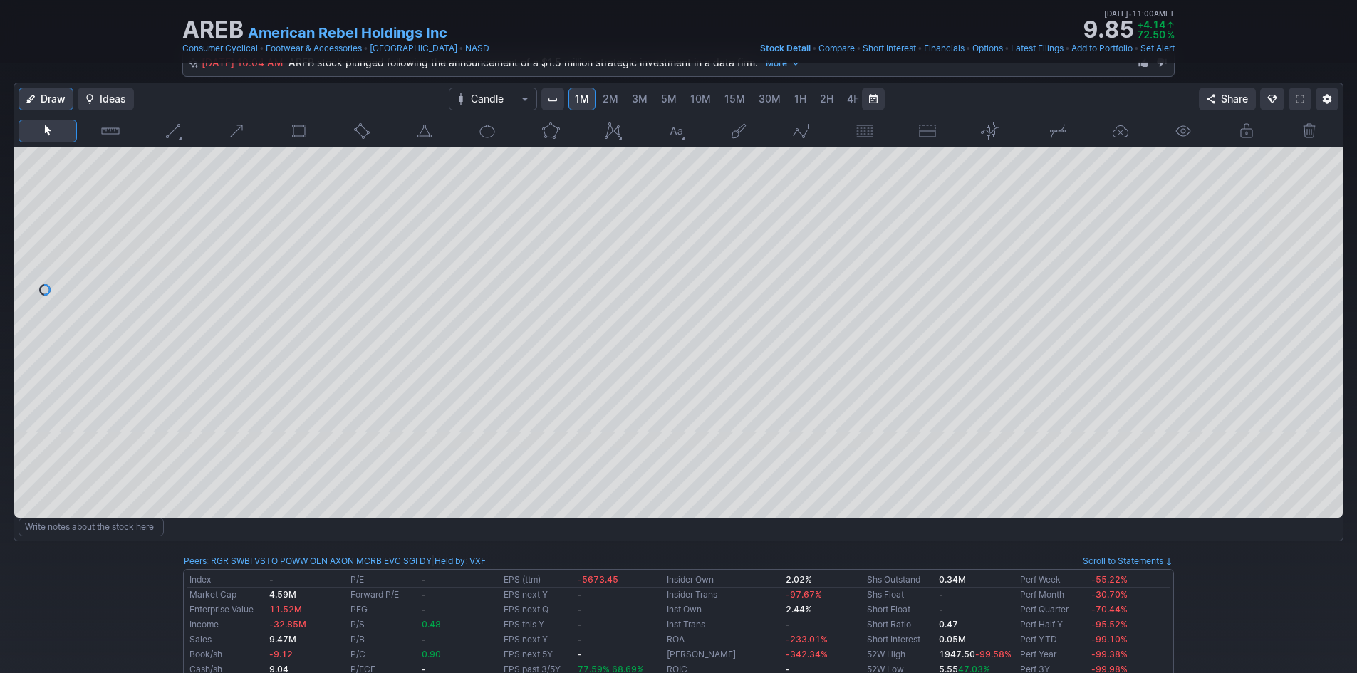
scroll to position [71, 0]
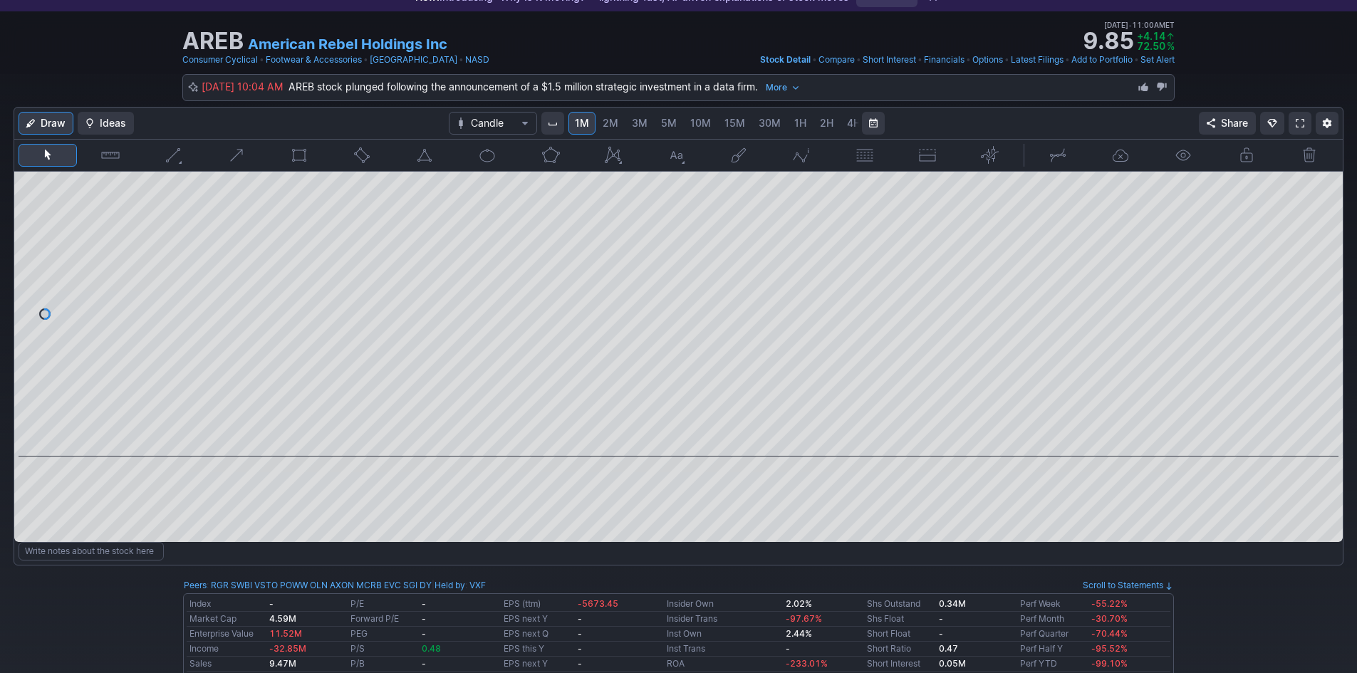
drag, startPoint x: 1324, startPoint y: 231, endPoint x: 1316, endPoint y: 322, distance: 91.6
click at [1316, 322] on div at bounding box center [1328, 310] width 30 height 249
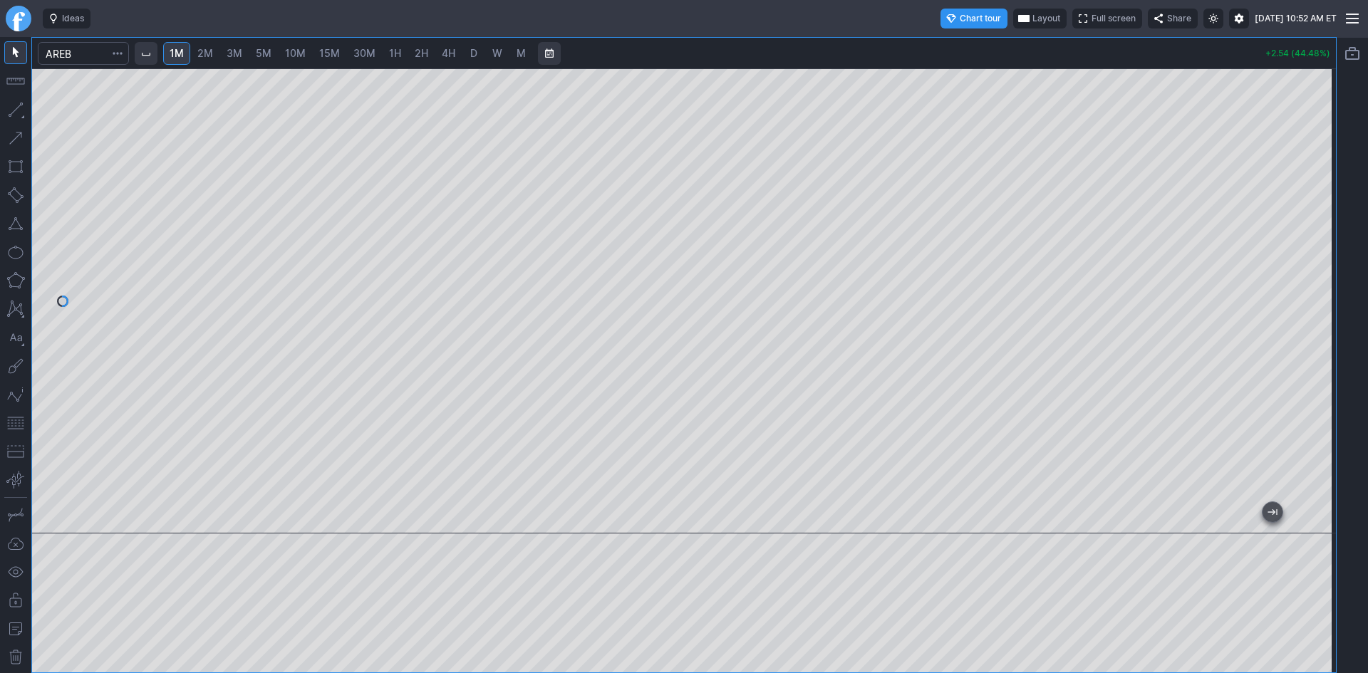
drag, startPoint x: 1314, startPoint y: 245, endPoint x: 1309, endPoint y: 302, distance: 57.2
click at [1311, 301] on div at bounding box center [1321, 297] width 30 height 429
click at [1021, 520] on div at bounding box center [683, 300] width 1303 height 465
drag, startPoint x: 1021, startPoint y: 521, endPoint x: -80, endPoint y: 333, distance: 1116.4
click at [0, 333] on html "Ideas Chart tour Layout Full screen Share [DATE] 11:14 AM ET 1M 2M 3M 5M 10M 15…" at bounding box center [684, 336] width 1368 height 673
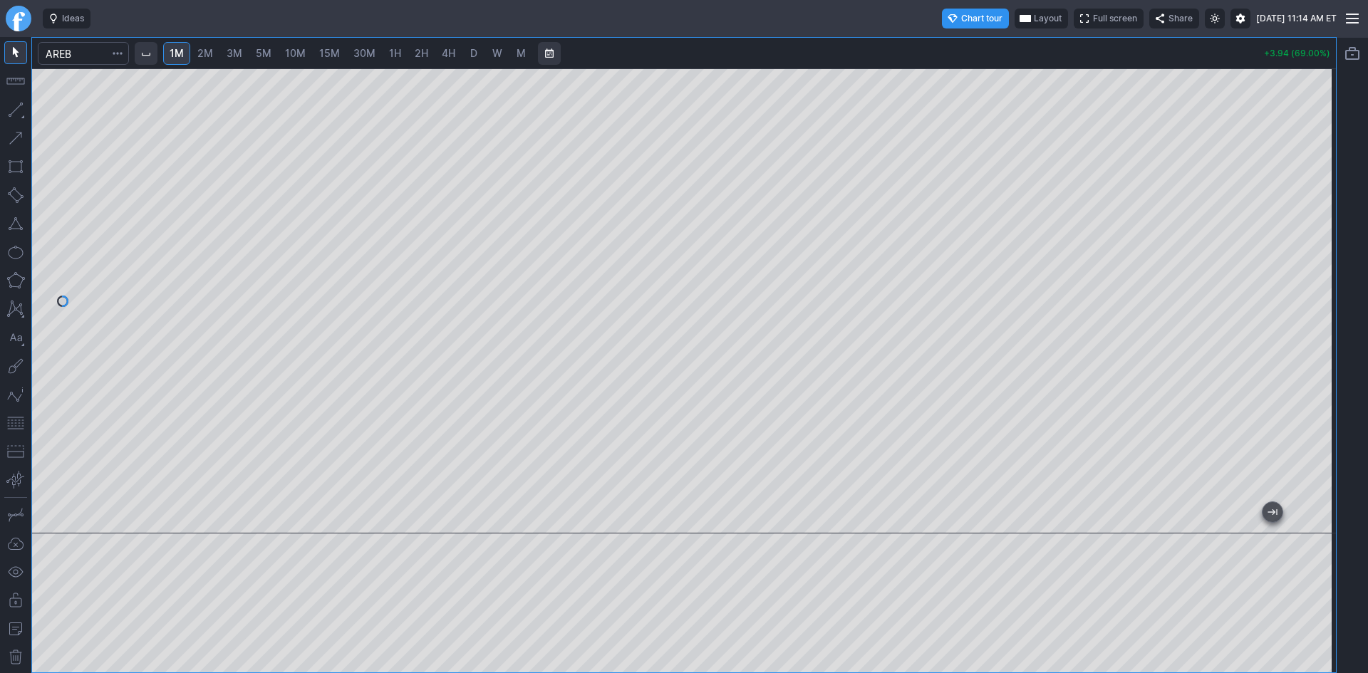
drag, startPoint x: 1335, startPoint y: 220, endPoint x: 1308, endPoint y: 384, distance: 166.2
click at [1308, 384] on div at bounding box center [1321, 297] width 30 height 429
drag, startPoint x: 19, startPoint y: 423, endPoint x: 28, endPoint y: 419, distance: 10.2
click at [19, 423] on button "button" at bounding box center [15, 423] width 23 height 23
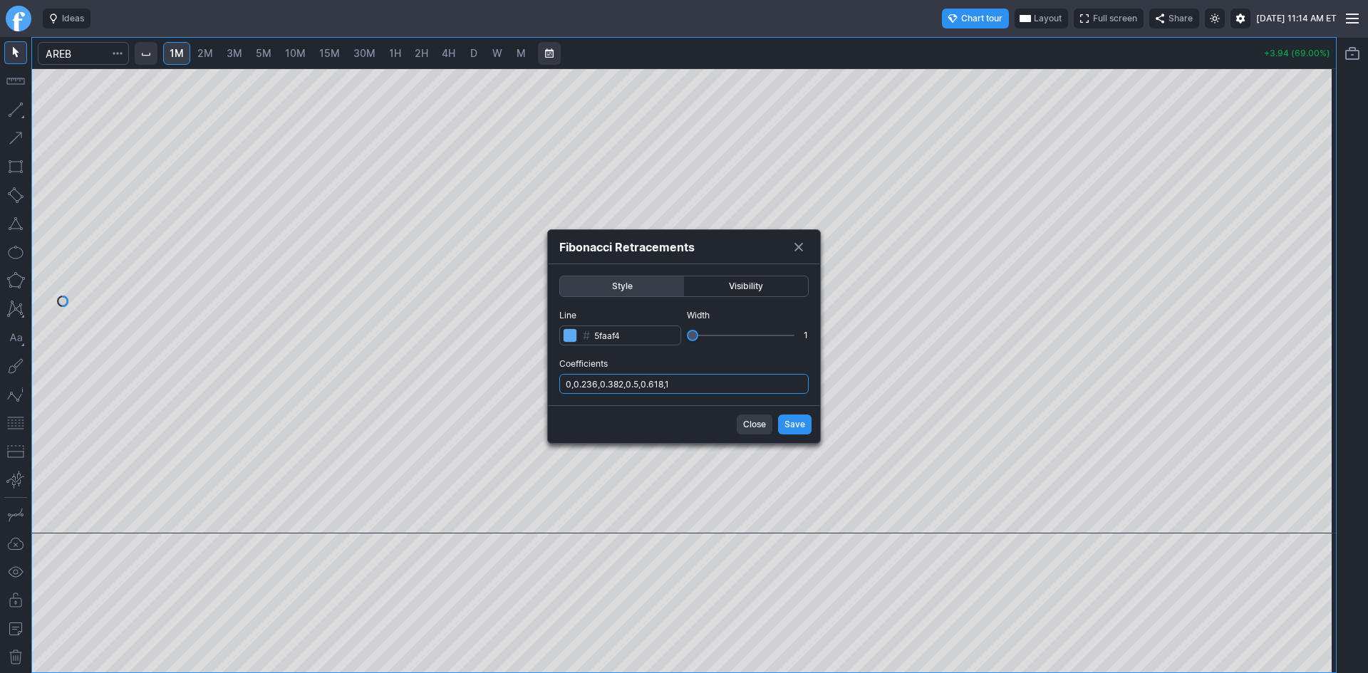
click at [705, 387] on input "0,0.236,0.382,0.5,0.618,1" at bounding box center [683, 384] width 249 height 20
type input "0,0.236,0.382,0.5,0.618,1,.786"
click at [778, 425] on button "Save" at bounding box center [794, 425] width 33 height 20
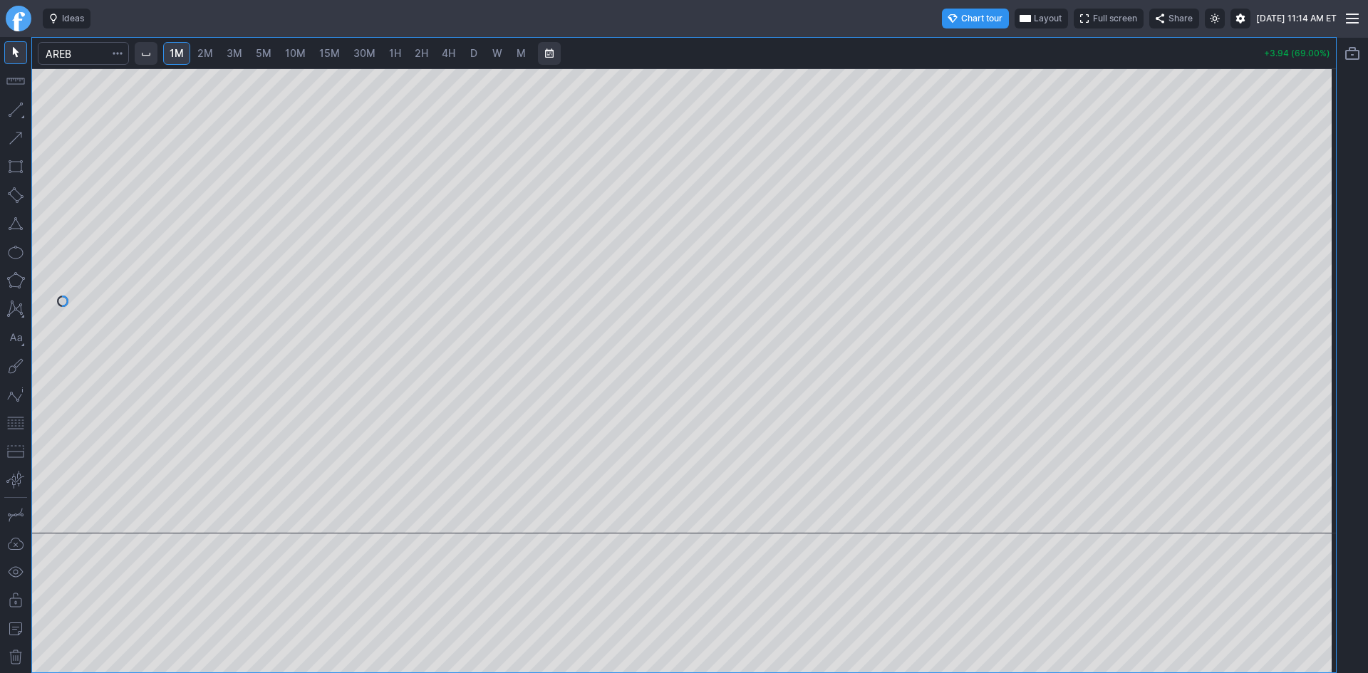
click at [1033, 14] on span "Layout" at bounding box center [1047, 18] width 28 height 14
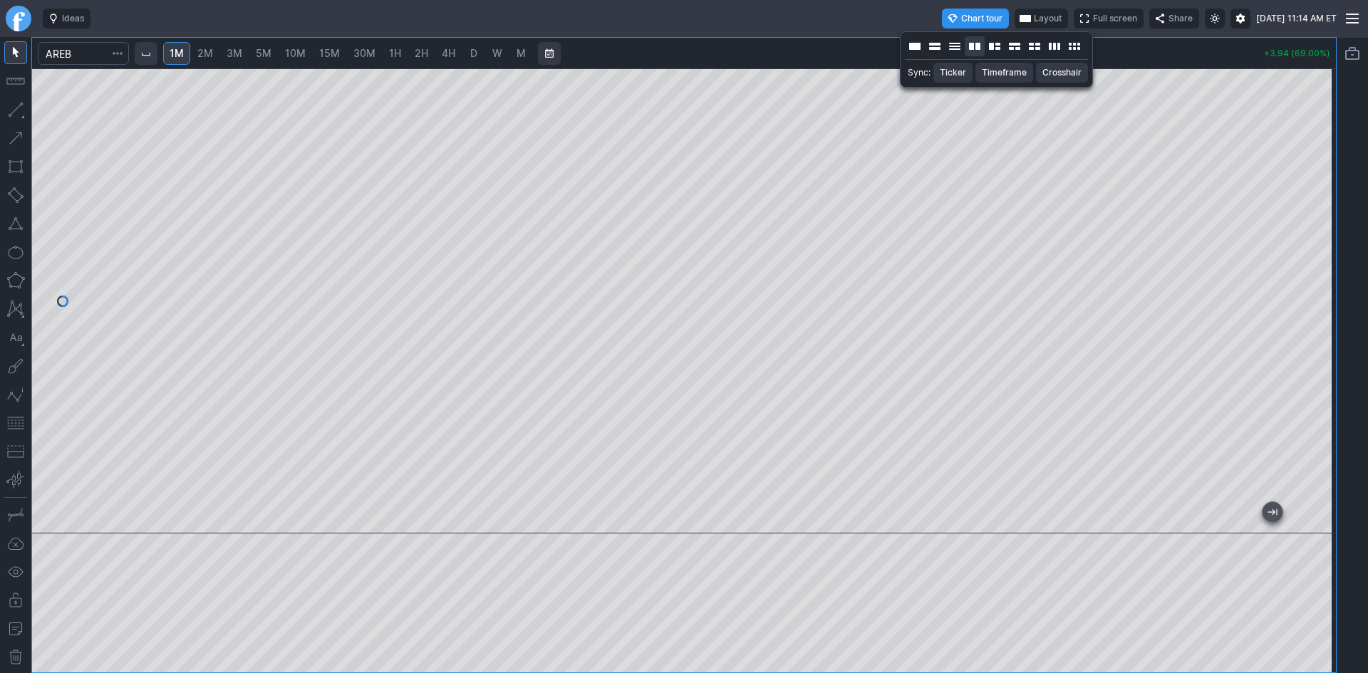
click at [971, 46] on button "Layout" at bounding box center [974, 46] width 20 height 20
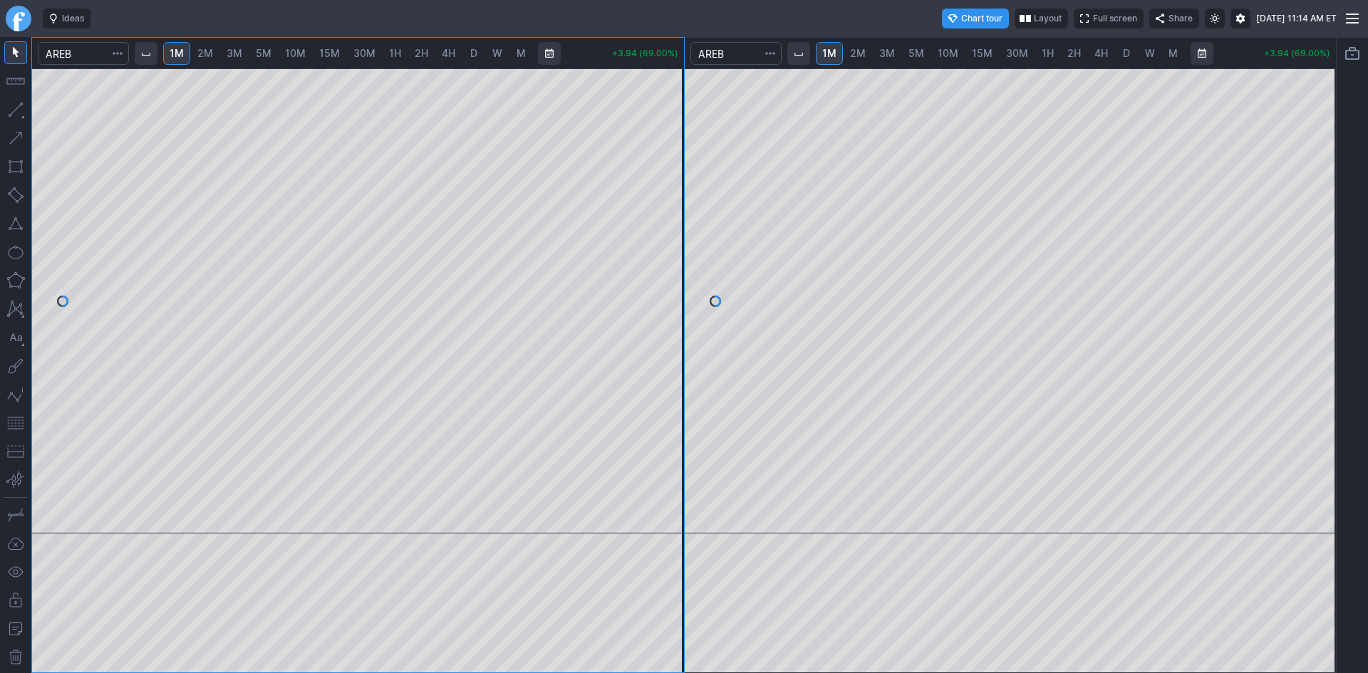
click at [915, 51] on span "5M" at bounding box center [916, 53] width 16 height 12
click at [946, 55] on span "10M" at bounding box center [947, 53] width 21 height 12
drag, startPoint x: 12, startPoint y: 427, endPoint x: 29, endPoint y: 424, distance: 17.3
click at [19, 427] on button "button" at bounding box center [15, 423] width 23 height 23
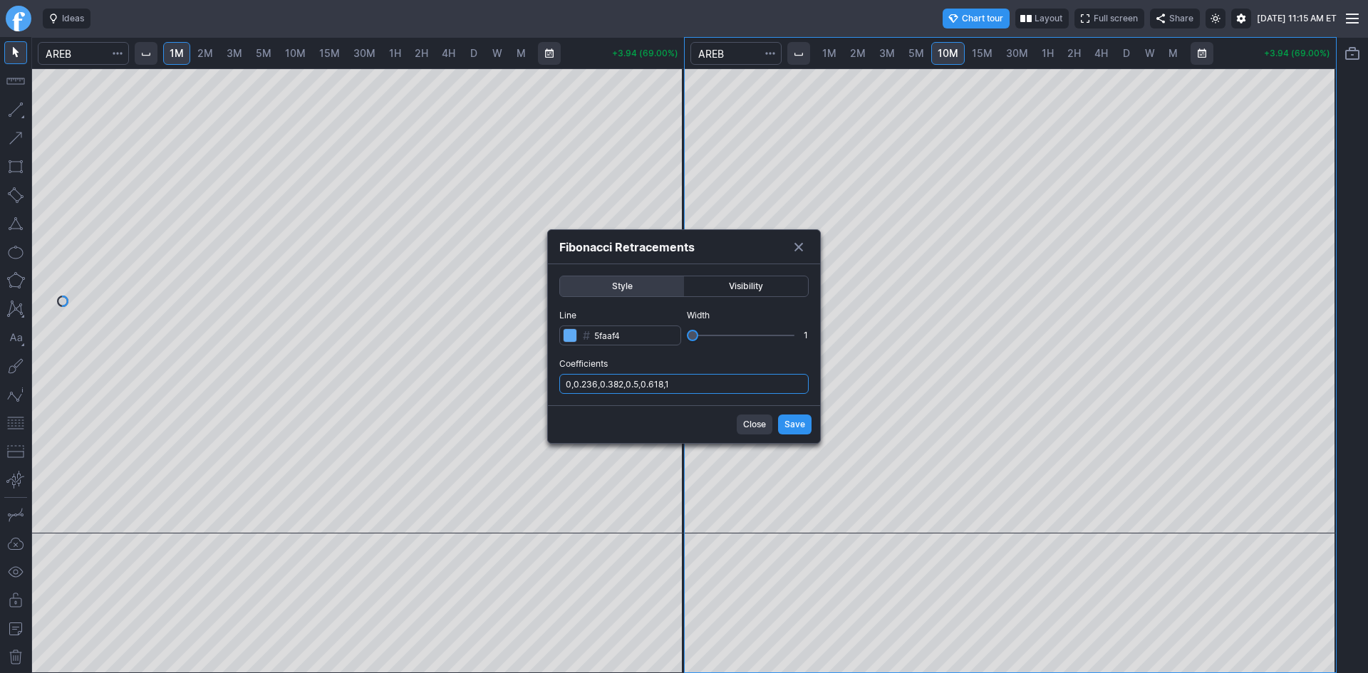
click at [741, 382] on input "0,0.236,0.382,0.5,0.618,1" at bounding box center [683, 384] width 249 height 20
type input "0,0.236,0.382,0.5,0.618,1,.786"
click at [784, 426] on button "Save" at bounding box center [794, 425] width 33 height 20
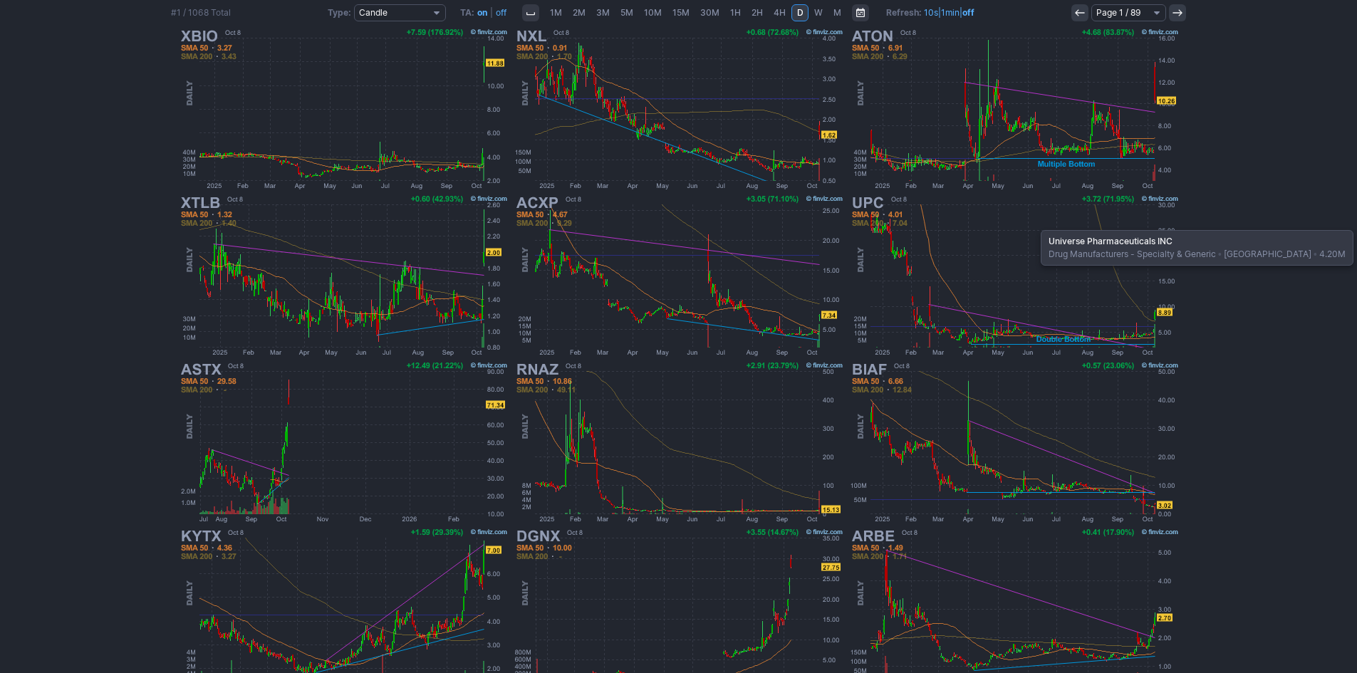
scroll to position [285, 0]
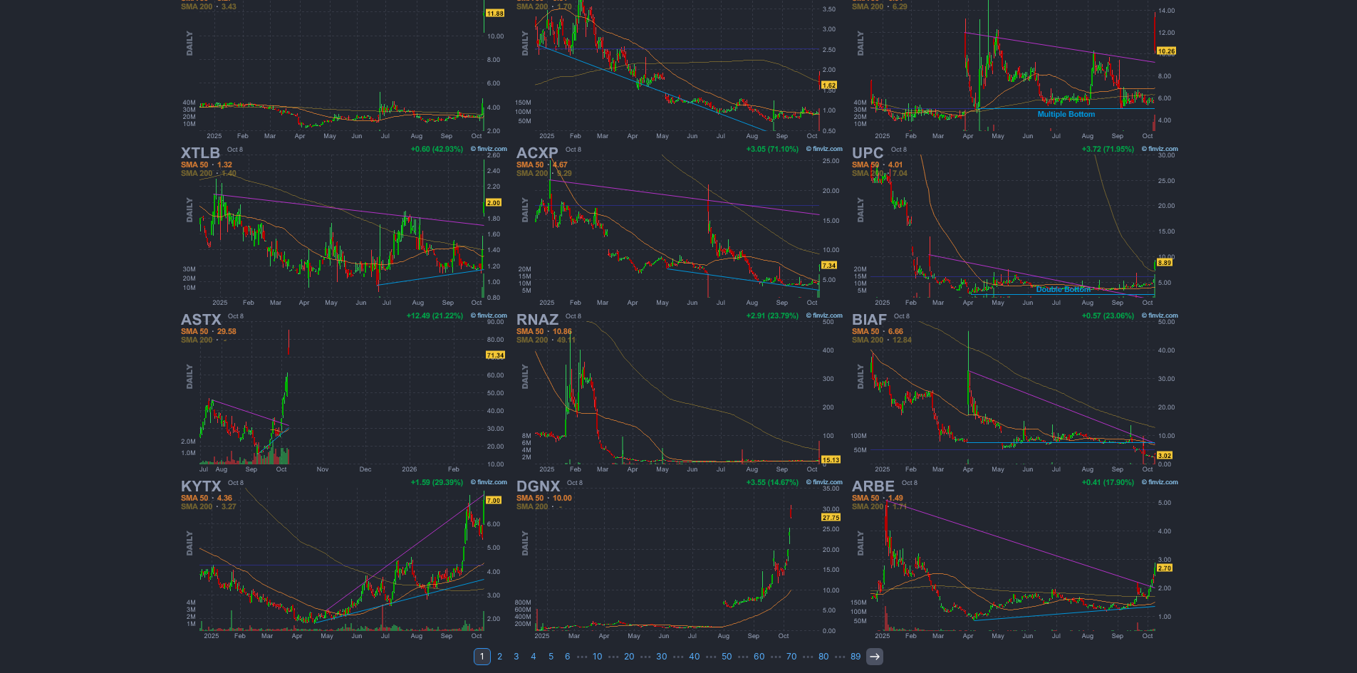
click at [869, 656] on icon at bounding box center [874, 656] width 11 height 11
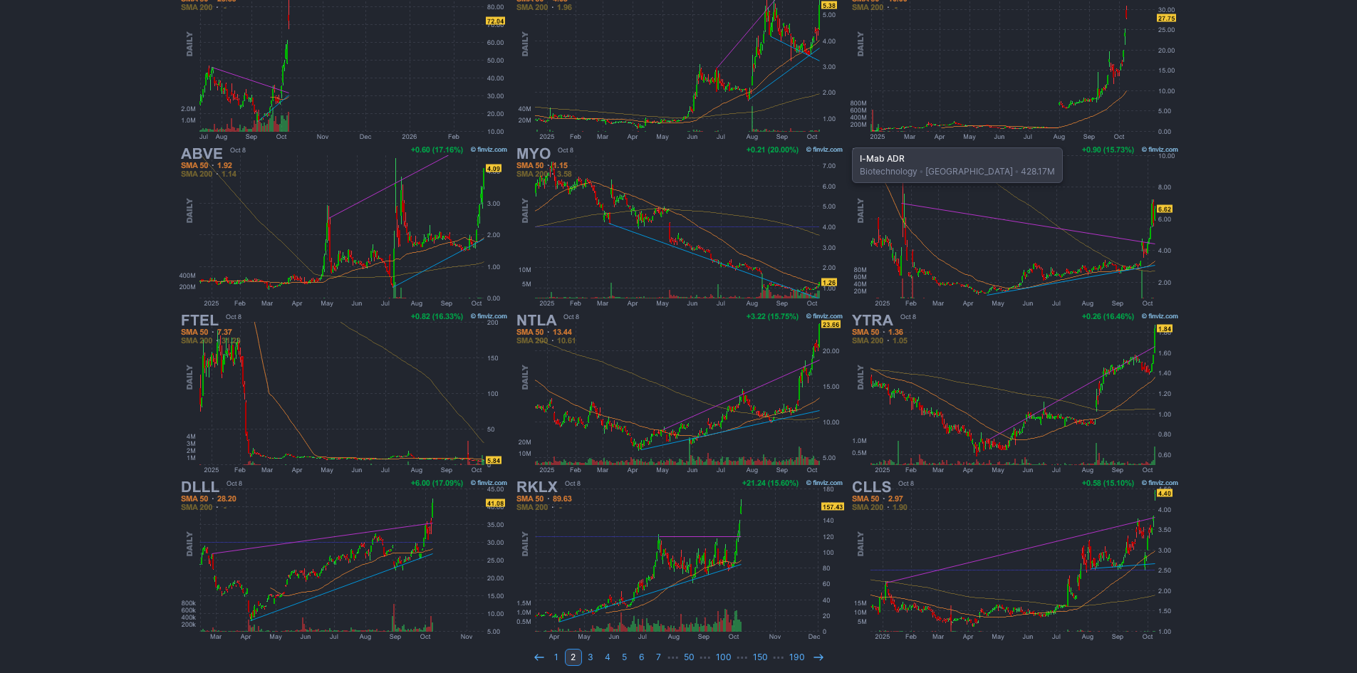
scroll to position [293, 0]
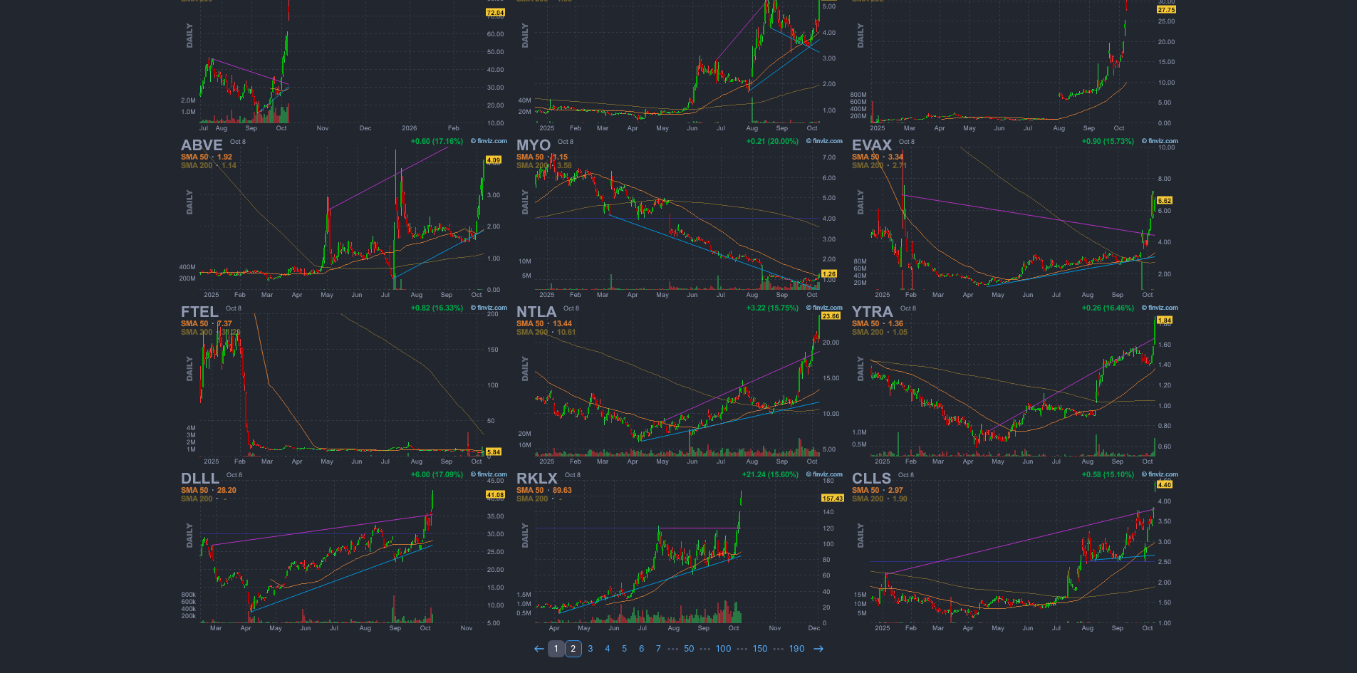
click at [554, 648] on link "1" at bounding box center [556, 648] width 17 height 17
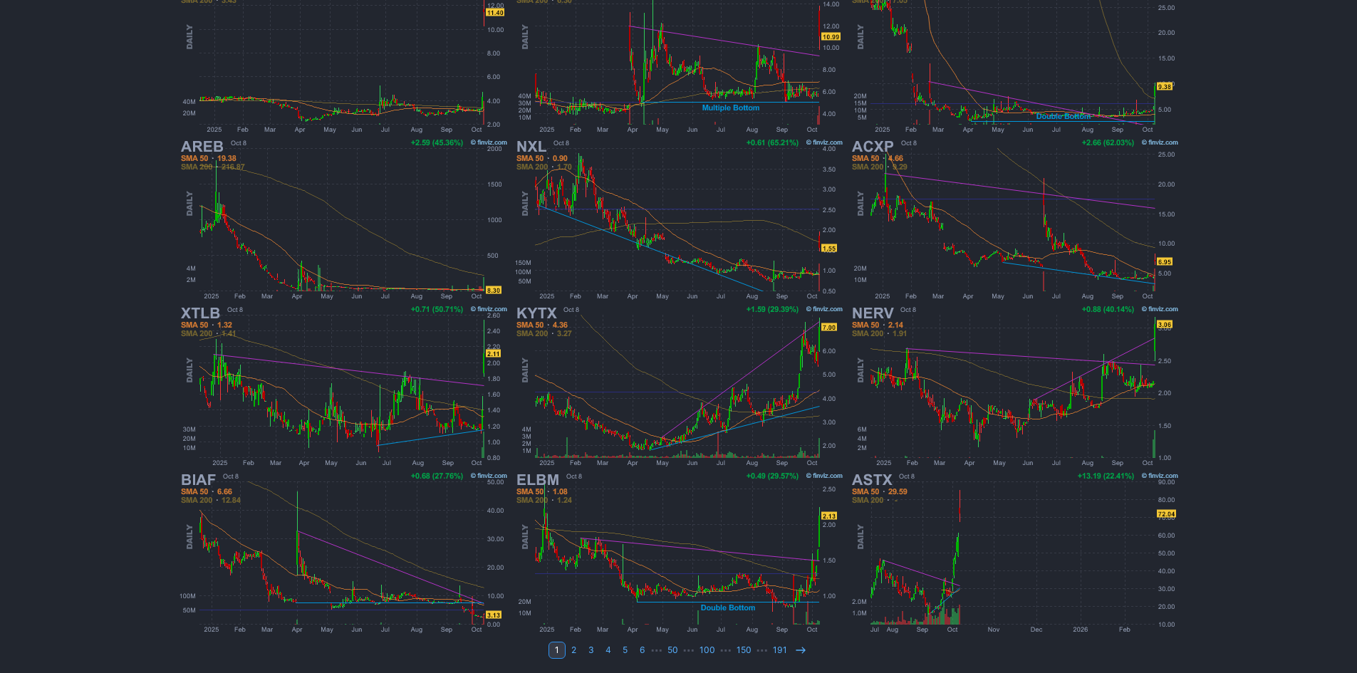
scroll to position [293, 0]
click at [641, 382] on img at bounding box center [678, 384] width 333 height 167
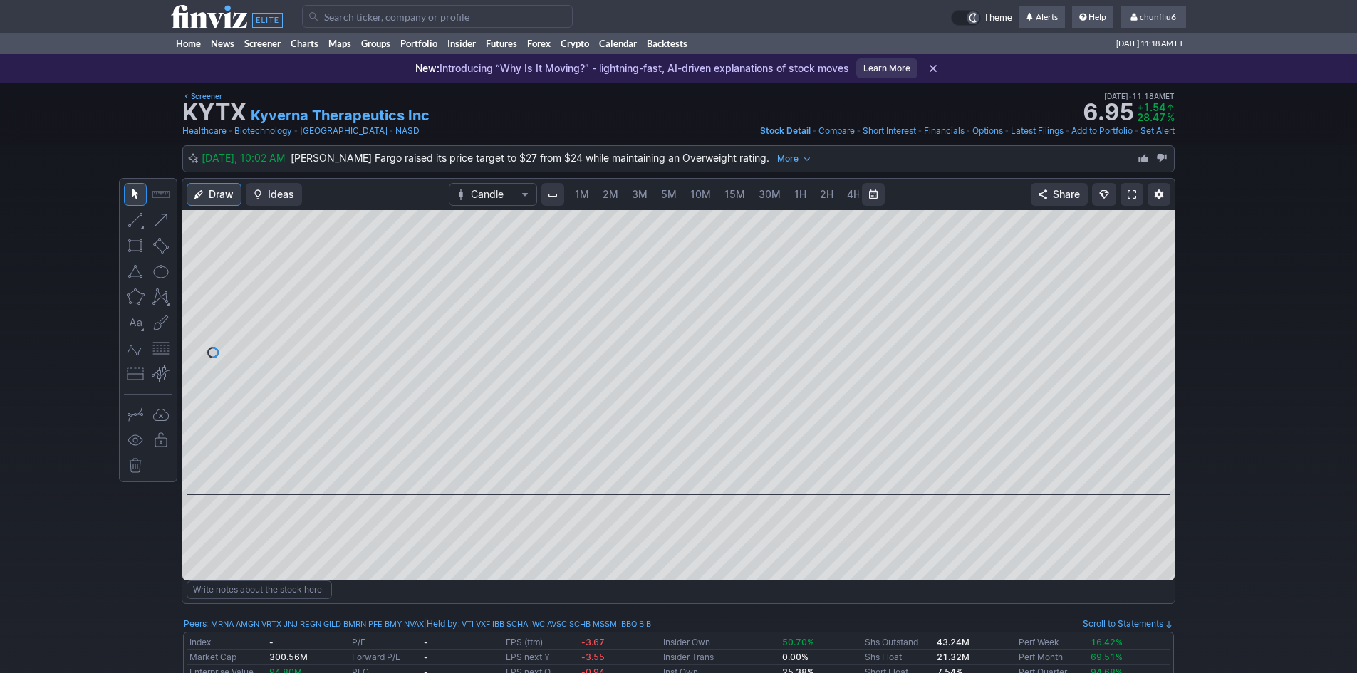
scroll to position [0, 77]
click at [589, 185] on link "5M" at bounding box center [592, 194] width 28 height 23
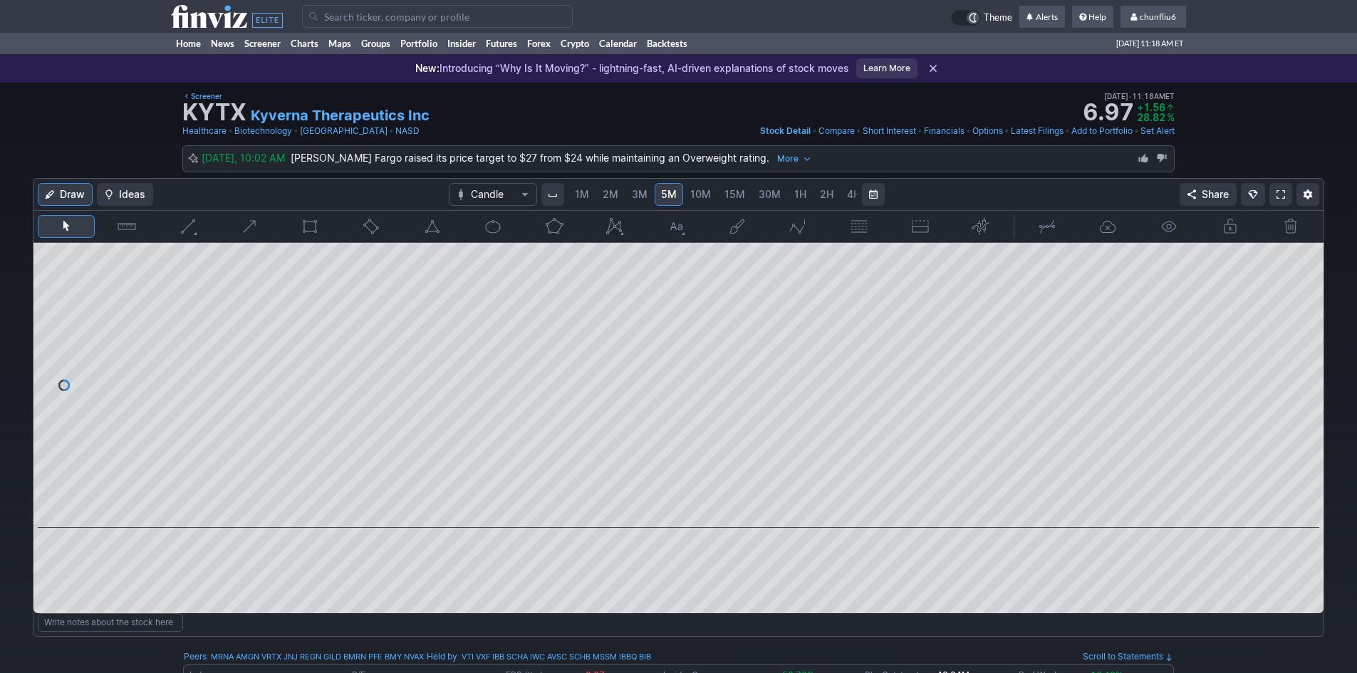
click at [580, 190] on span "1M" at bounding box center [582, 194] width 14 height 12
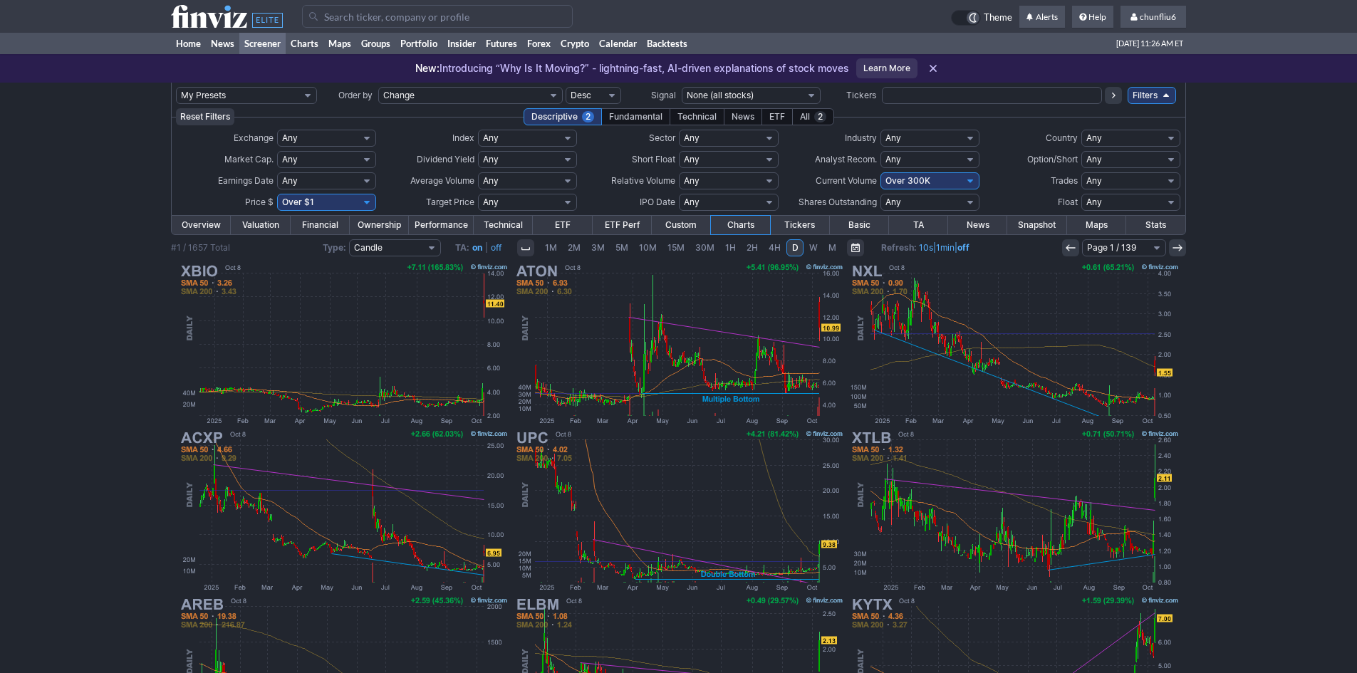
click at [406, 16] on input "Search" at bounding box center [437, 16] width 271 height 23
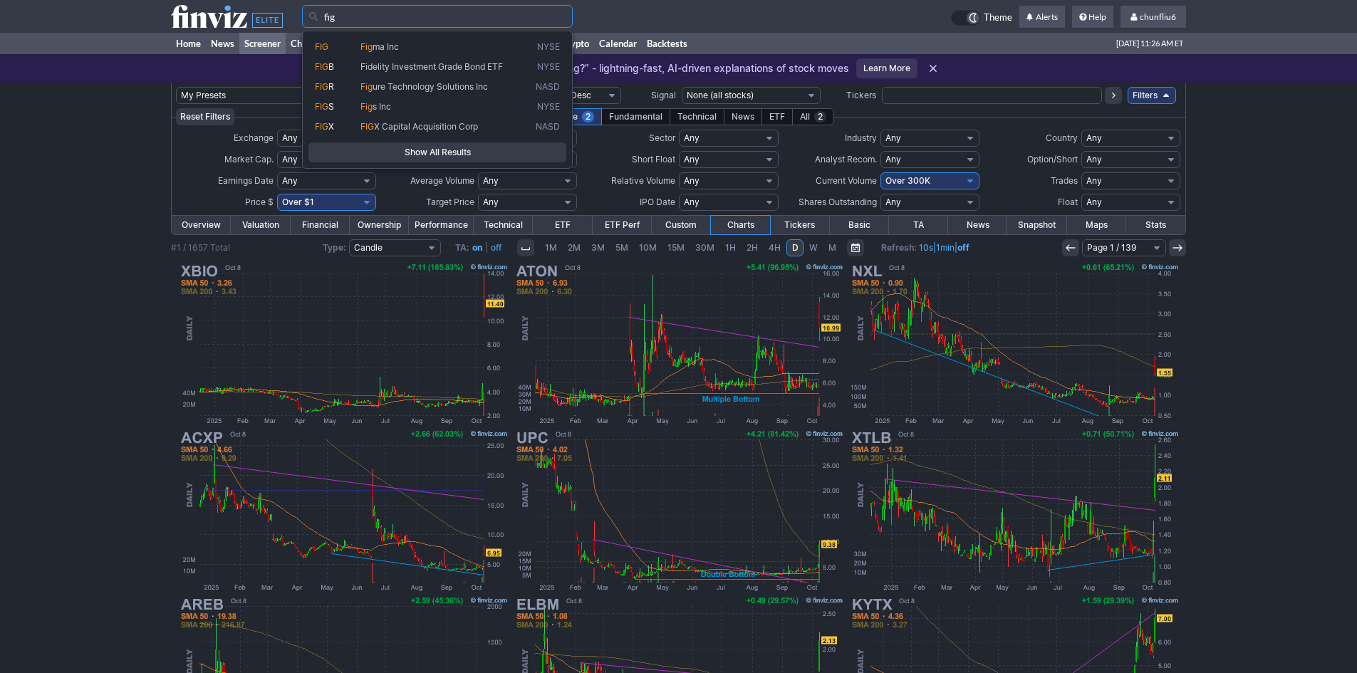
click at [333, 43] on span "FIG" at bounding box center [338, 47] width 46 height 12
type input "FIG"
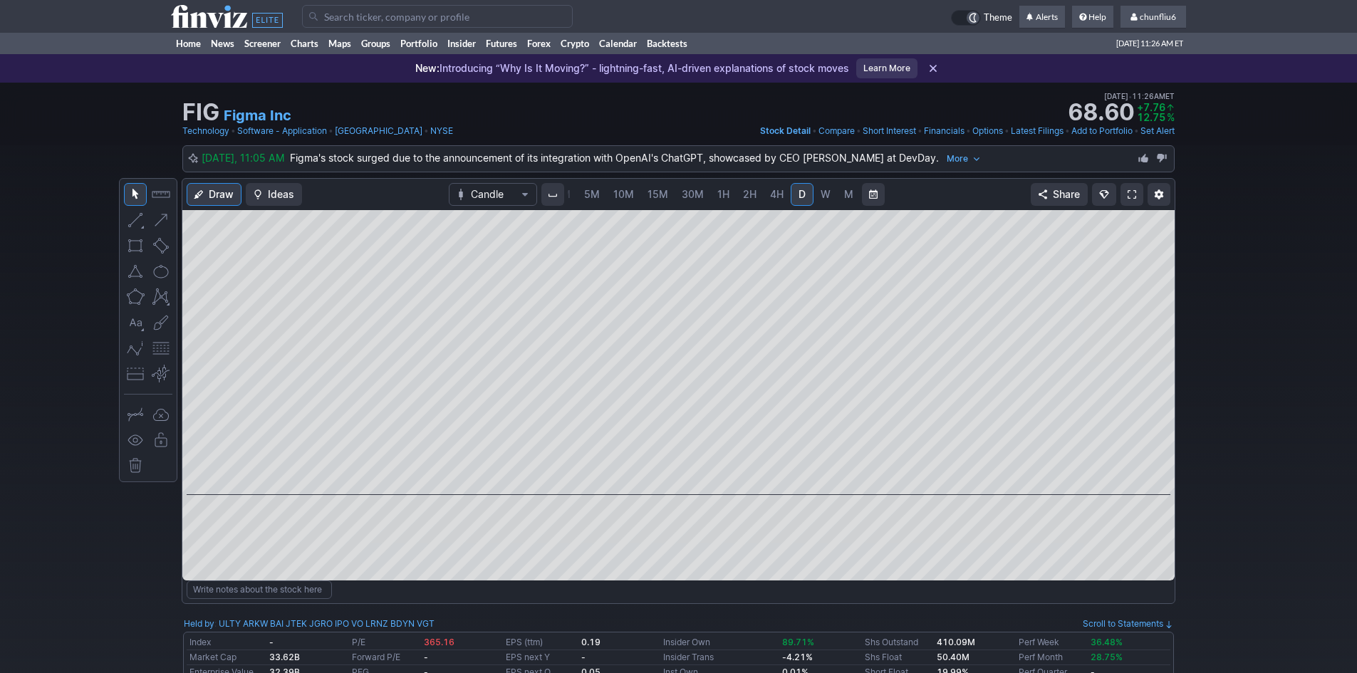
click at [592, 191] on span "5M" at bounding box center [592, 194] width 16 height 12
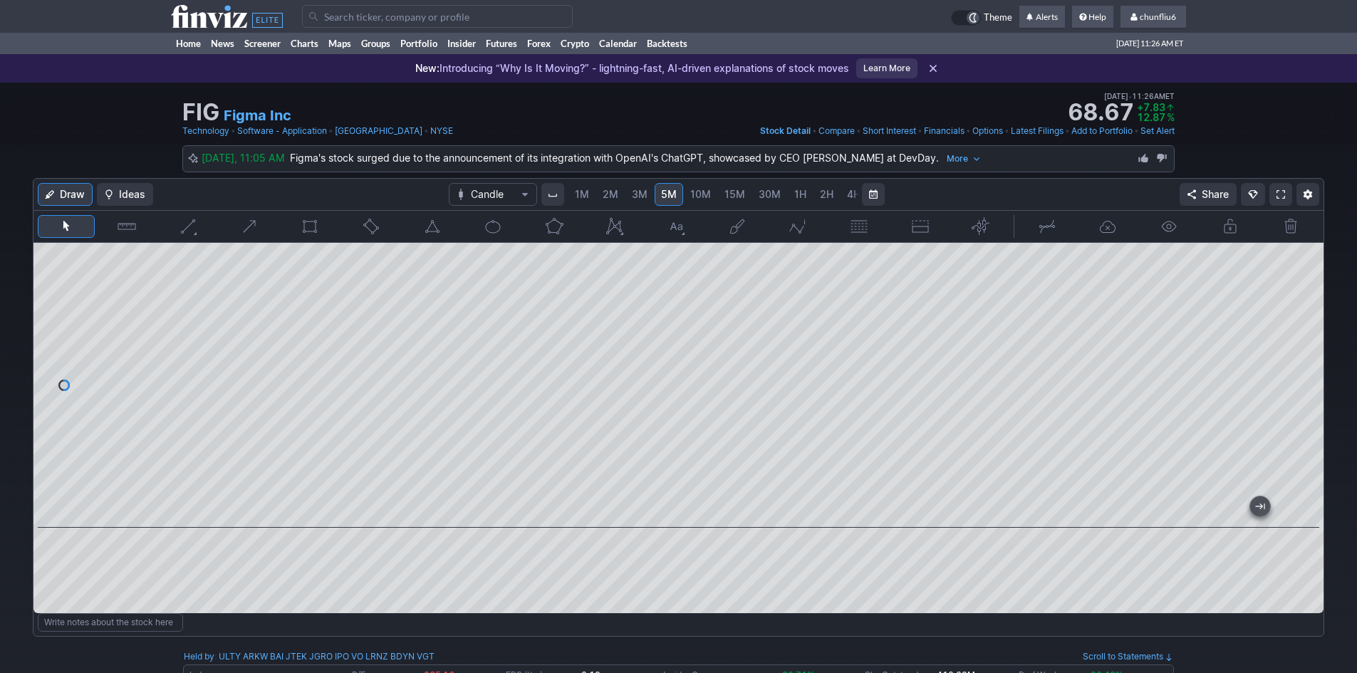
click at [1286, 192] on link at bounding box center [1280, 194] width 23 height 23
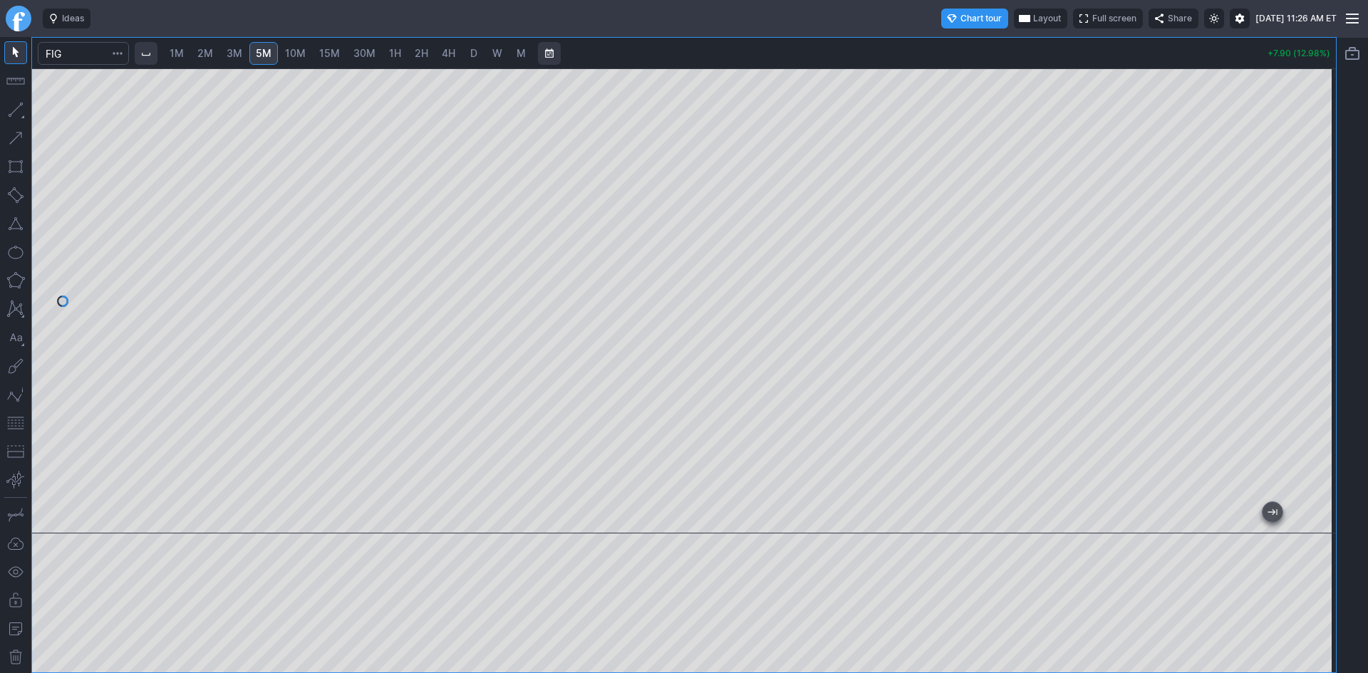
click at [184, 52] on span "1M" at bounding box center [177, 53] width 14 height 12
drag, startPoint x: 1320, startPoint y: 131, endPoint x: 1306, endPoint y: 208, distance: 78.1
click at [1308, 207] on div at bounding box center [1321, 297] width 30 height 429
